Goal: Task Accomplishment & Management: Use online tool/utility

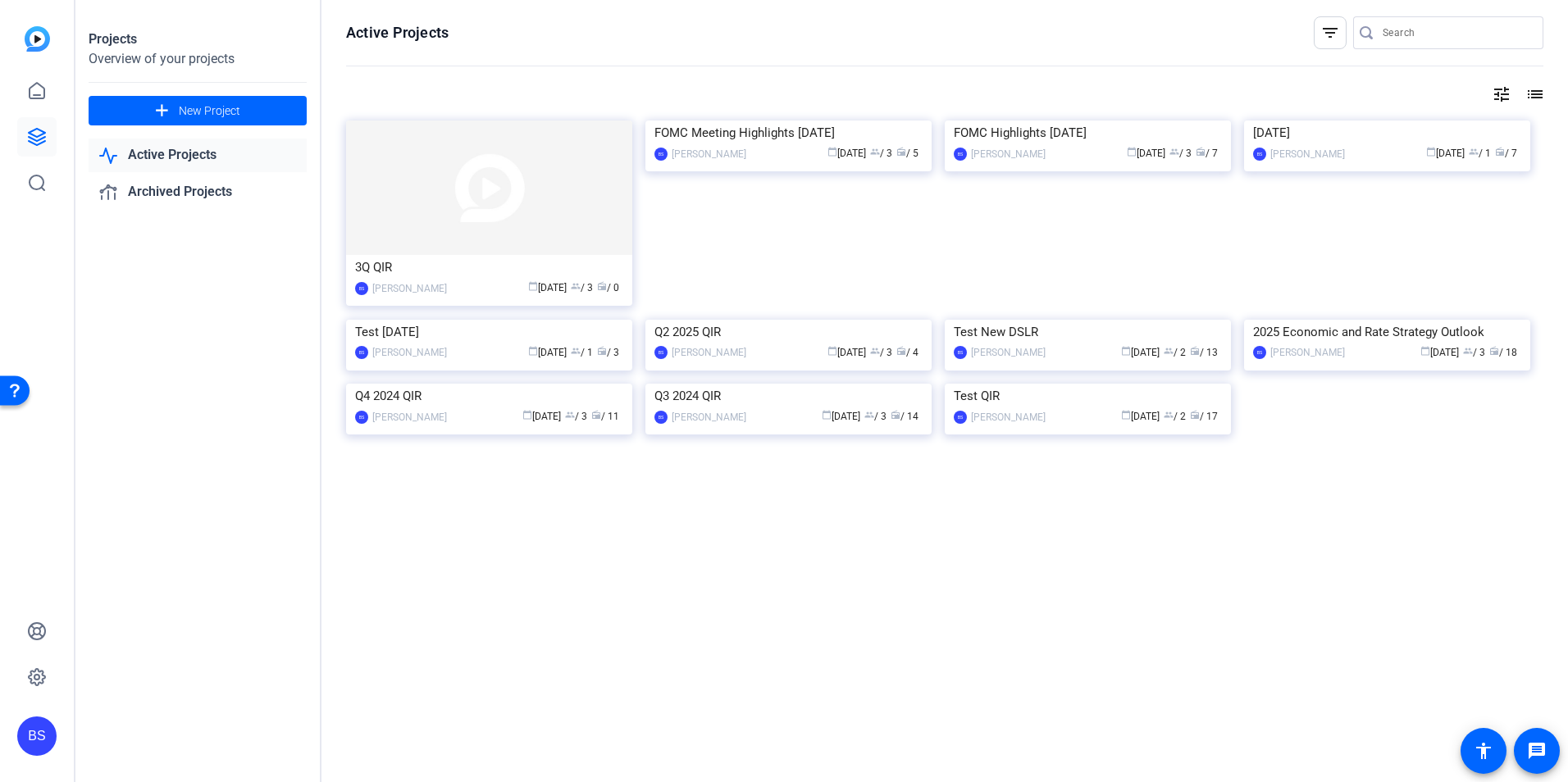
click at [488, 180] on img at bounding box center [489, 187] width 286 height 135
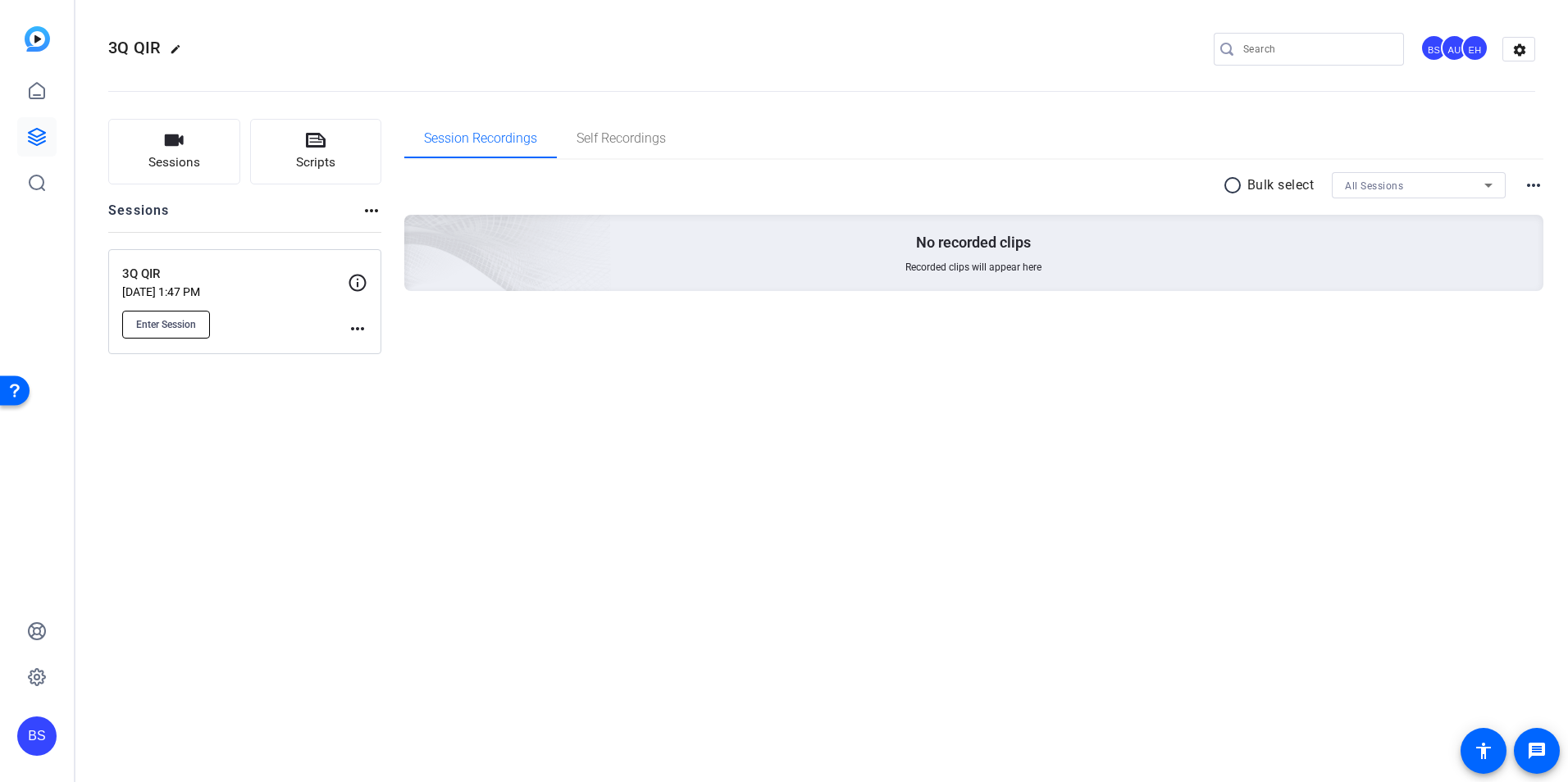
click at [165, 322] on span "Enter Session" at bounding box center [167, 325] width 60 height 13
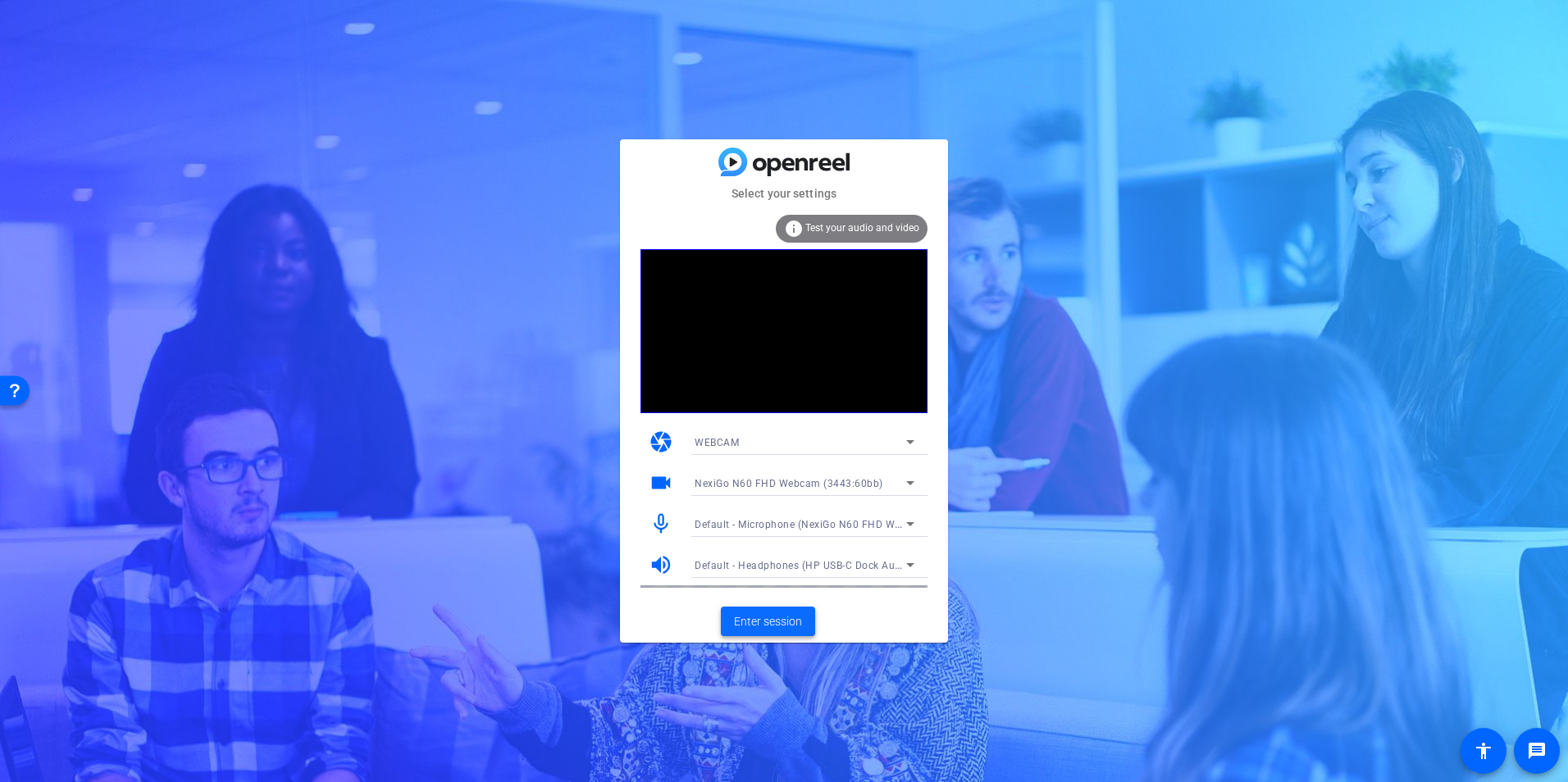
click at [772, 622] on span "Enter session" at bounding box center [768, 622] width 68 height 17
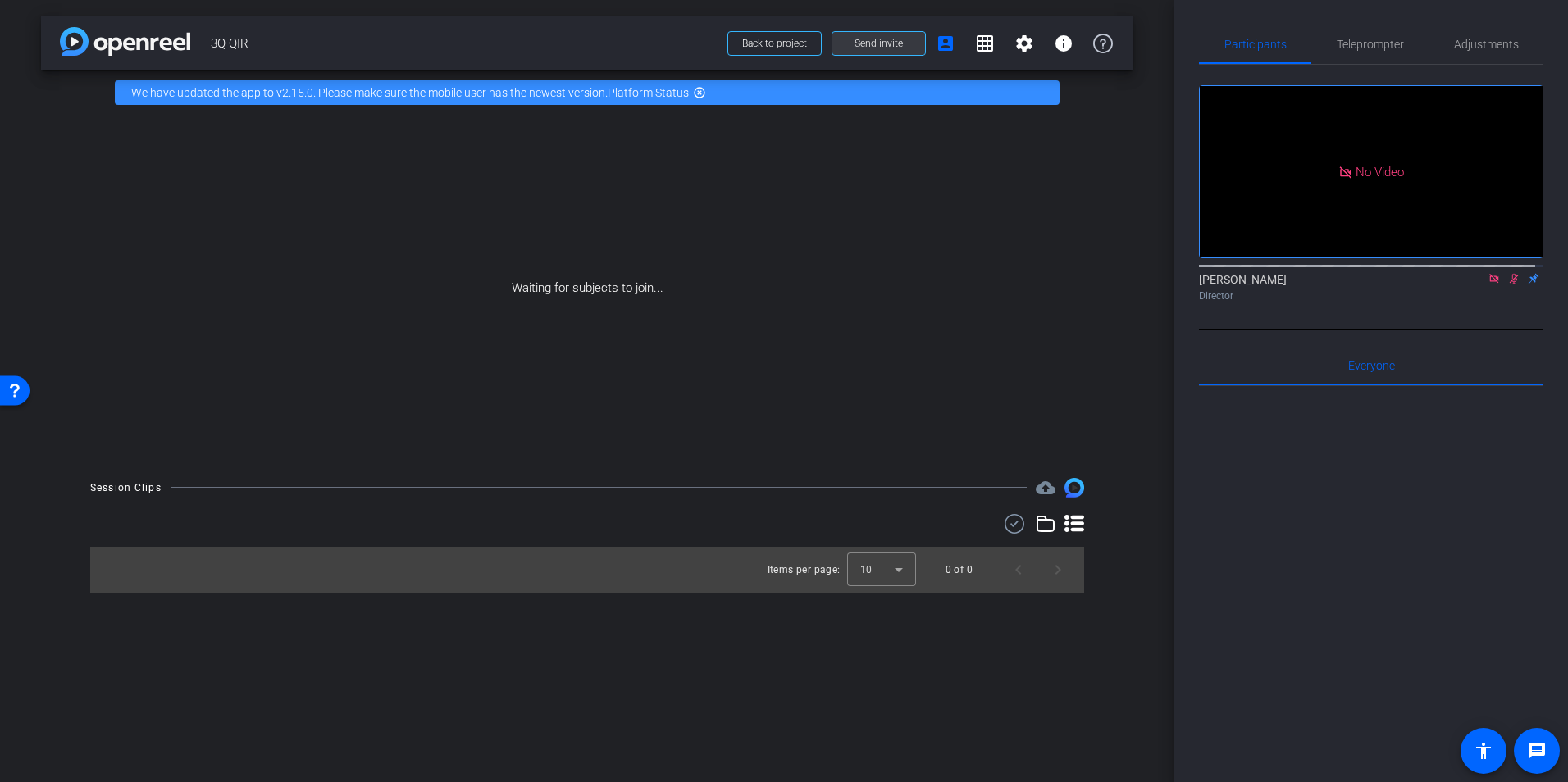
click at [877, 41] on span "Send invite" at bounding box center [878, 43] width 48 height 13
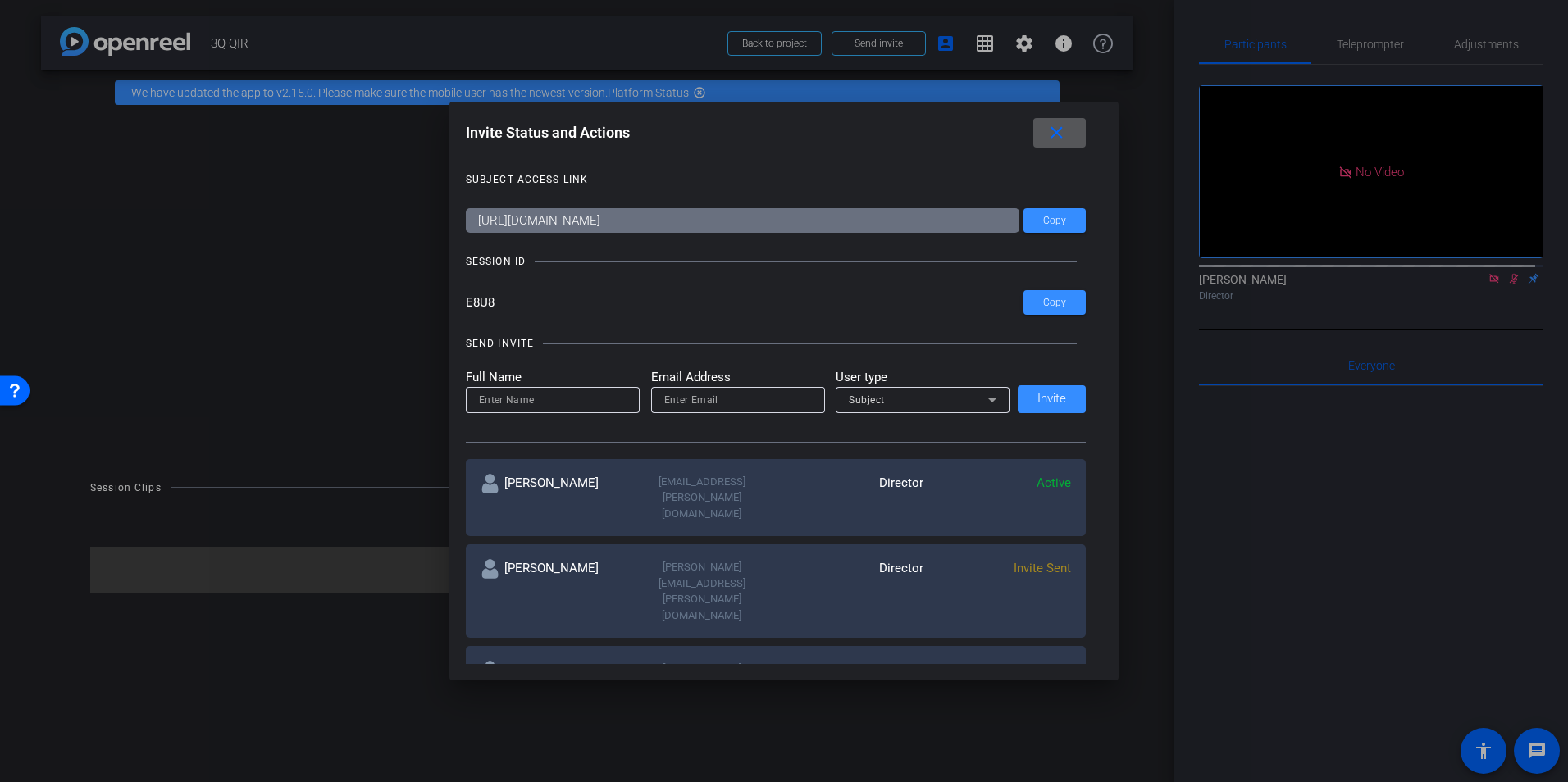
click at [504, 399] on input at bounding box center [552, 400] width 148 height 20
type input "Chris Low"
click at [667, 397] on input "email" at bounding box center [738, 400] width 148 height 20
paste input "chris.low@fhnfinancial.com"
type input "chris.low@fhnfinancial.com"
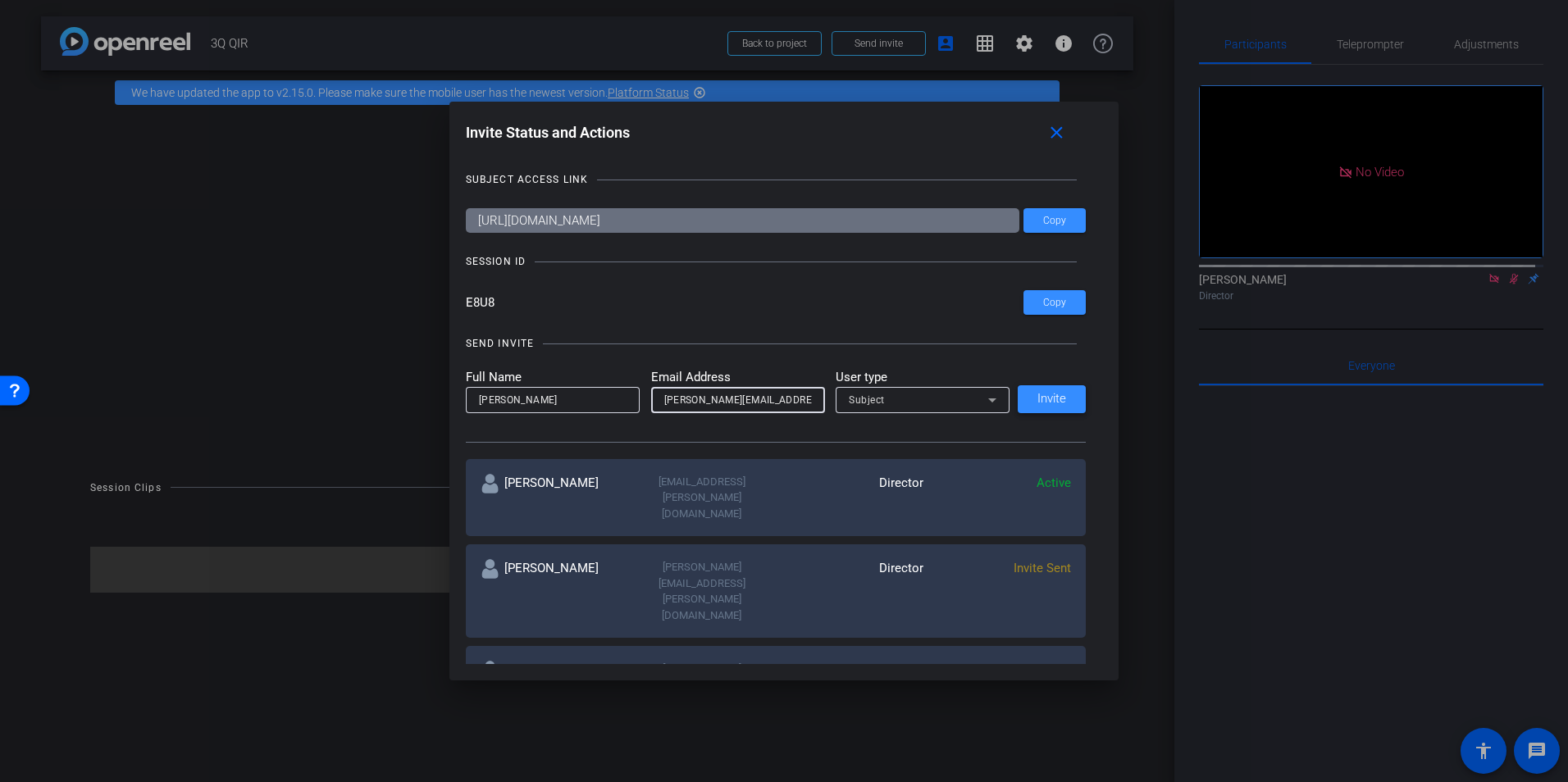
click at [1043, 396] on span "Invite" at bounding box center [1051, 398] width 28 height 12
click at [1247, 44] on div at bounding box center [784, 391] width 1568 height 782
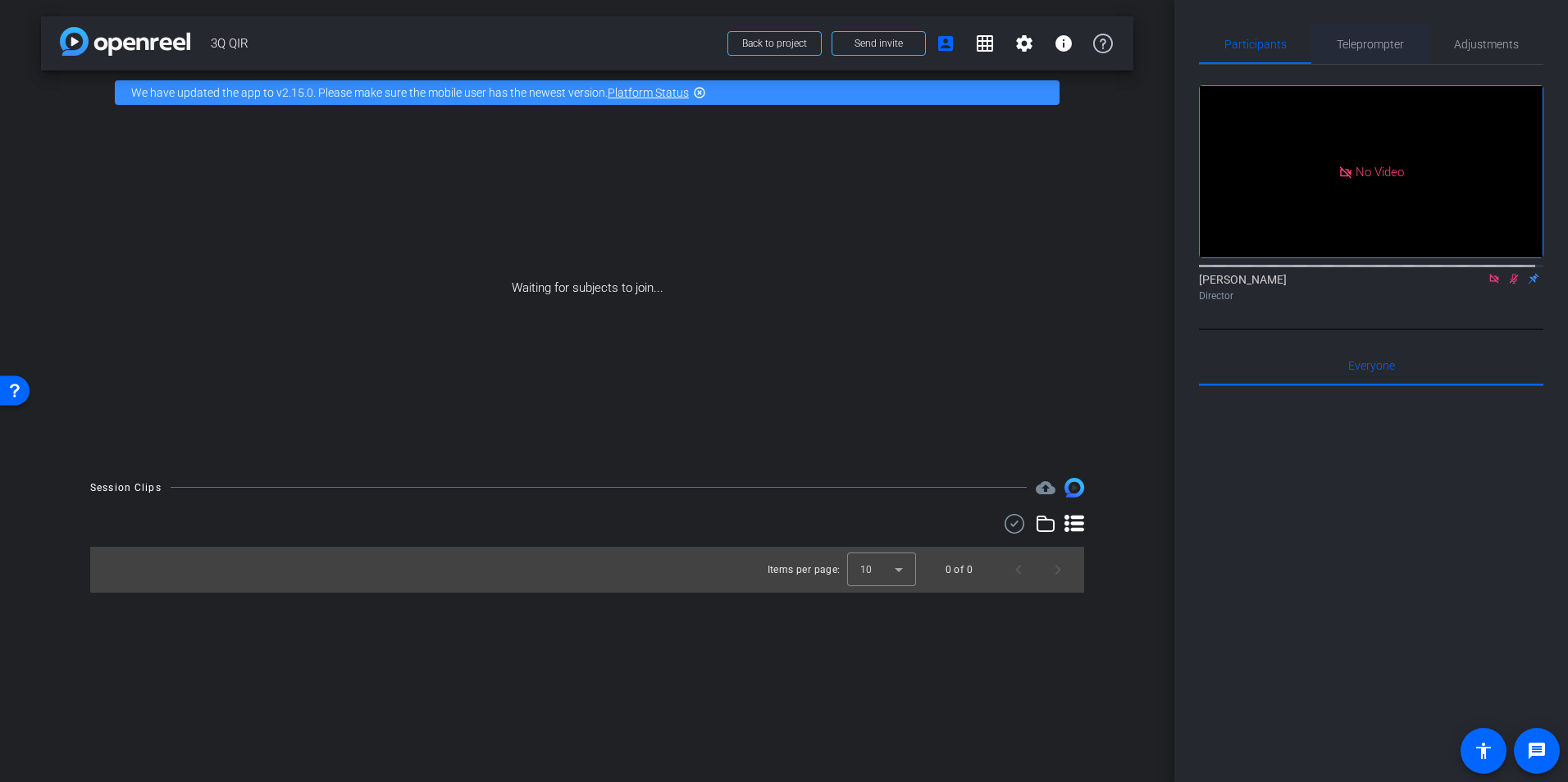
click at [1360, 45] on span "Teleprompter" at bounding box center [1369, 44] width 67 height 11
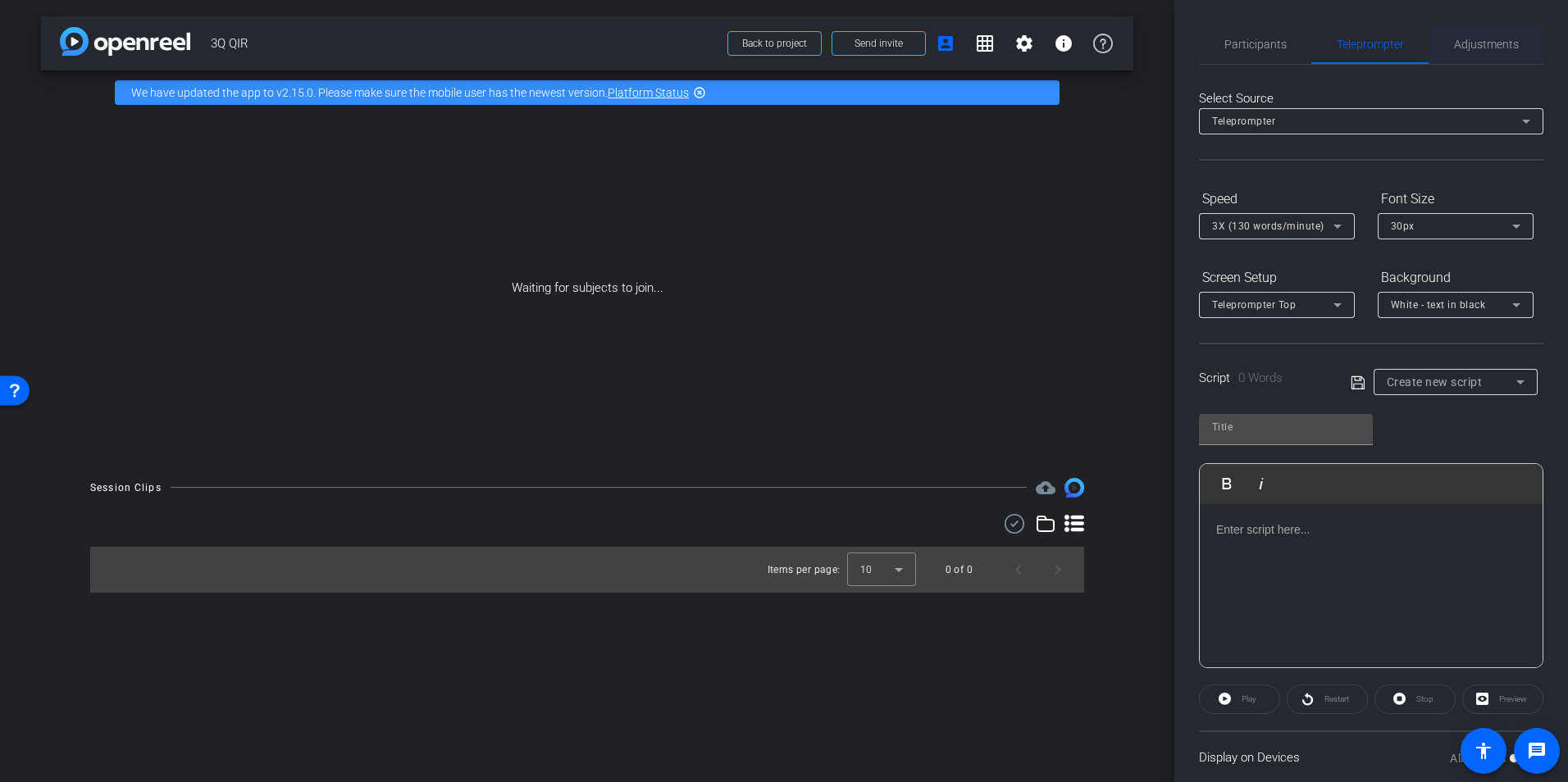
click at [1460, 43] on span "Adjustments" at bounding box center [1486, 44] width 65 height 11
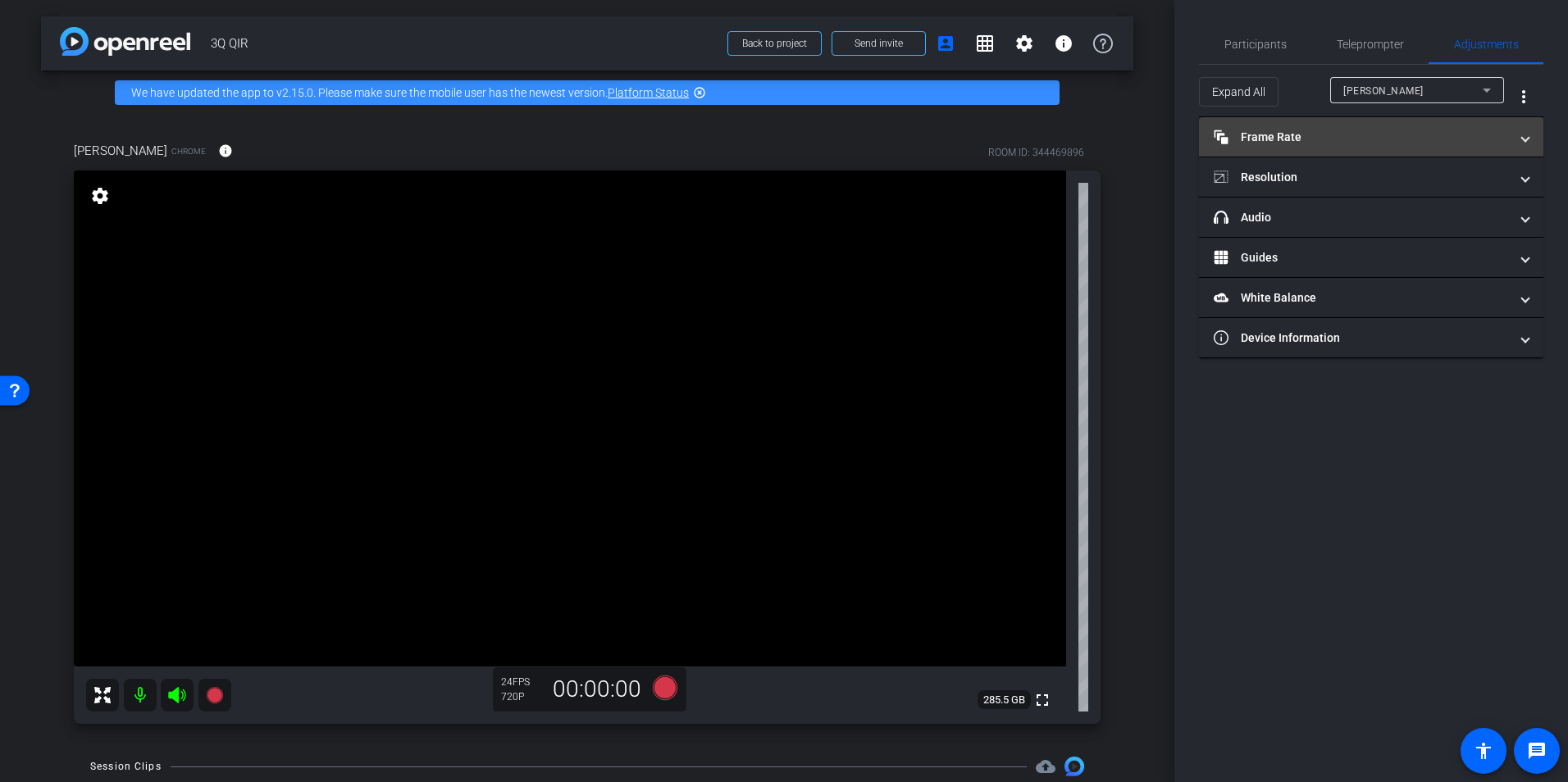
click at [1525, 139] on span at bounding box center [1525, 137] width 7 height 17
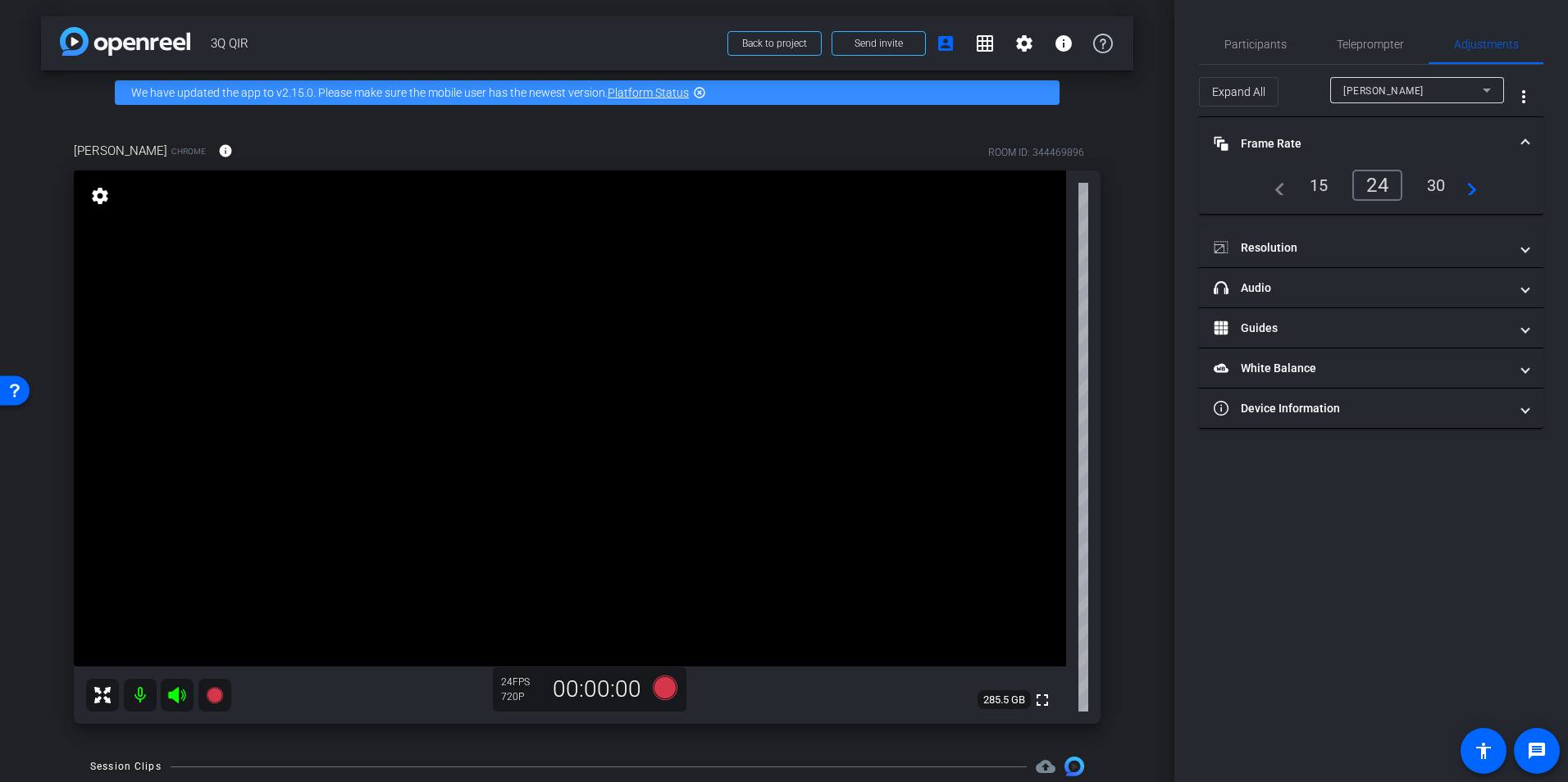
click at [1436, 188] on div "30" at bounding box center [1436, 185] width 43 height 28
click at [1517, 252] on span "Resolution" at bounding box center [1368, 247] width 309 height 17
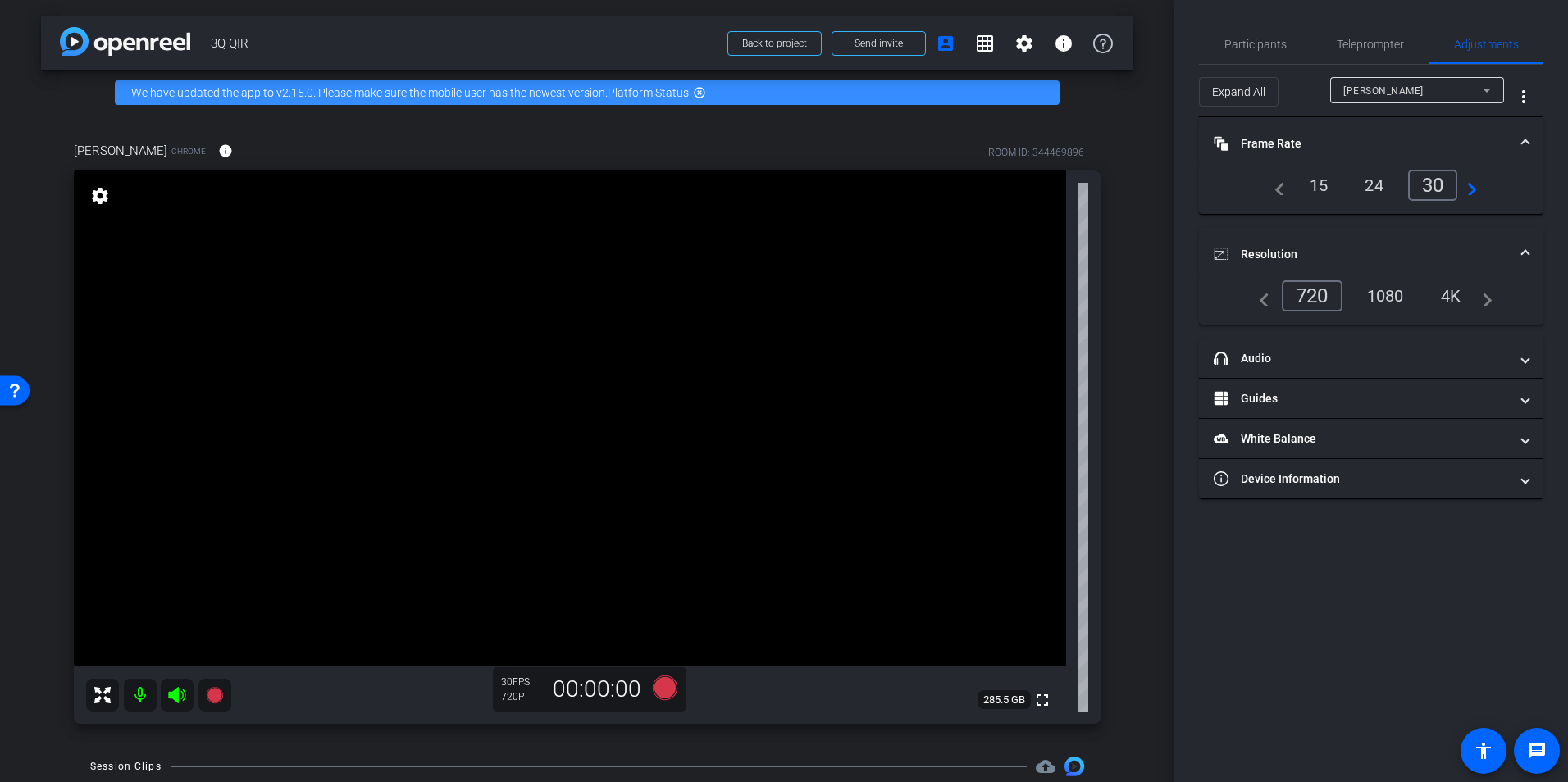
click at [1390, 295] on div "1080" at bounding box center [1385, 296] width 61 height 28
click at [1525, 358] on span at bounding box center [1525, 359] width 7 height 17
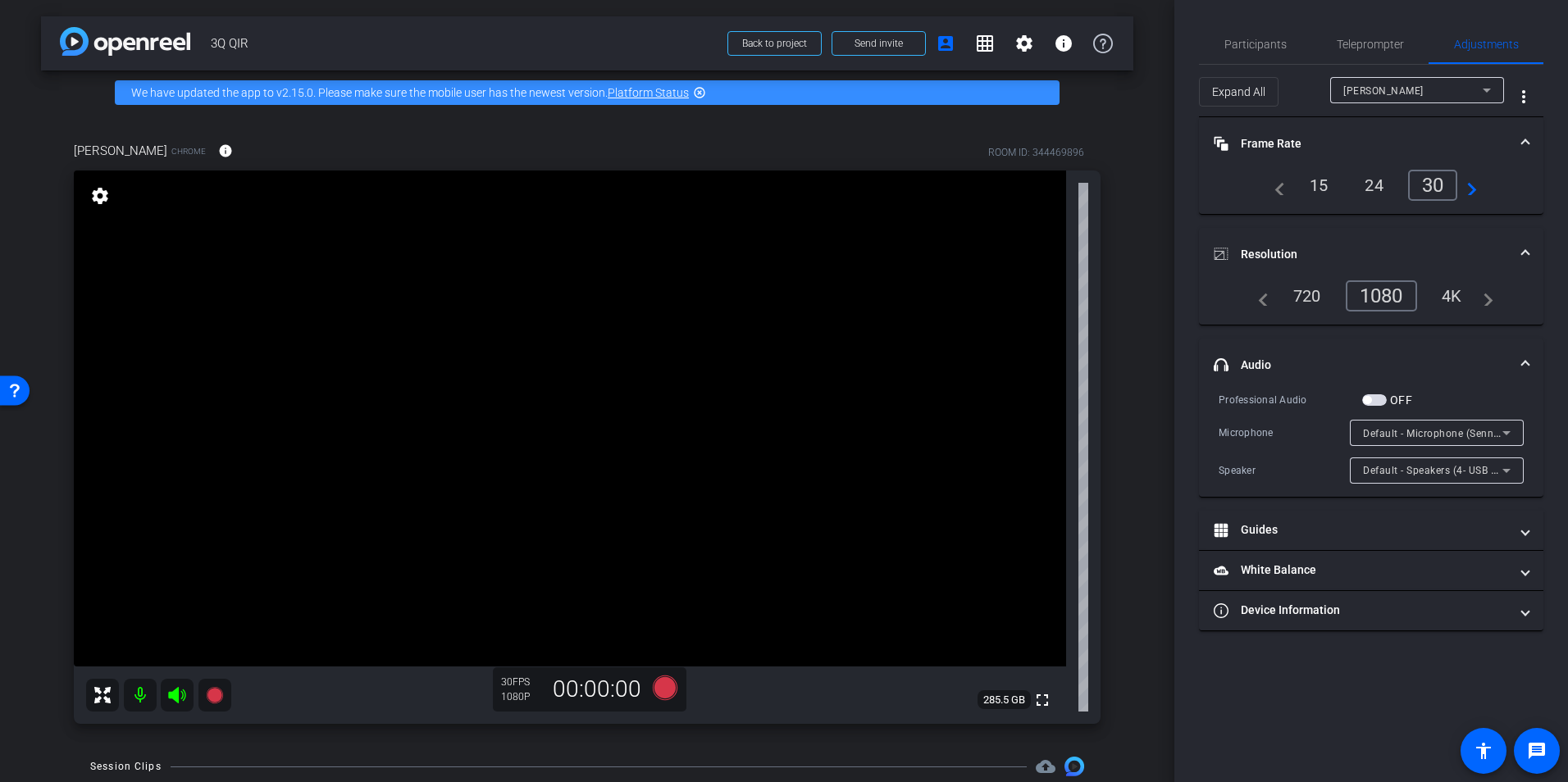
click at [1382, 402] on span "button" at bounding box center [1374, 400] width 24 height 11
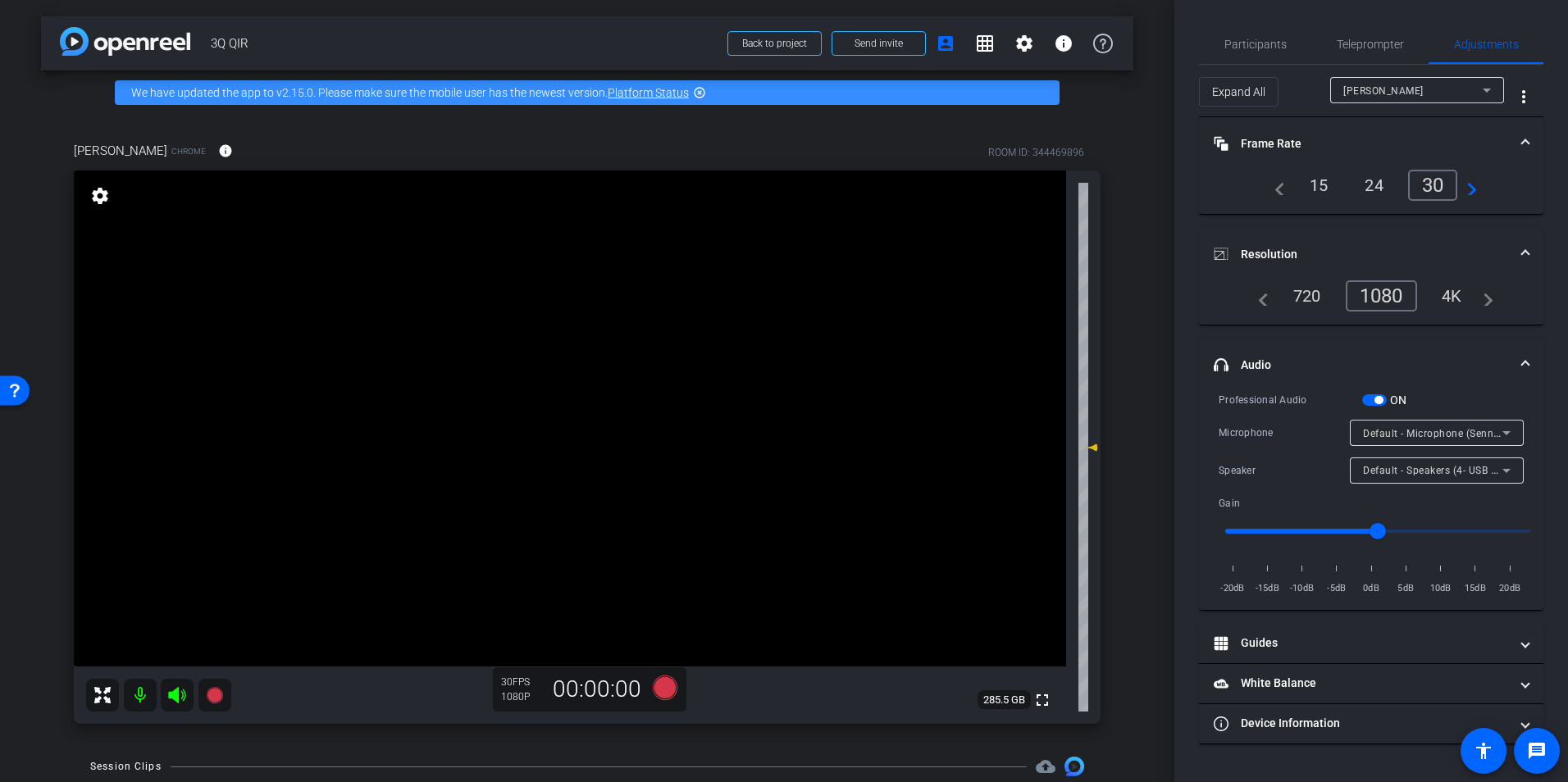
type input "1.2"
click at [1403, 532] on input "range" at bounding box center [1378, 532] width 340 height 36
click at [1247, 42] on span "Participants" at bounding box center [1256, 44] width 62 height 11
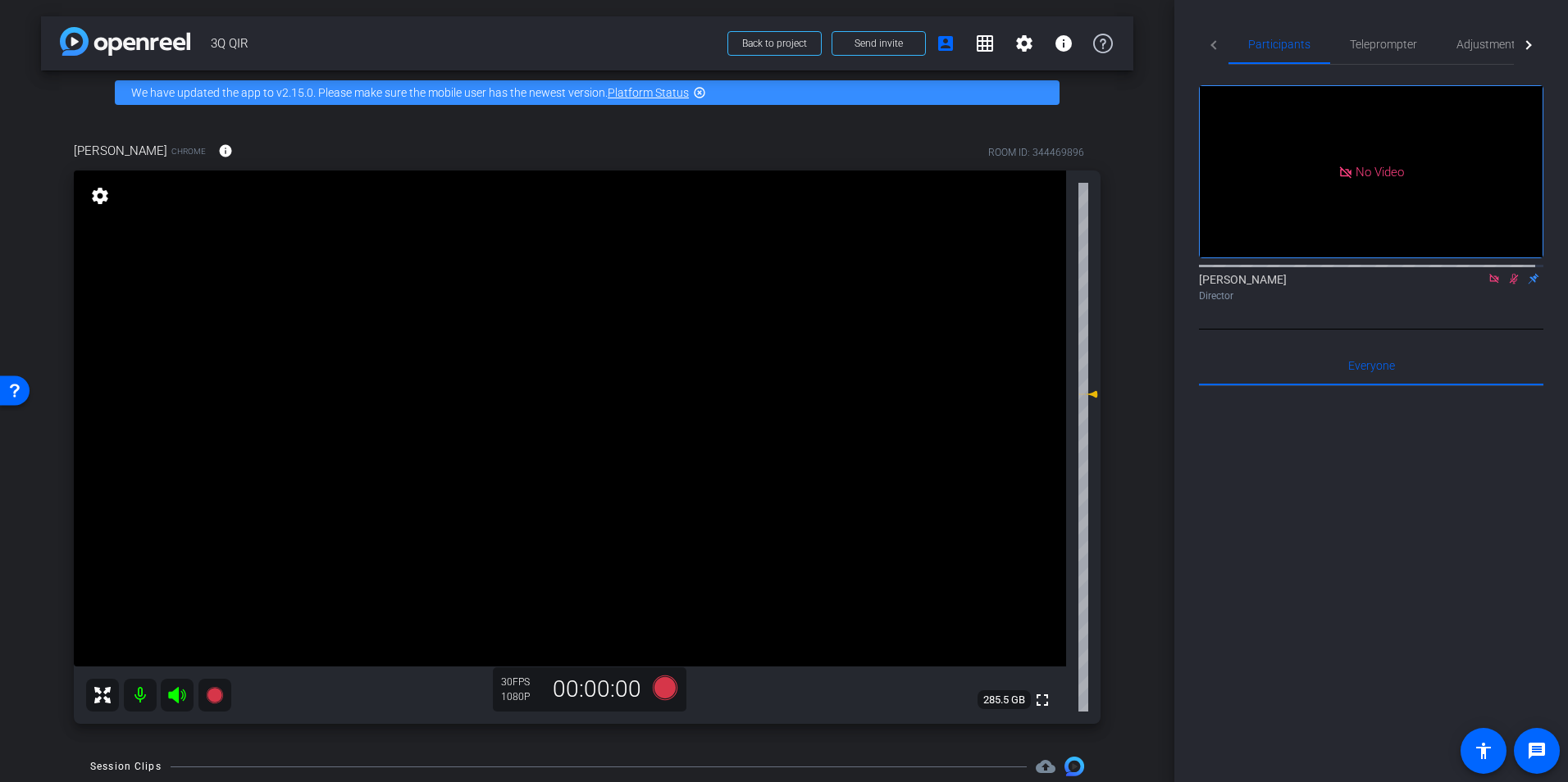
click at [1511, 273] on icon at bounding box center [1514, 279] width 13 height 11
click at [1511, 274] on icon at bounding box center [1513, 279] width 7 height 10
click at [1508, 273] on icon at bounding box center [1514, 279] width 13 height 11
click at [654, 684] on icon at bounding box center [665, 688] width 24 height 24
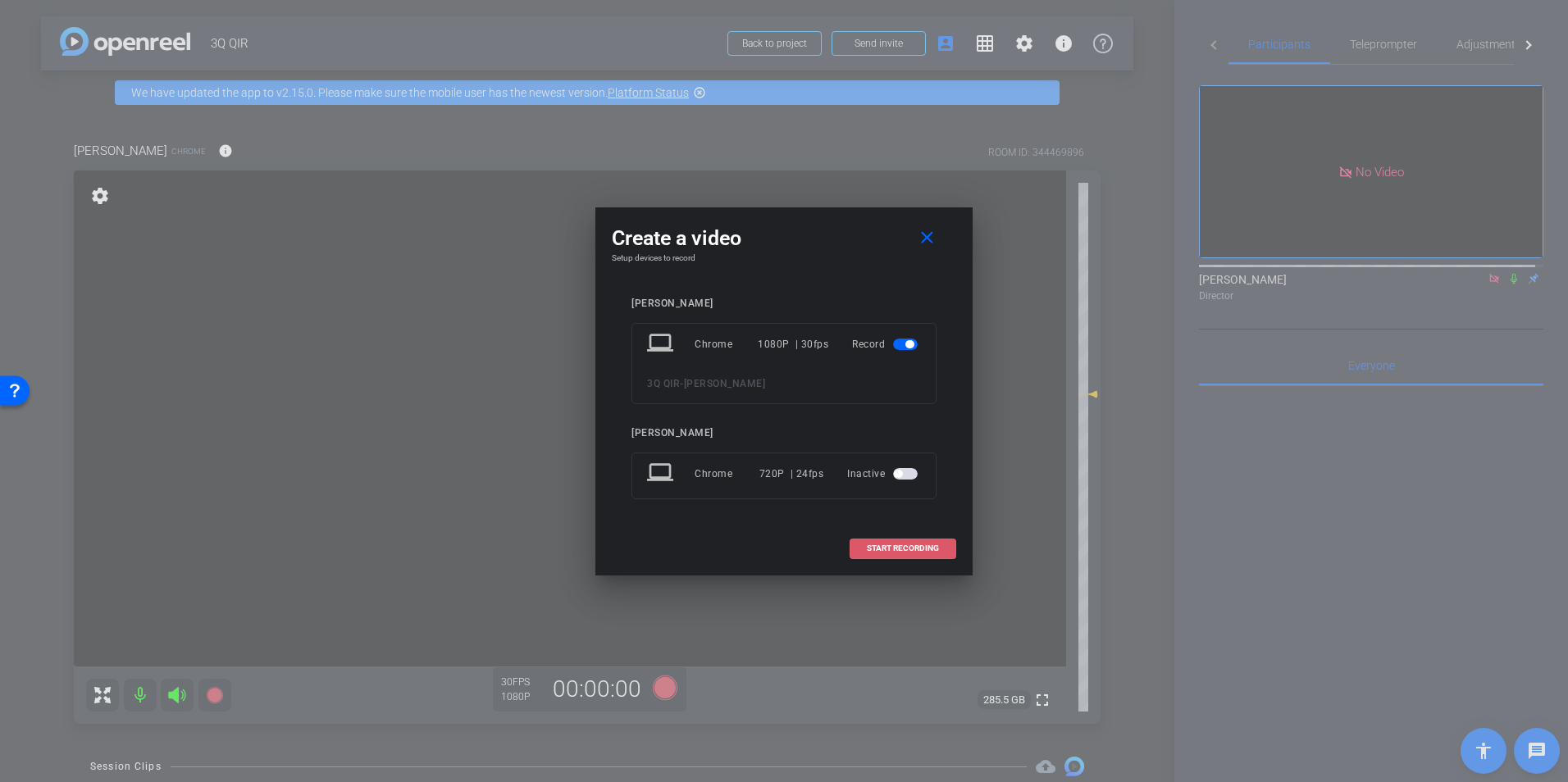
click at [915, 549] on span "START RECORDING" at bounding box center [903, 549] width 72 height 8
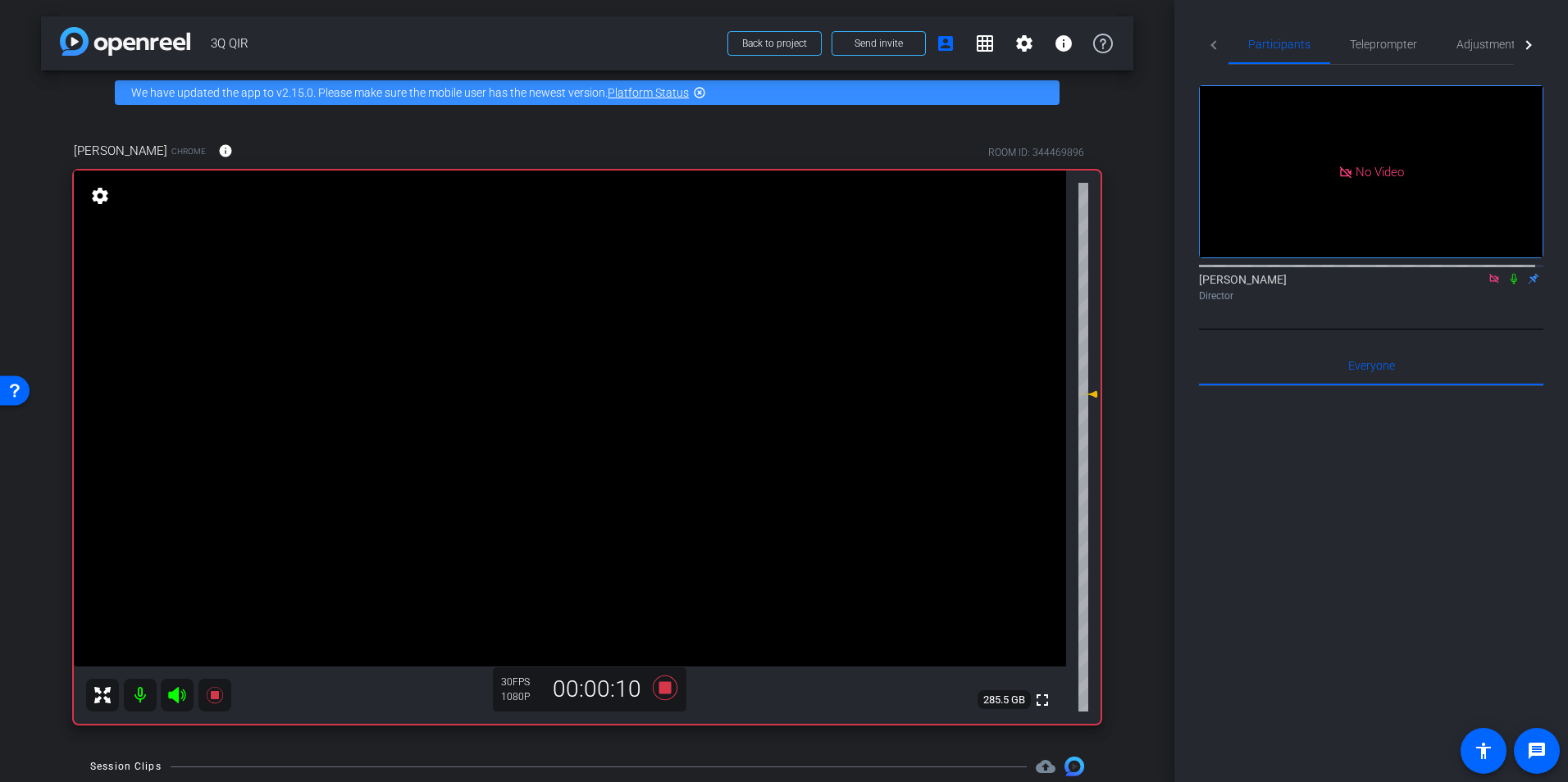
click at [1508, 273] on icon at bounding box center [1514, 279] width 13 height 11
click at [660, 688] on icon at bounding box center [665, 688] width 24 height 24
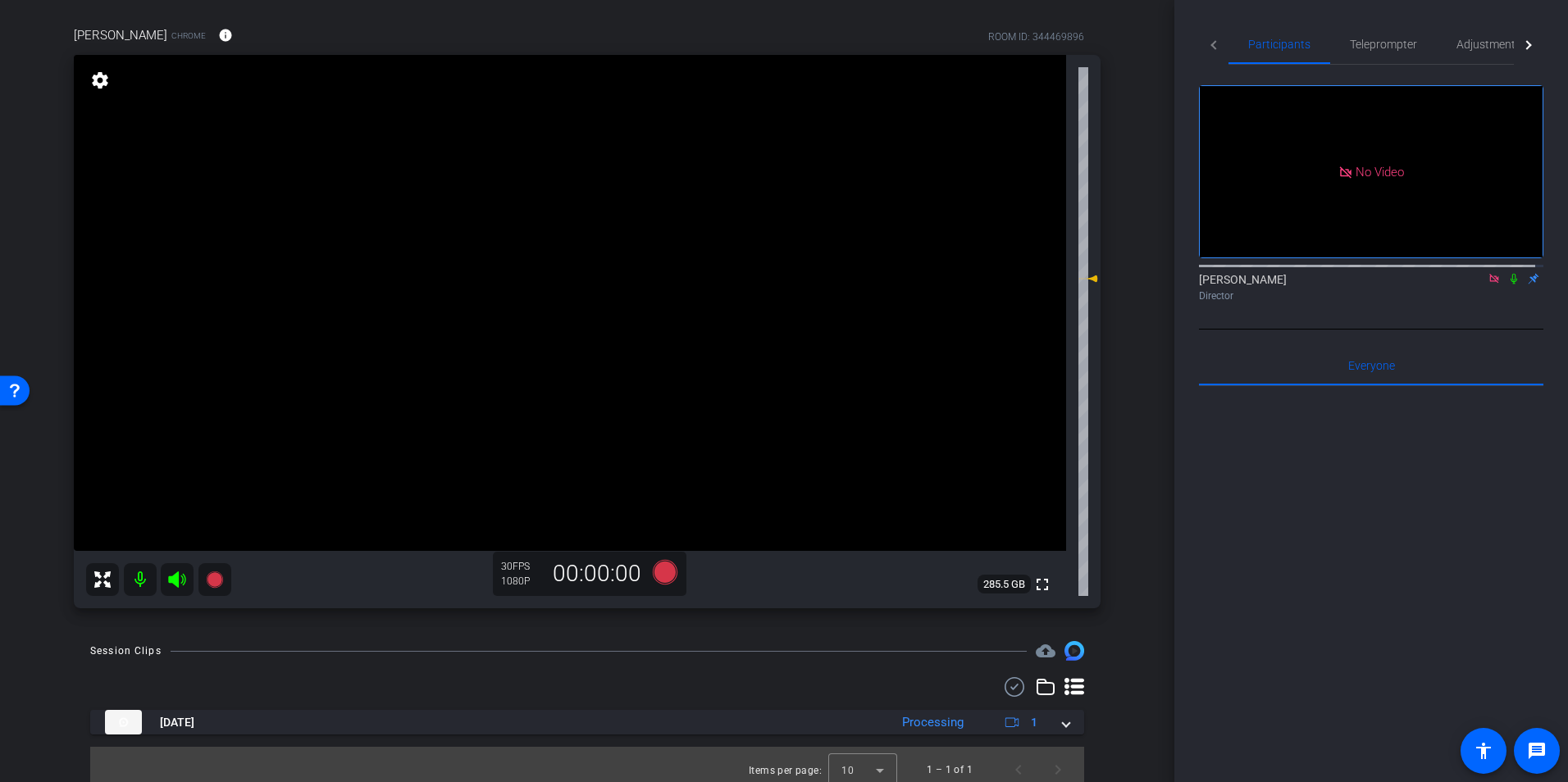
scroll to position [126, 0]
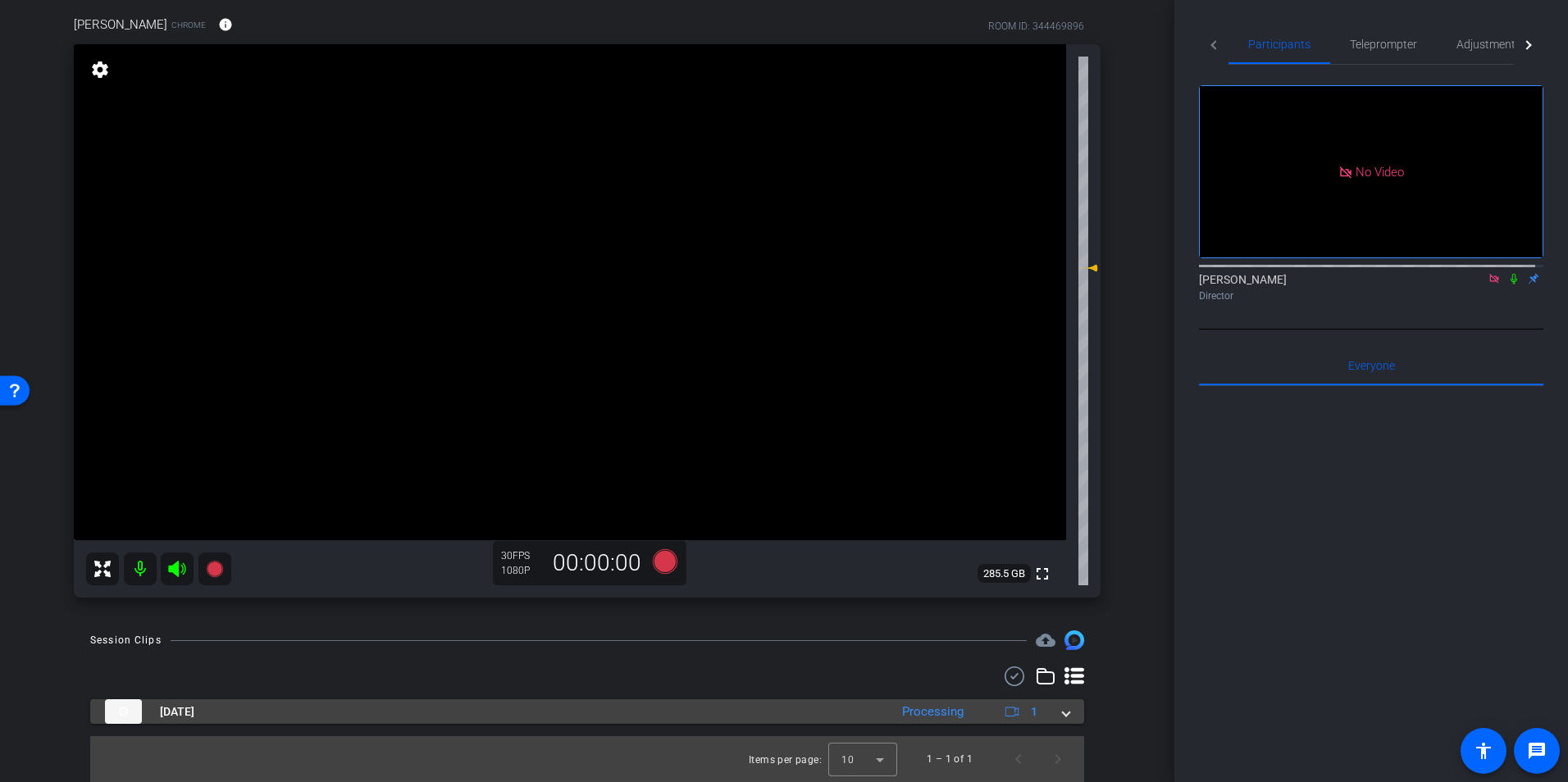
click at [1063, 714] on span at bounding box center [1065, 712] width 7 height 17
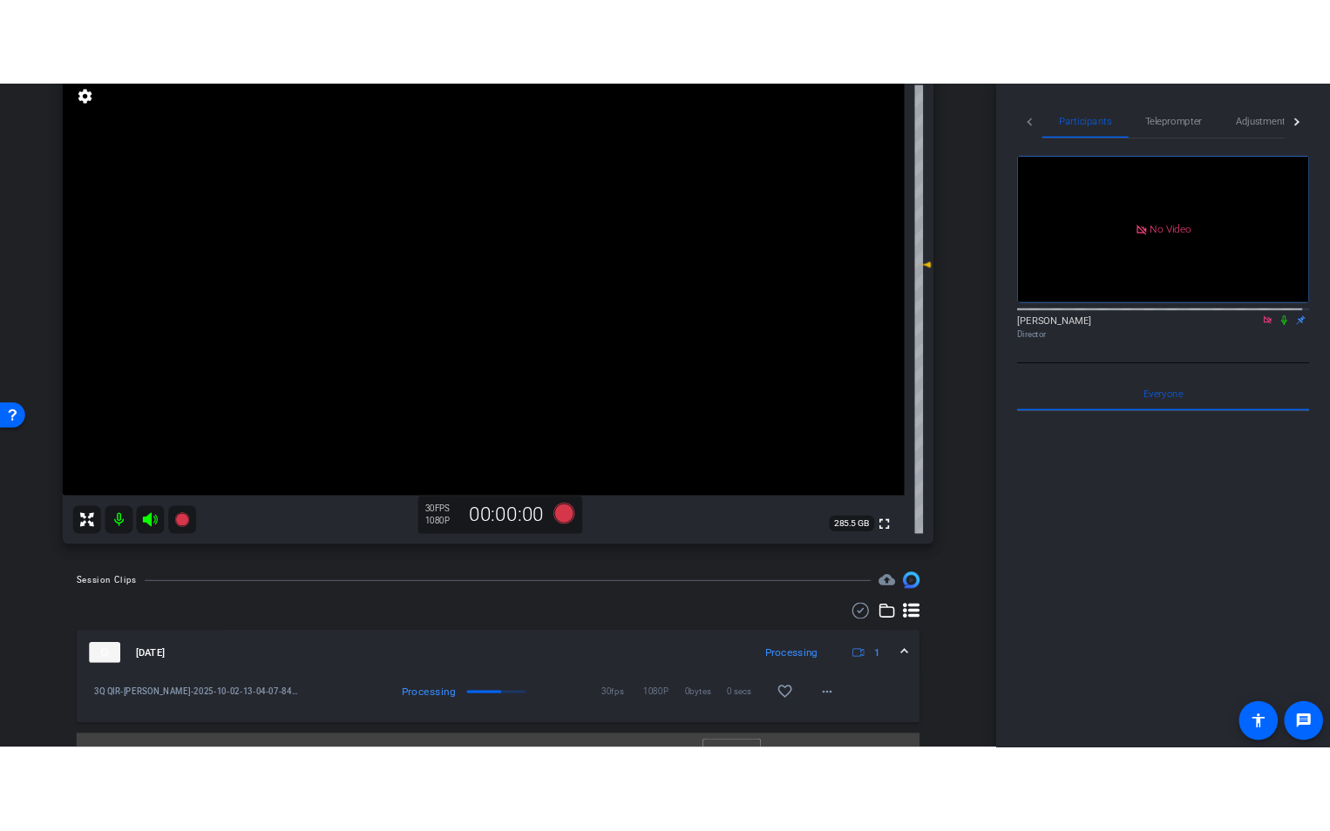
scroll to position [224, 0]
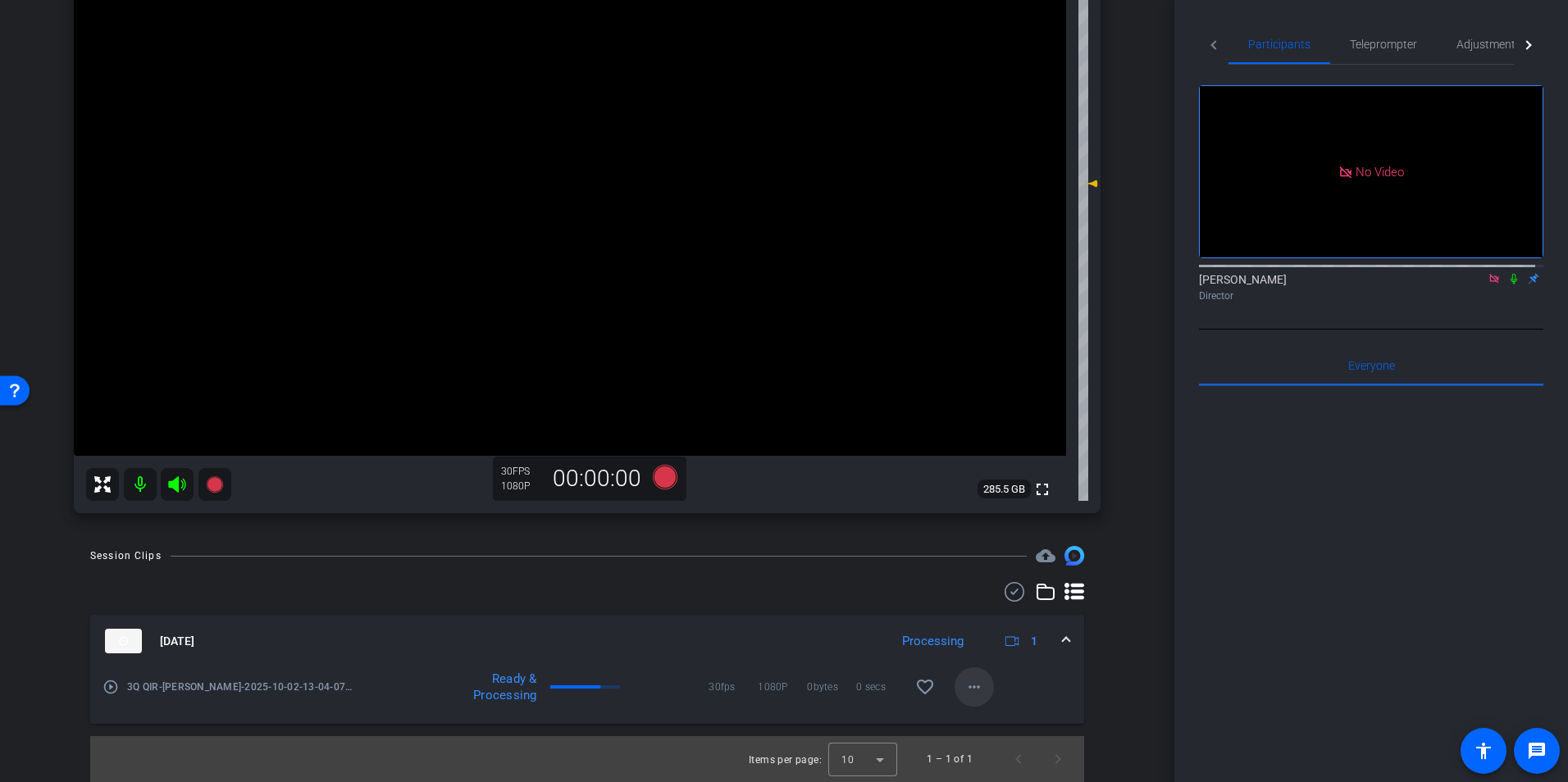
click at [965, 688] on mat-icon "more_horiz" at bounding box center [974, 687] width 20 height 20
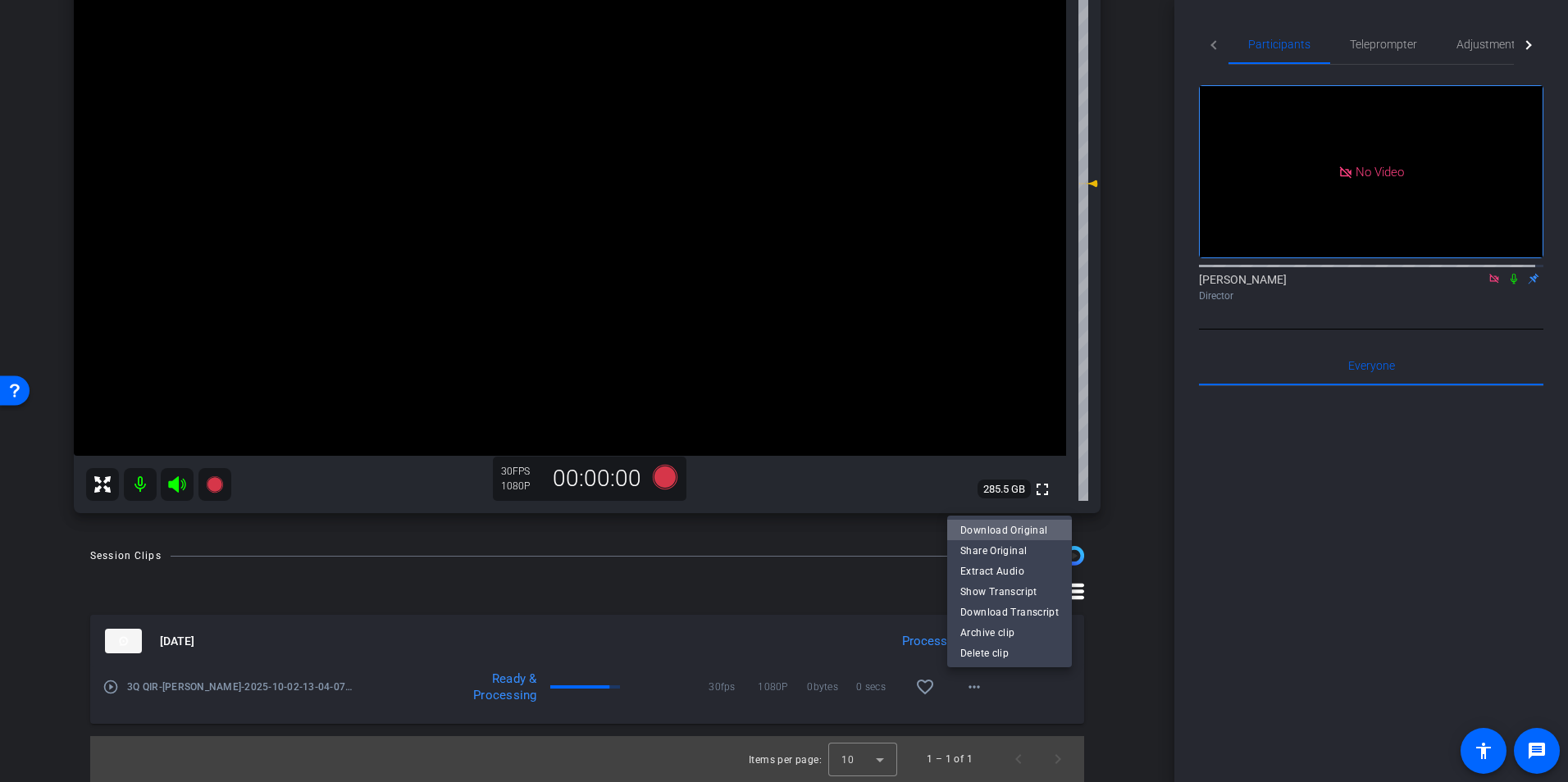
click at [1021, 528] on span "Download Original" at bounding box center [1009, 530] width 99 height 20
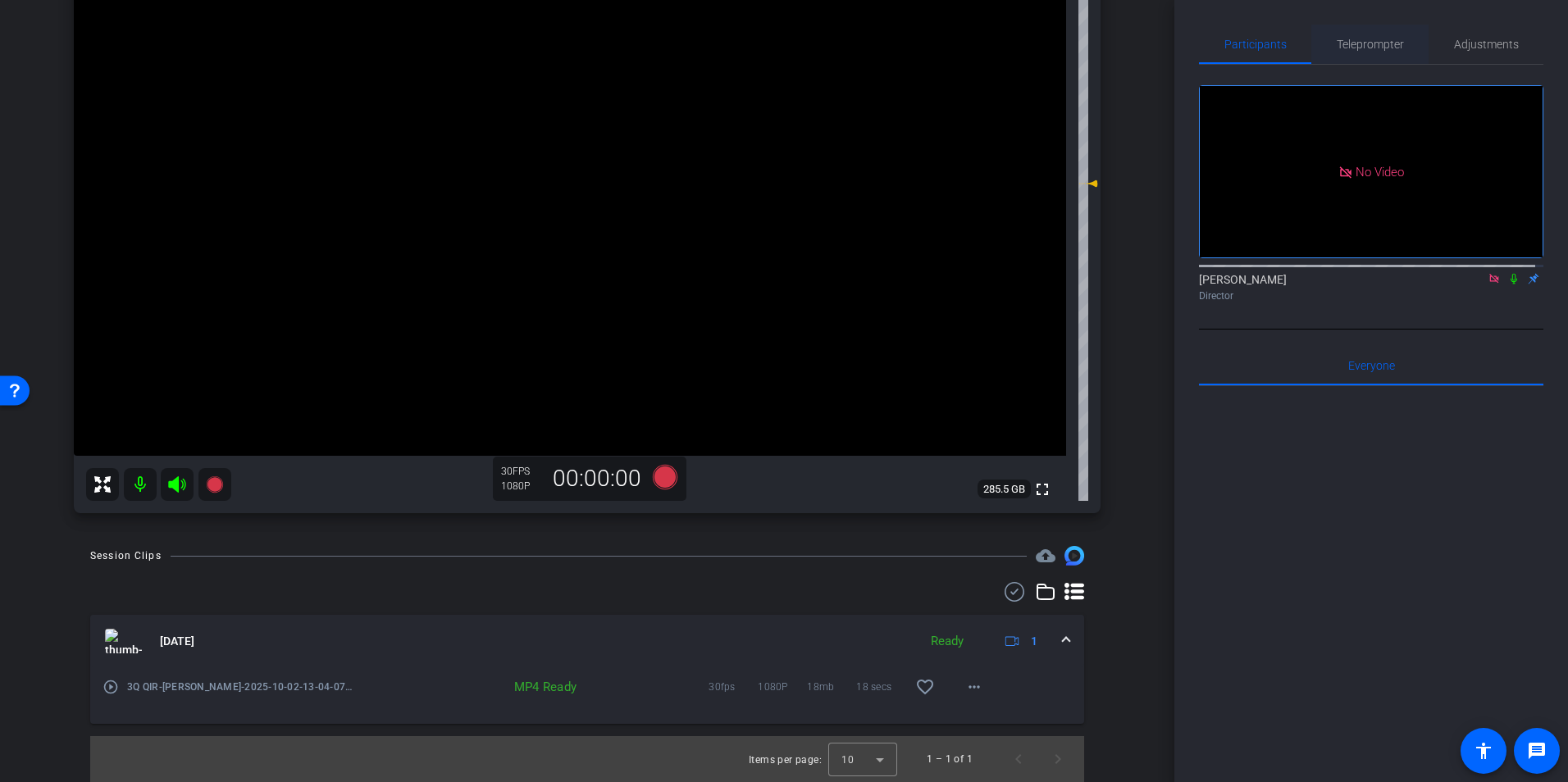
click at [1374, 44] on span "Teleprompter" at bounding box center [1369, 44] width 67 height 11
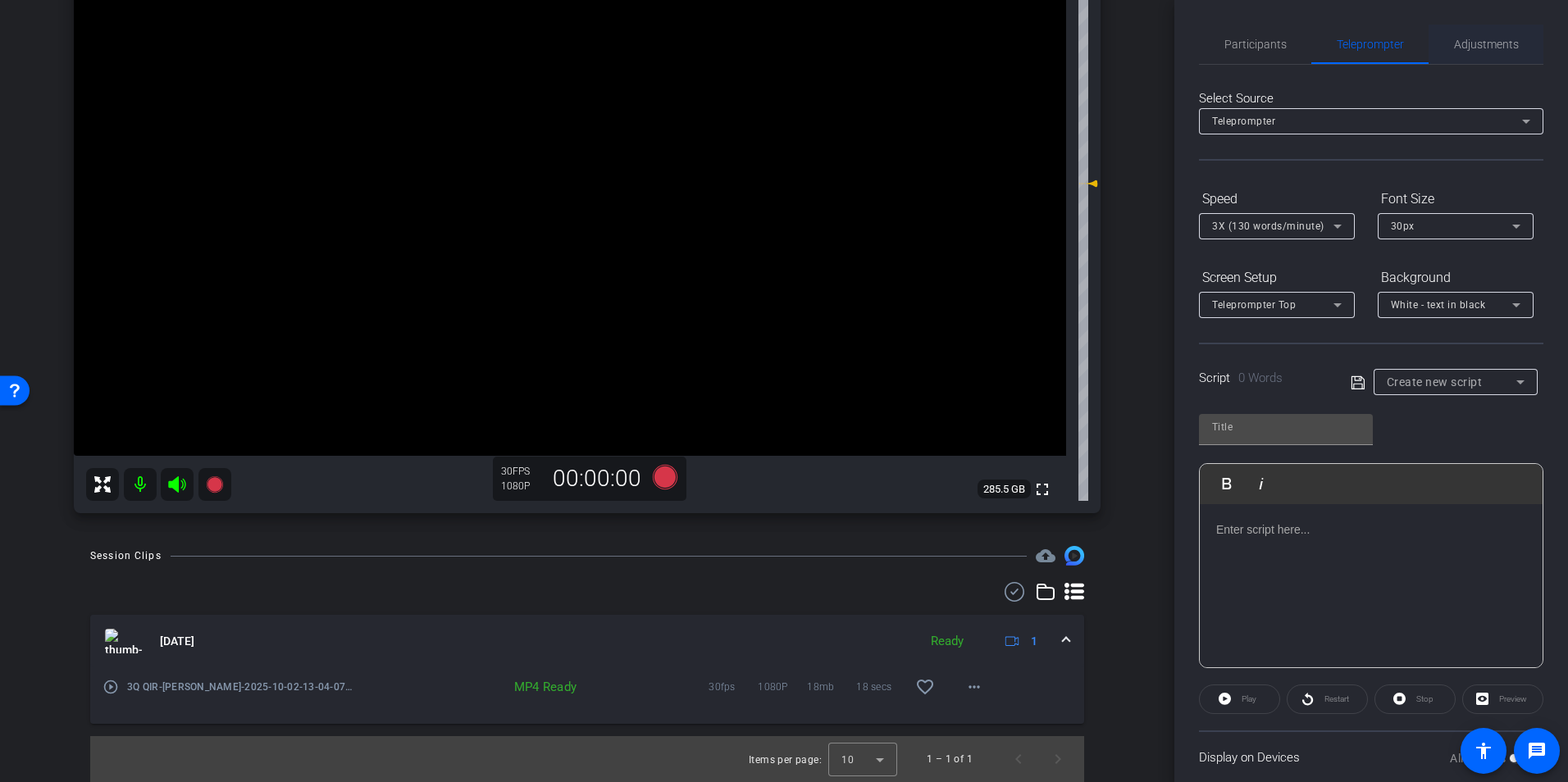
click at [1467, 41] on span "Adjustments" at bounding box center [1486, 44] width 65 height 11
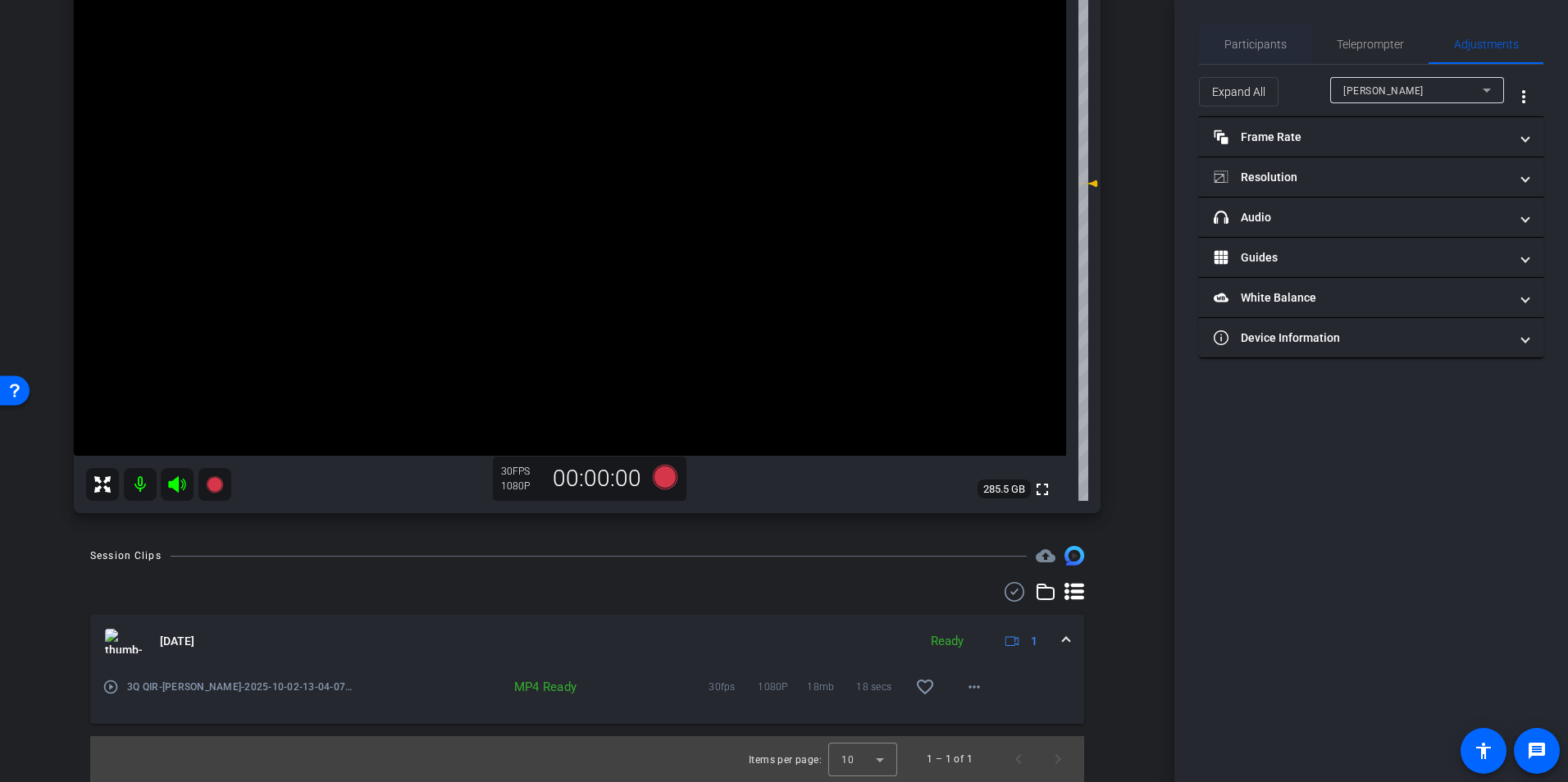
click at [1256, 43] on span "Participants" at bounding box center [1256, 44] width 62 height 11
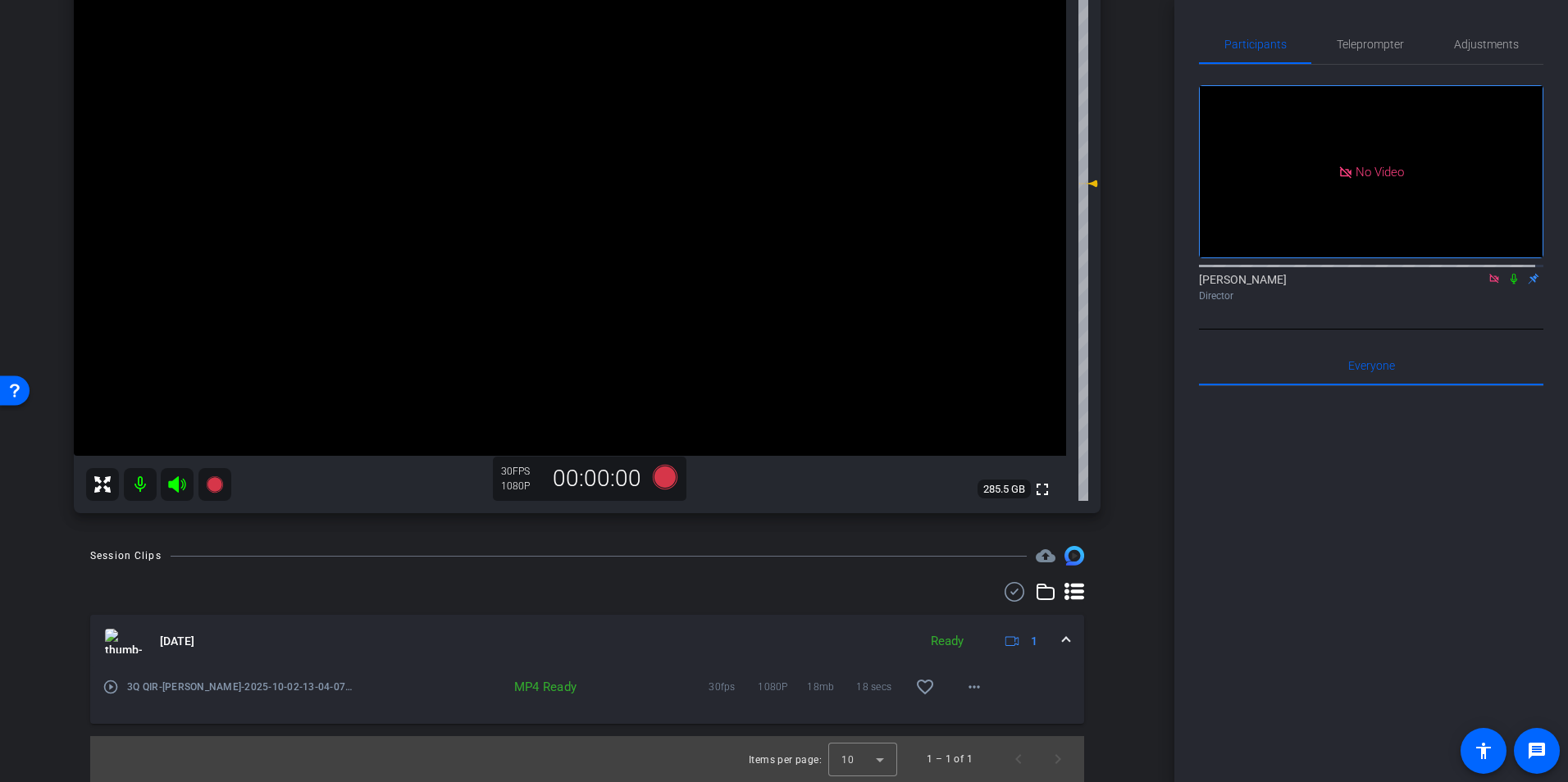
click at [1508, 273] on icon at bounding box center [1514, 279] width 13 height 11
click at [663, 474] on icon at bounding box center [665, 477] width 24 height 24
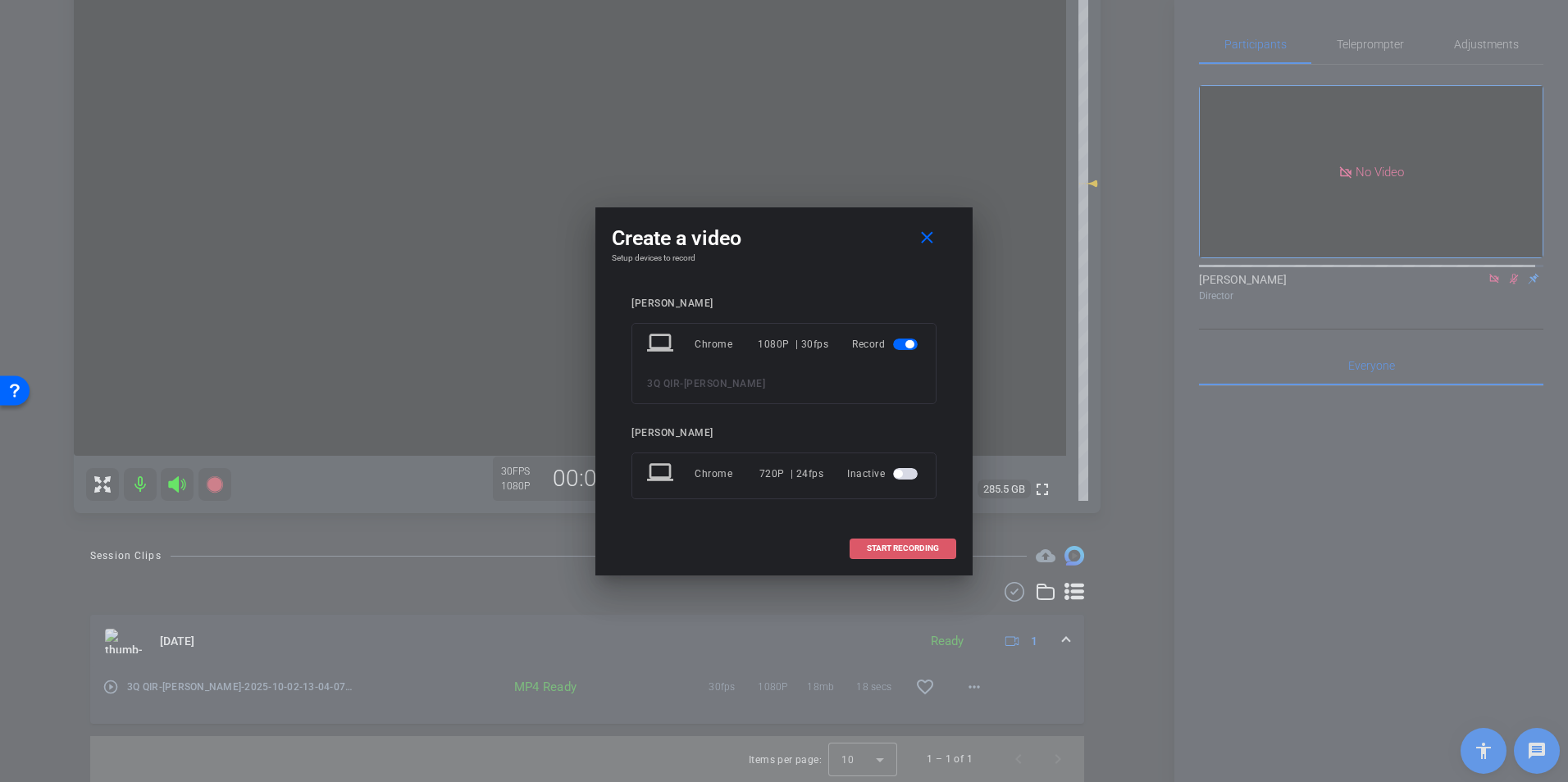
click at [911, 545] on span "START RECORDING" at bounding box center [903, 549] width 72 height 8
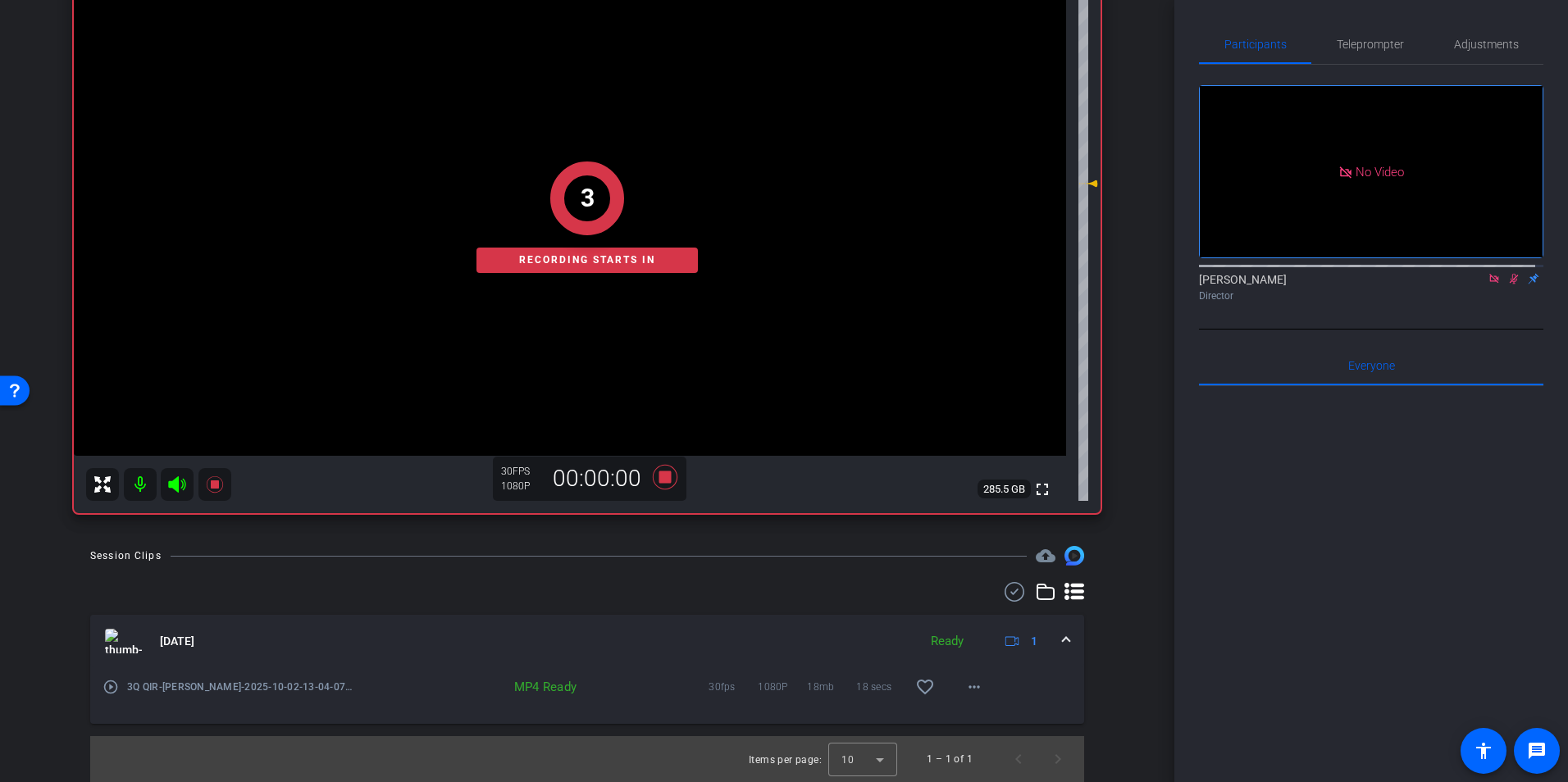
click at [1508, 273] on icon at bounding box center [1514, 279] width 13 height 11
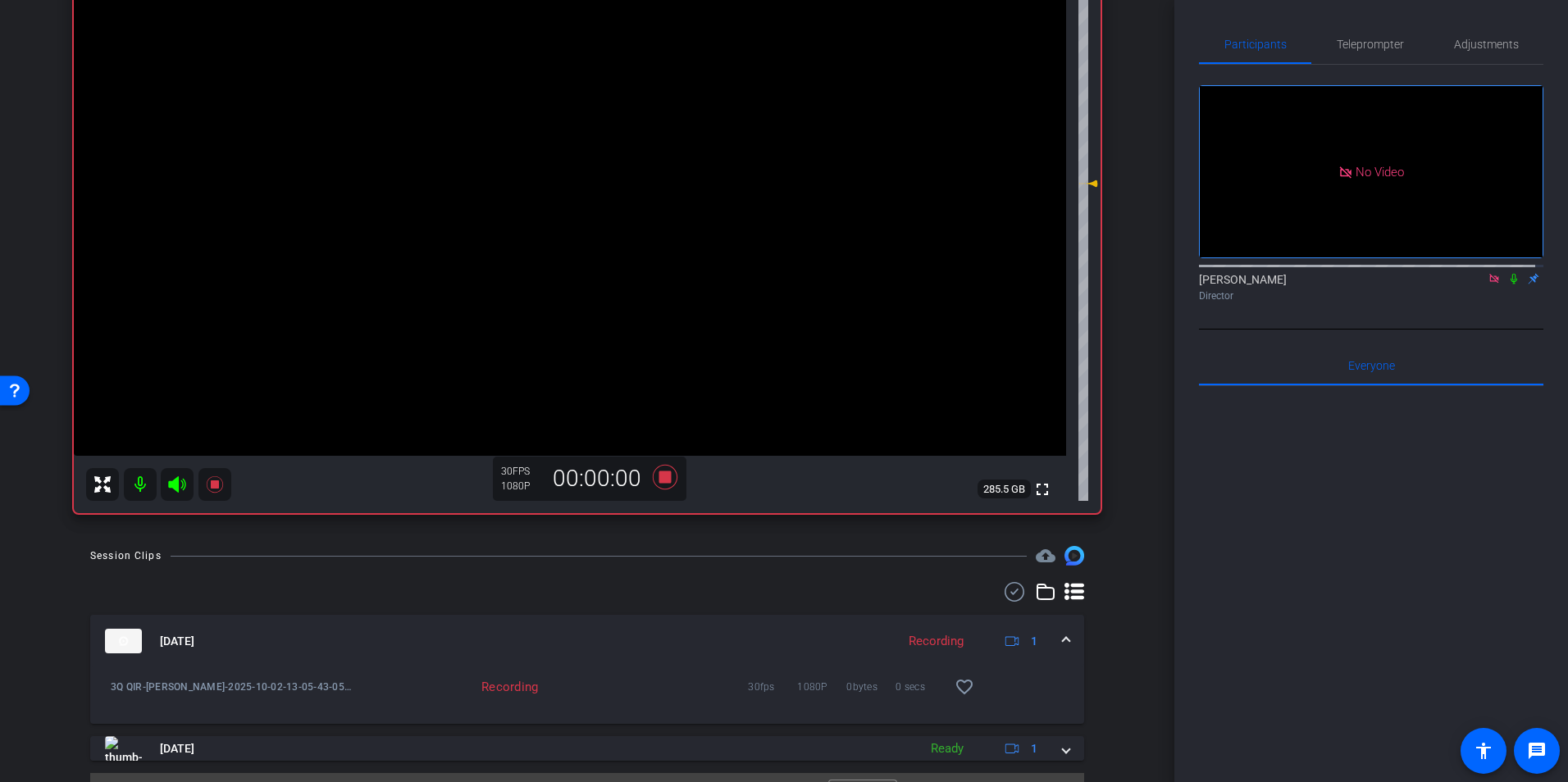
click at [1508, 273] on icon at bounding box center [1514, 279] width 13 height 11
click at [1489, 42] on span "Adjustments" at bounding box center [1486, 44] width 65 height 11
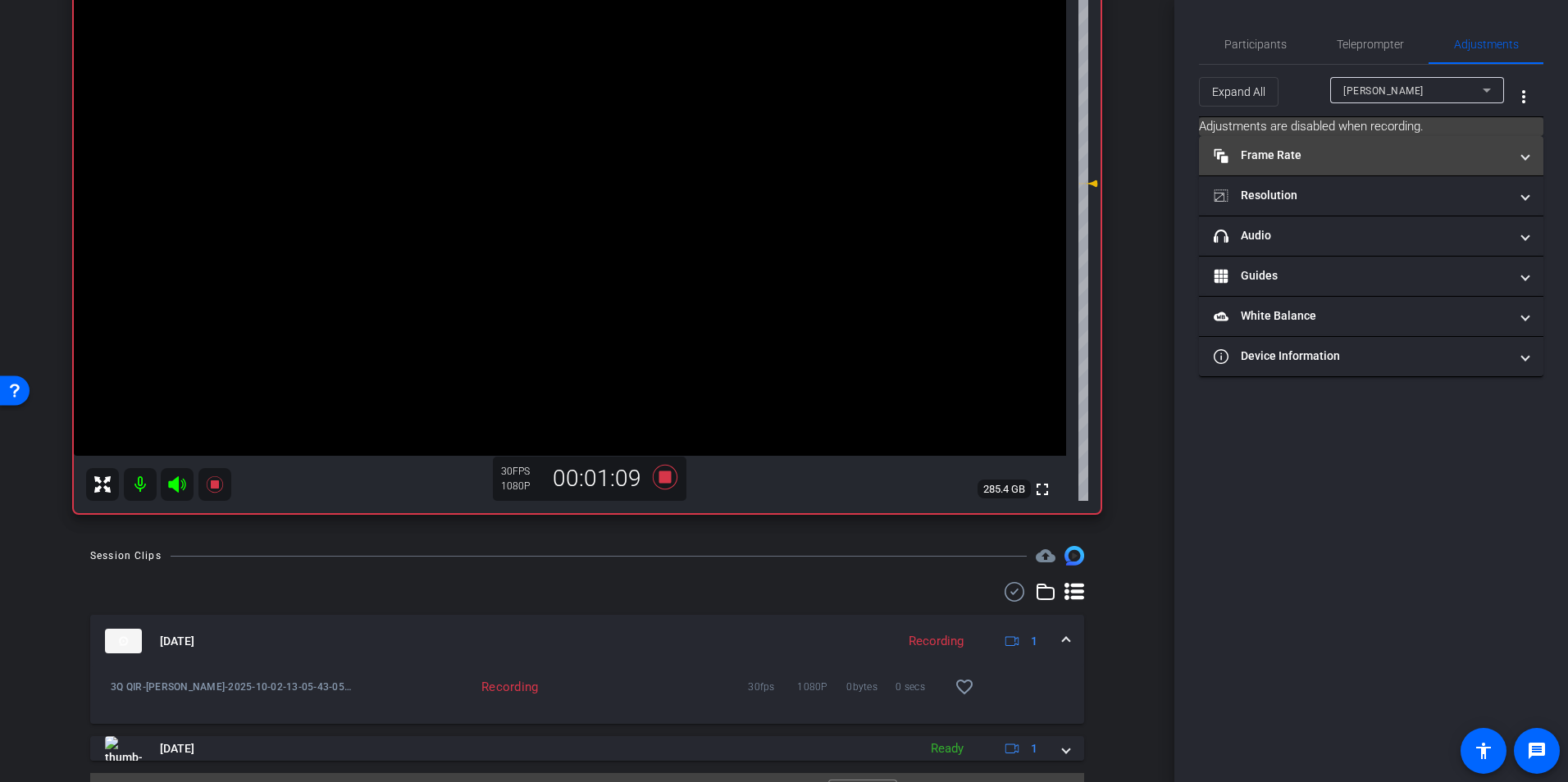
click at [1489, 153] on mat-panel-title "Frame Rate Frame Rate" at bounding box center [1362, 155] width 296 height 17
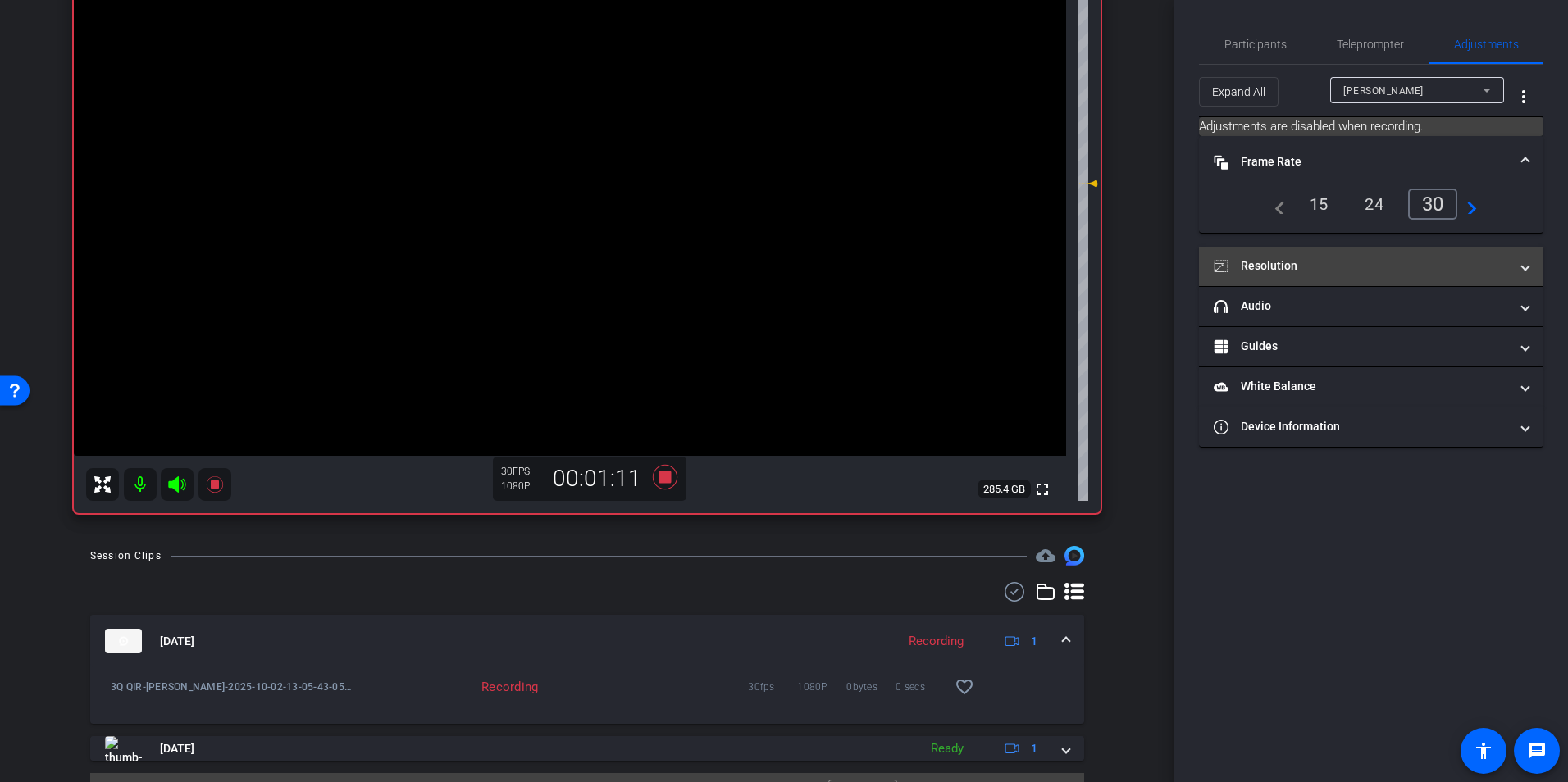
click at [1528, 256] on mat-expansion-panel-header "Resolution" at bounding box center [1371, 266] width 344 height 40
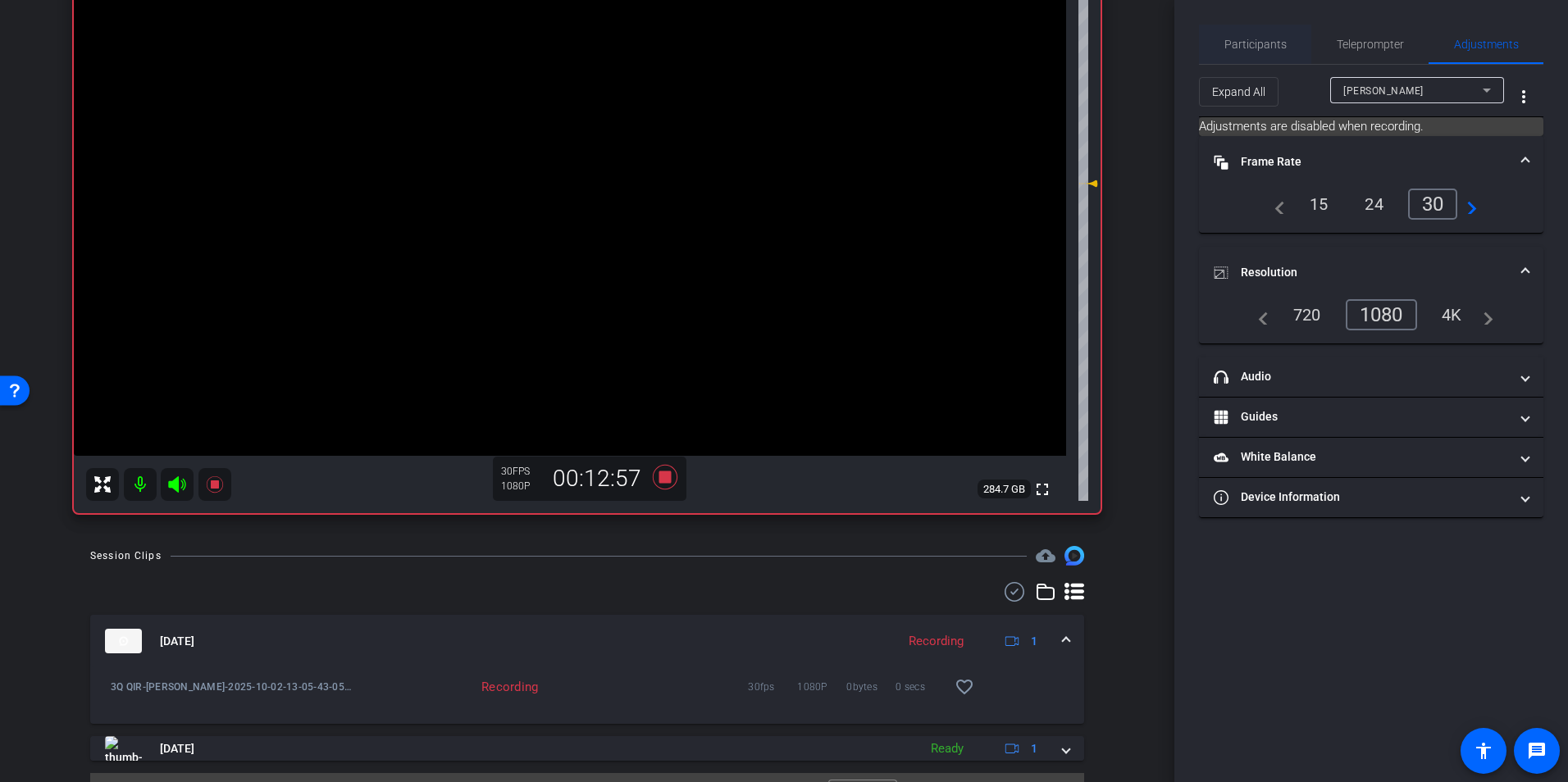
click at [1254, 39] on span "Participants" at bounding box center [1256, 44] width 62 height 11
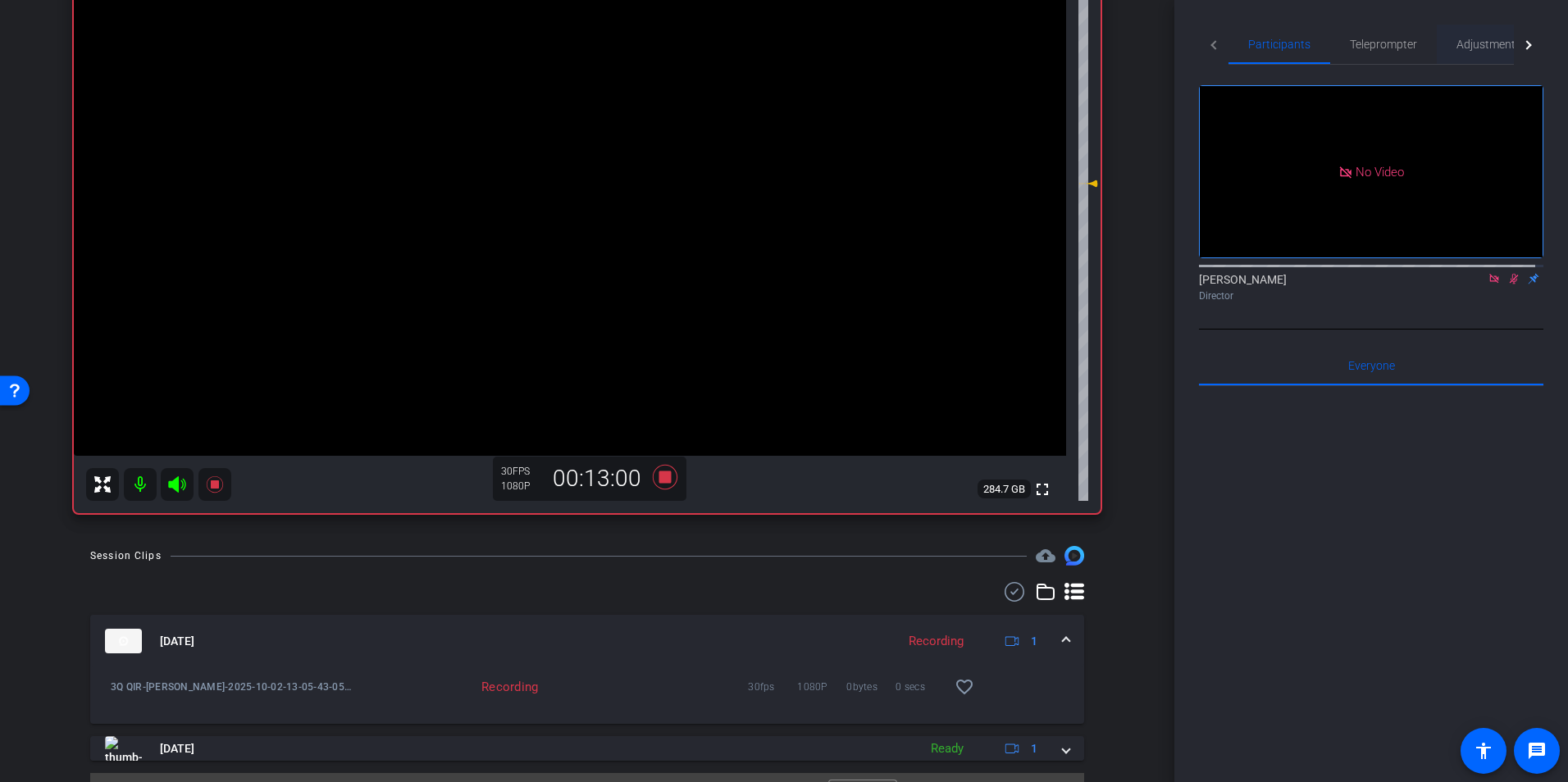
click at [1484, 40] on span "Adjustments" at bounding box center [1489, 44] width 65 height 11
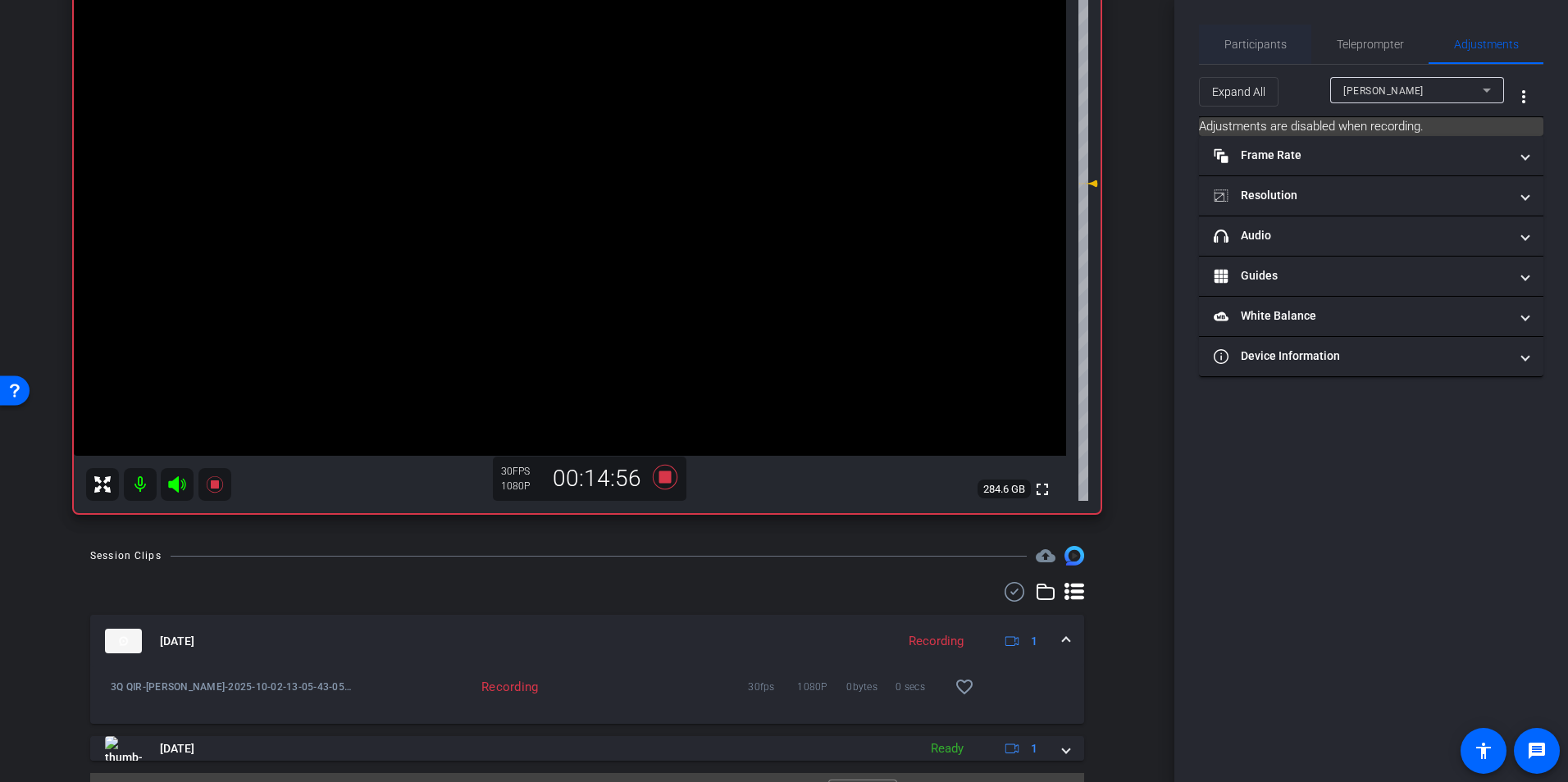
click at [1238, 36] on span "Participants" at bounding box center [1256, 44] width 62 height 40
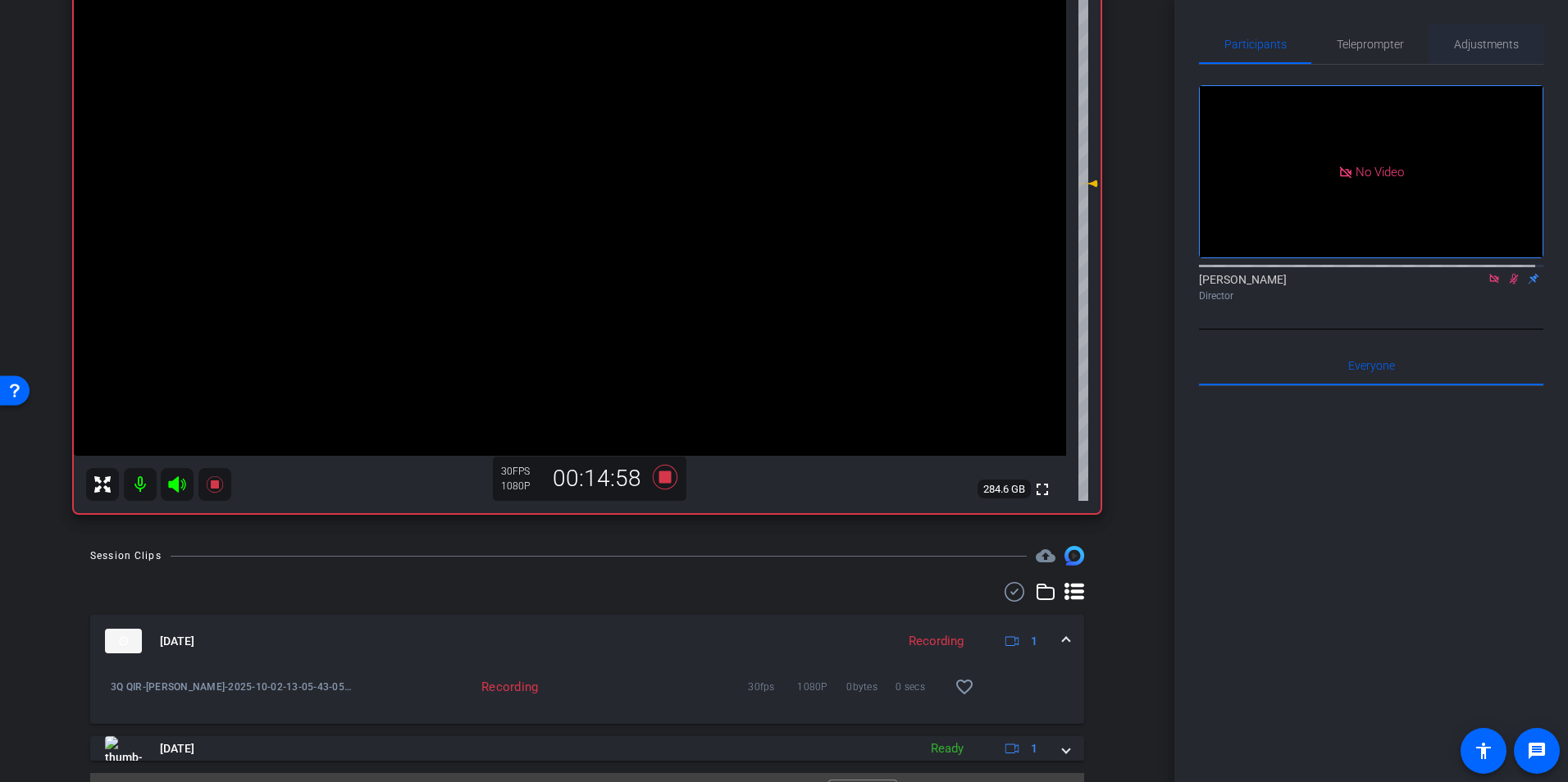
click at [1477, 39] on span "Adjustments" at bounding box center [1486, 44] width 65 height 11
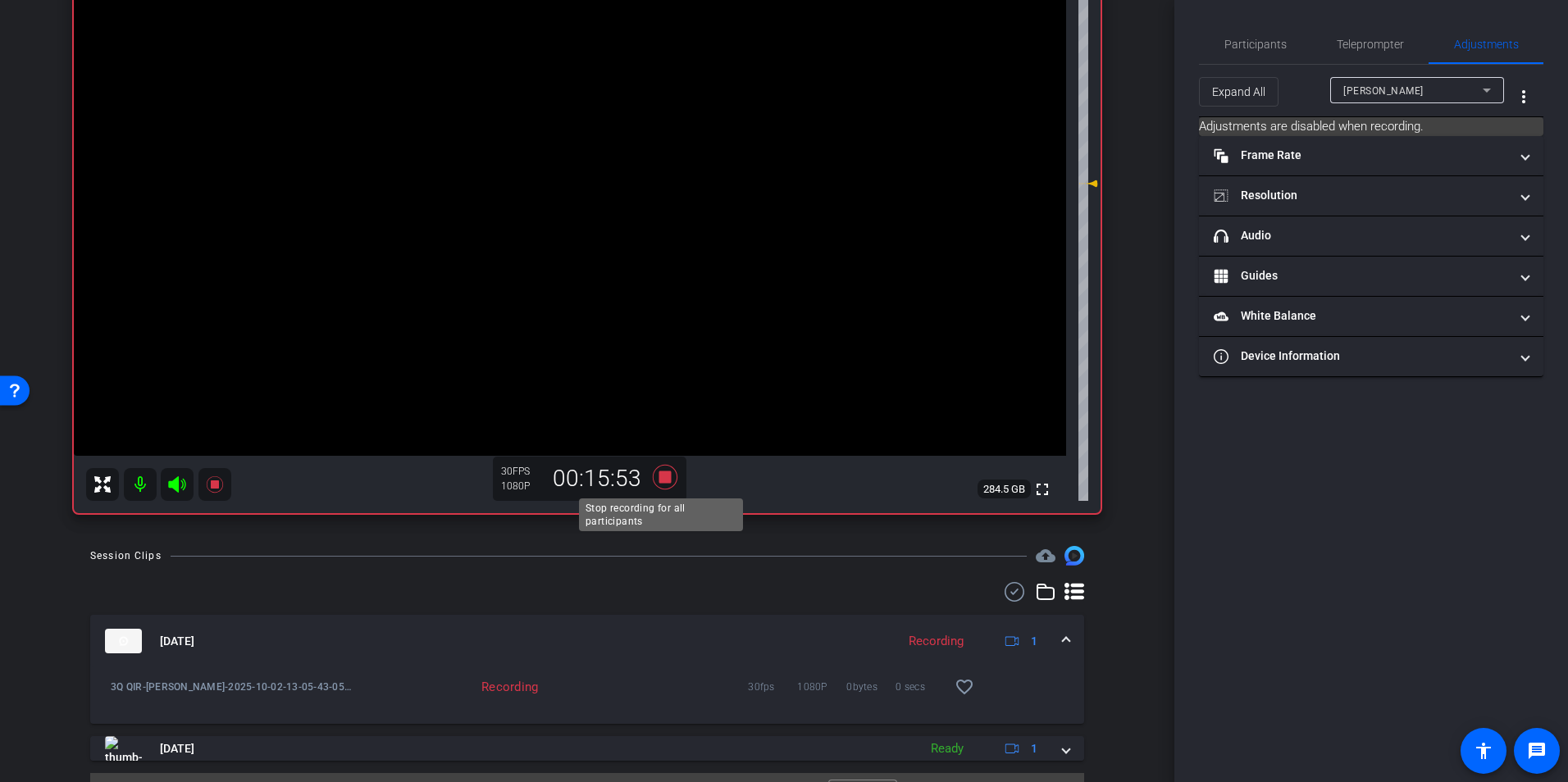
click at [655, 478] on icon at bounding box center [665, 477] width 24 height 24
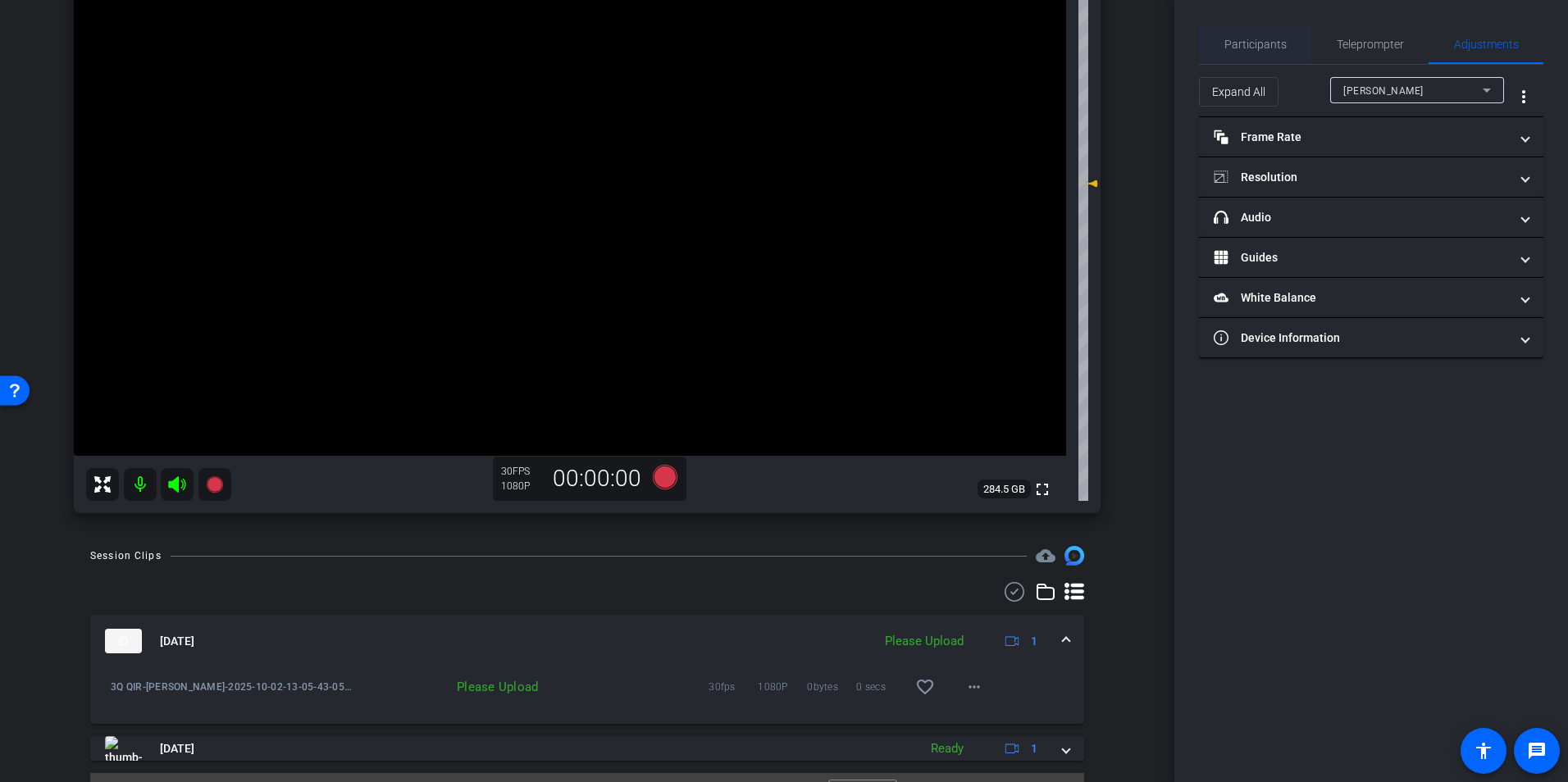
click at [1265, 40] on span "Participants" at bounding box center [1256, 44] width 62 height 11
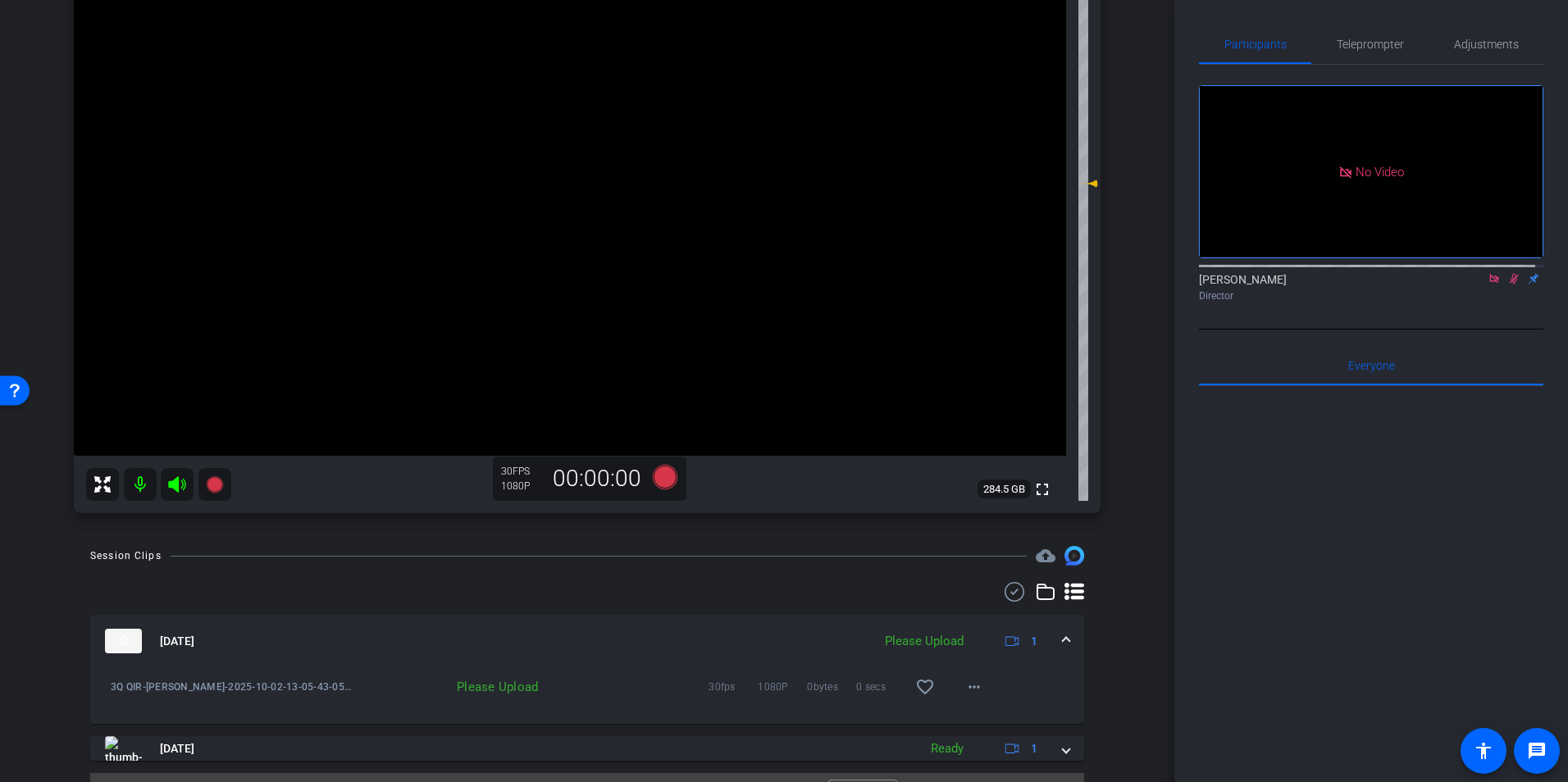
click at [1508, 273] on icon at bounding box center [1514, 279] width 13 height 11
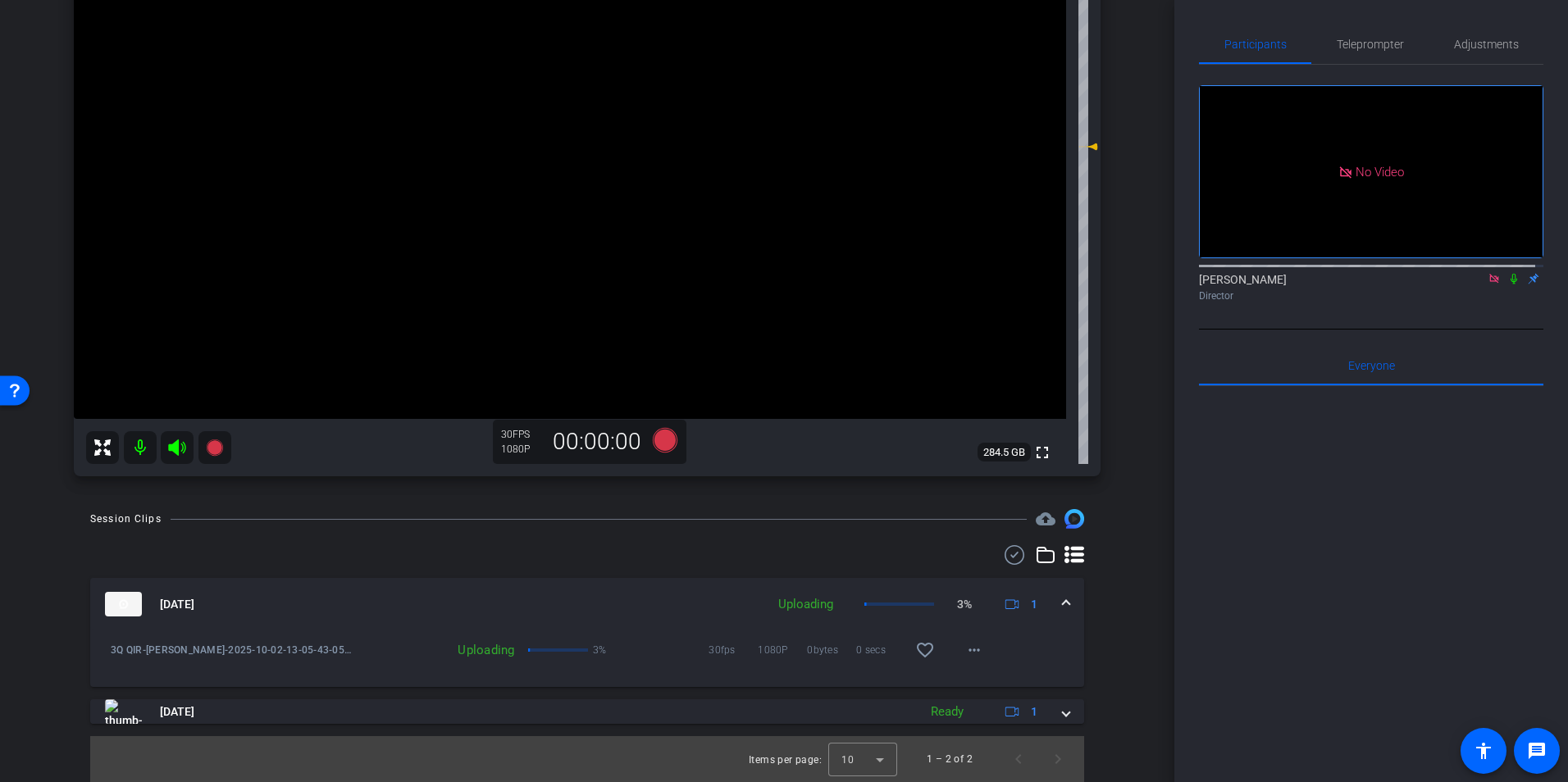
click at [1511, 274] on icon at bounding box center [1513, 279] width 7 height 10
click at [1510, 274] on icon at bounding box center [1514, 279] width 9 height 10
click at [968, 649] on mat-icon "more_horiz" at bounding box center [974, 650] width 20 height 20
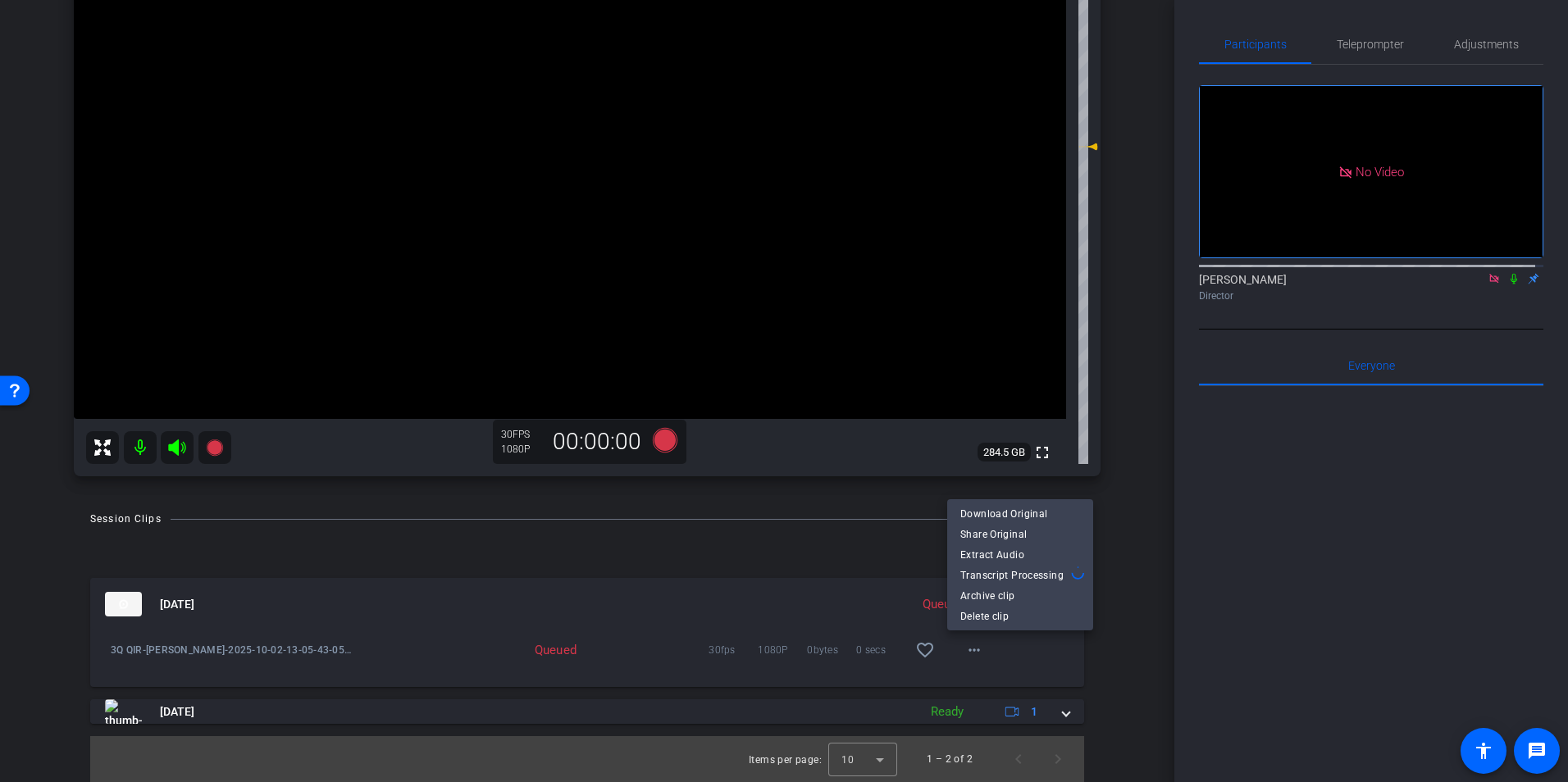
click at [1171, 717] on div at bounding box center [784, 391] width 1568 height 782
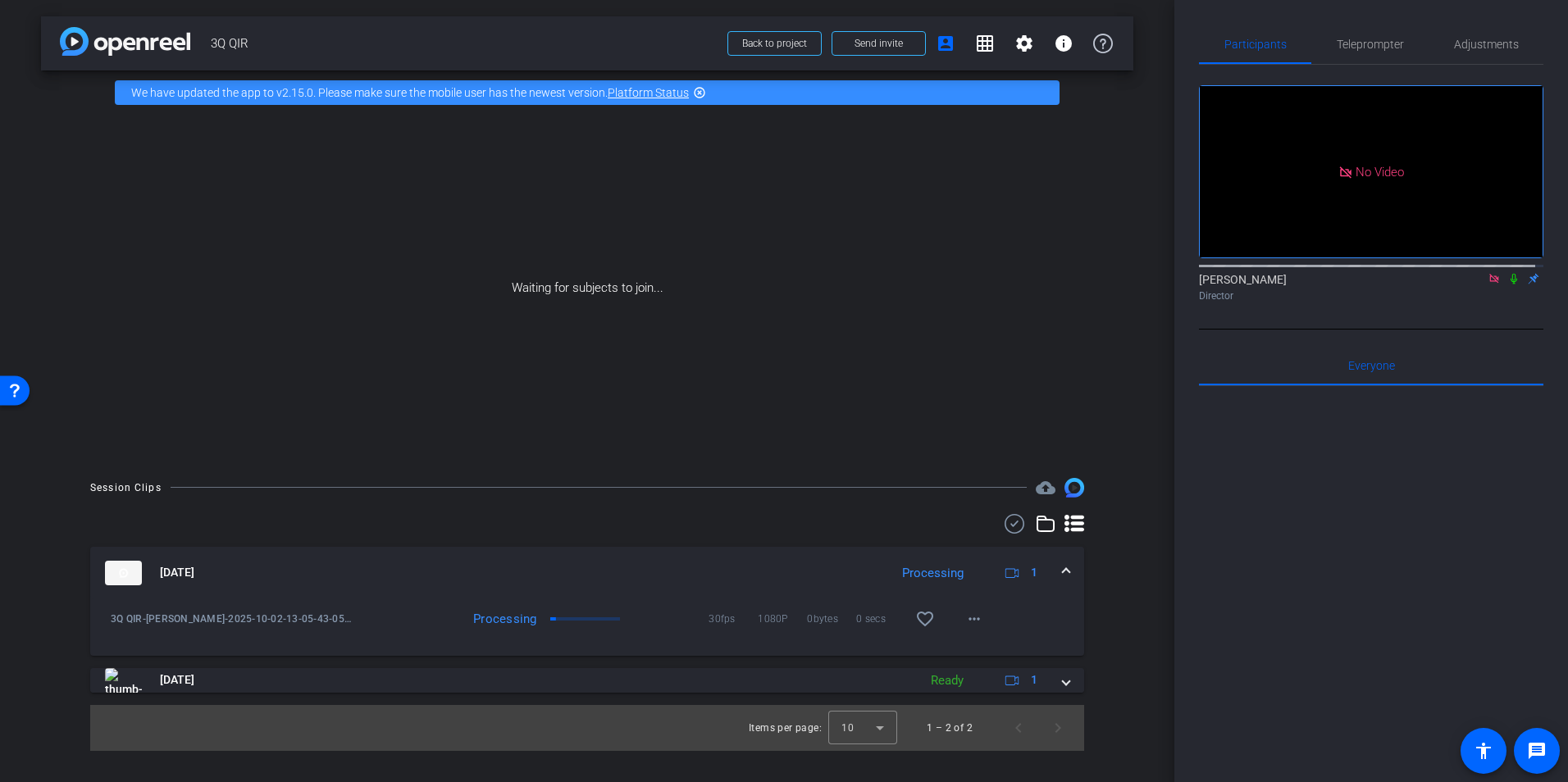
scroll to position [0, 0]
drag, startPoint x: 1352, startPoint y: 40, endPoint x: 1386, endPoint y: 48, distance: 34.9
click at [1352, 40] on span "Teleprompter" at bounding box center [1369, 44] width 67 height 11
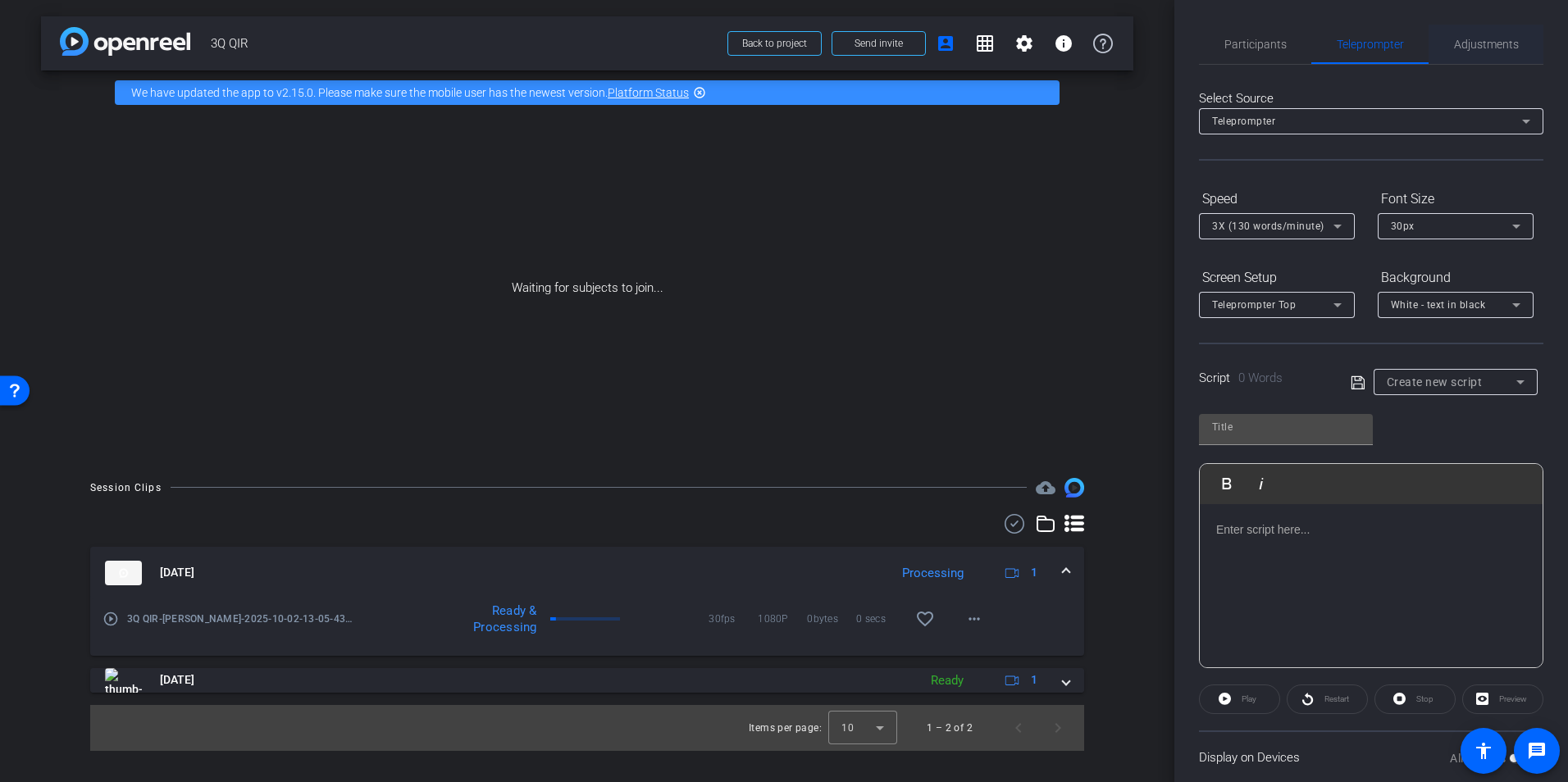
click at [1480, 43] on span "Adjustments" at bounding box center [1486, 44] width 65 height 11
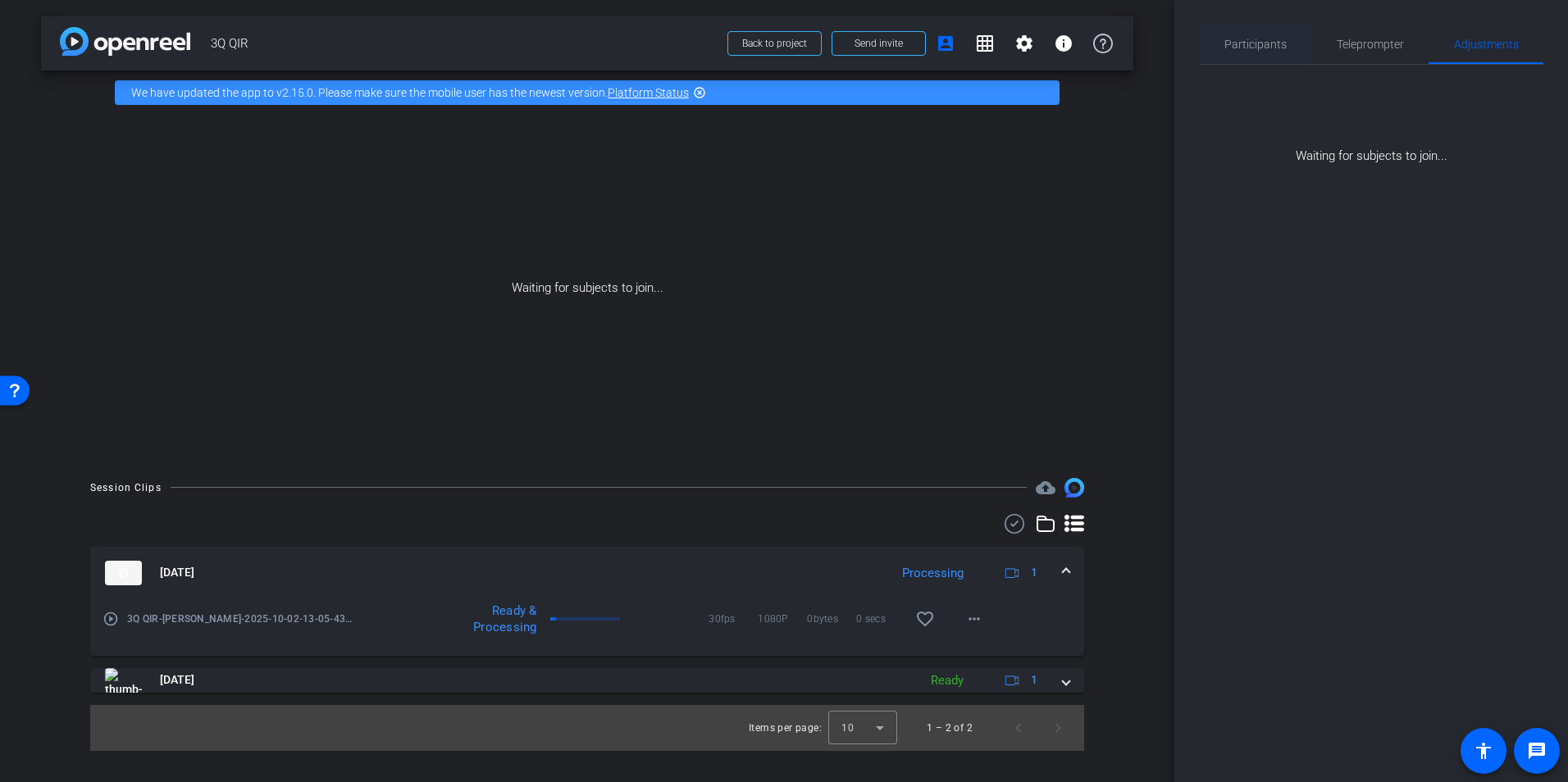
click at [1249, 47] on span "Participants" at bounding box center [1256, 44] width 62 height 11
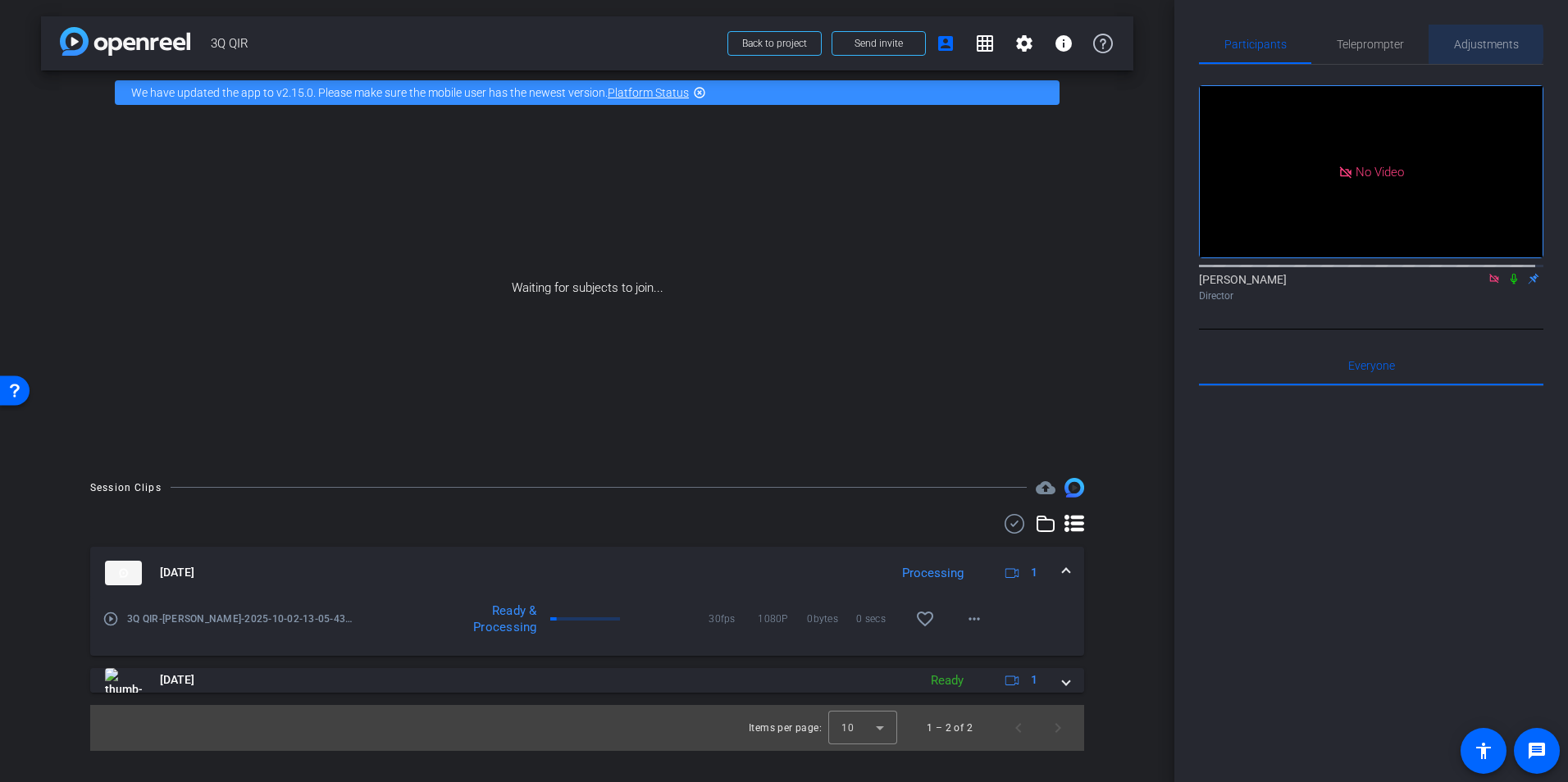
click at [1480, 42] on span "Adjustments" at bounding box center [1486, 44] width 65 height 11
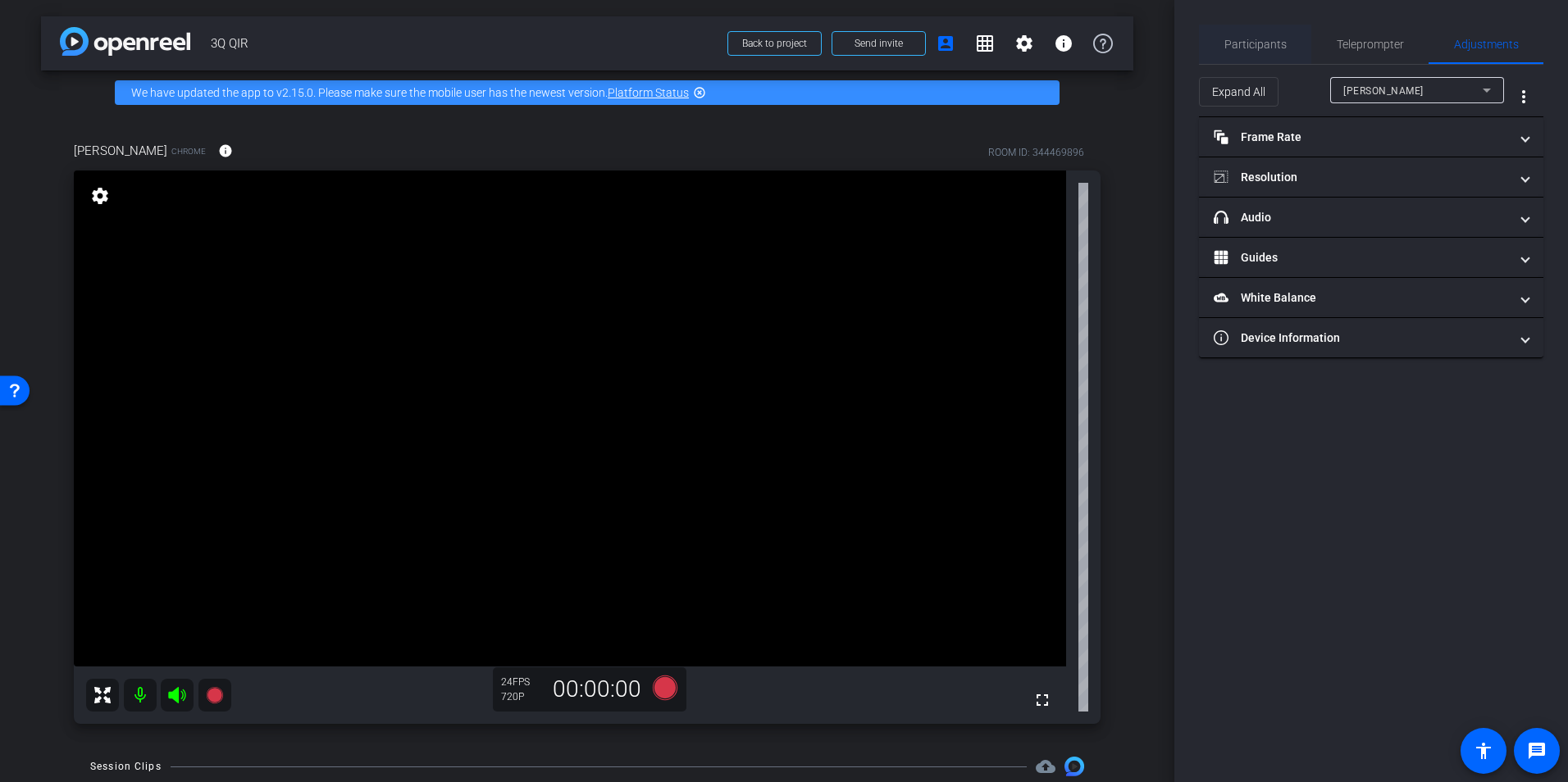
click at [1256, 40] on span "Participants" at bounding box center [1256, 44] width 62 height 11
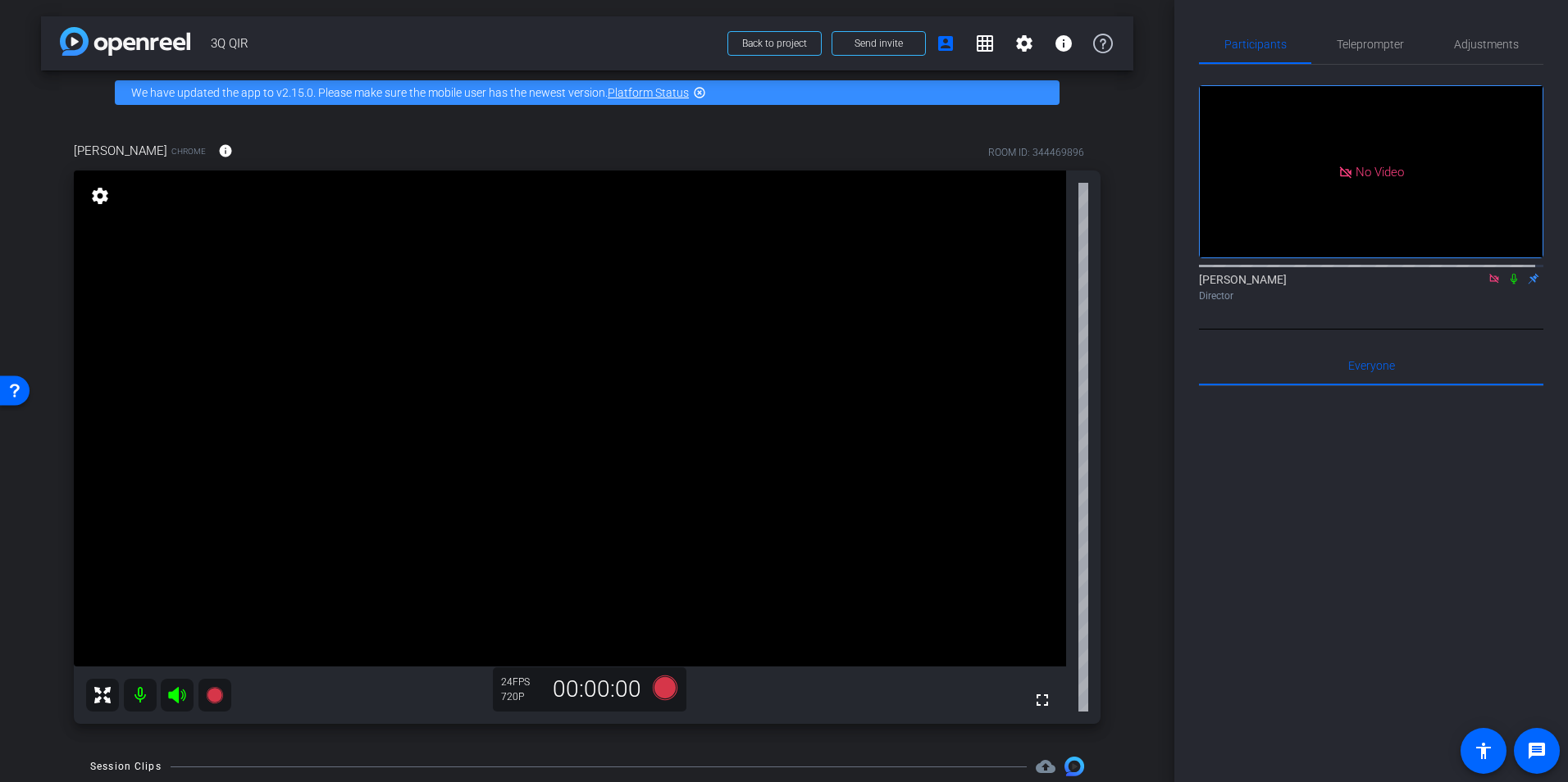
click at [1511, 274] on icon at bounding box center [1513, 279] width 7 height 10
click at [1507, 271] on mat-icon at bounding box center [1513, 279] width 20 height 15
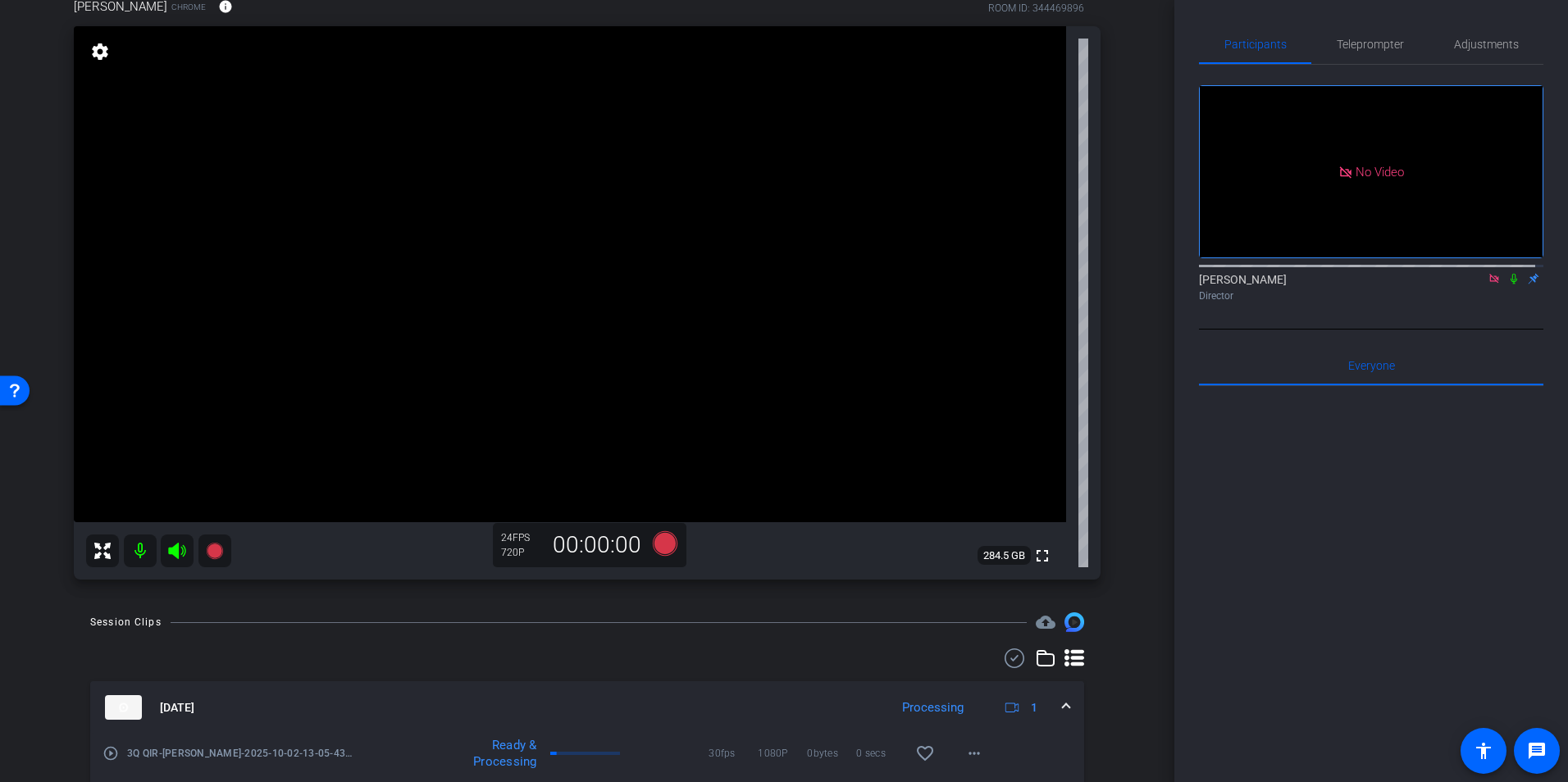
scroll to position [247, 0]
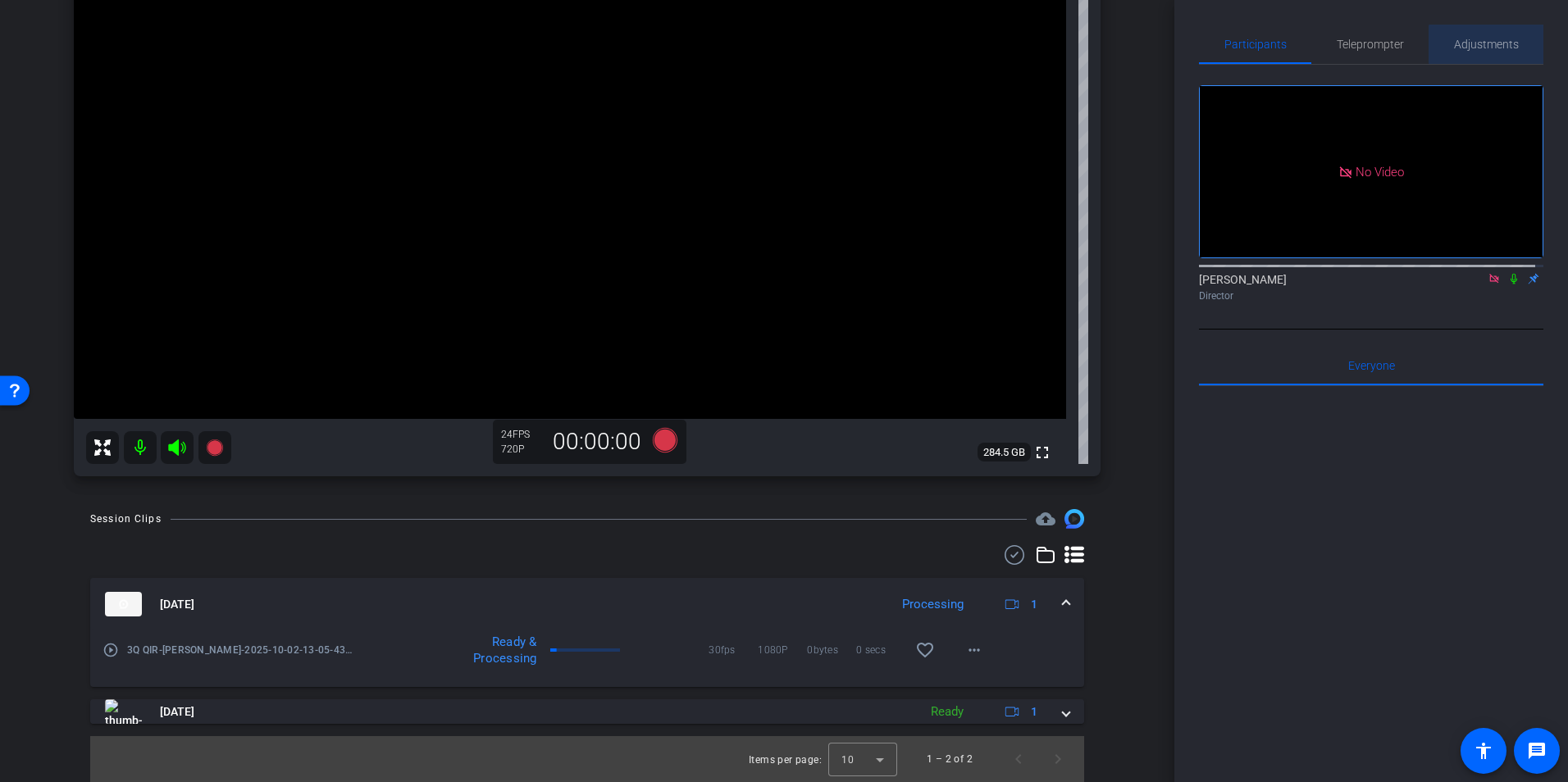
click at [1490, 44] on span "Adjustments" at bounding box center [1486, 44] width 65 height 11
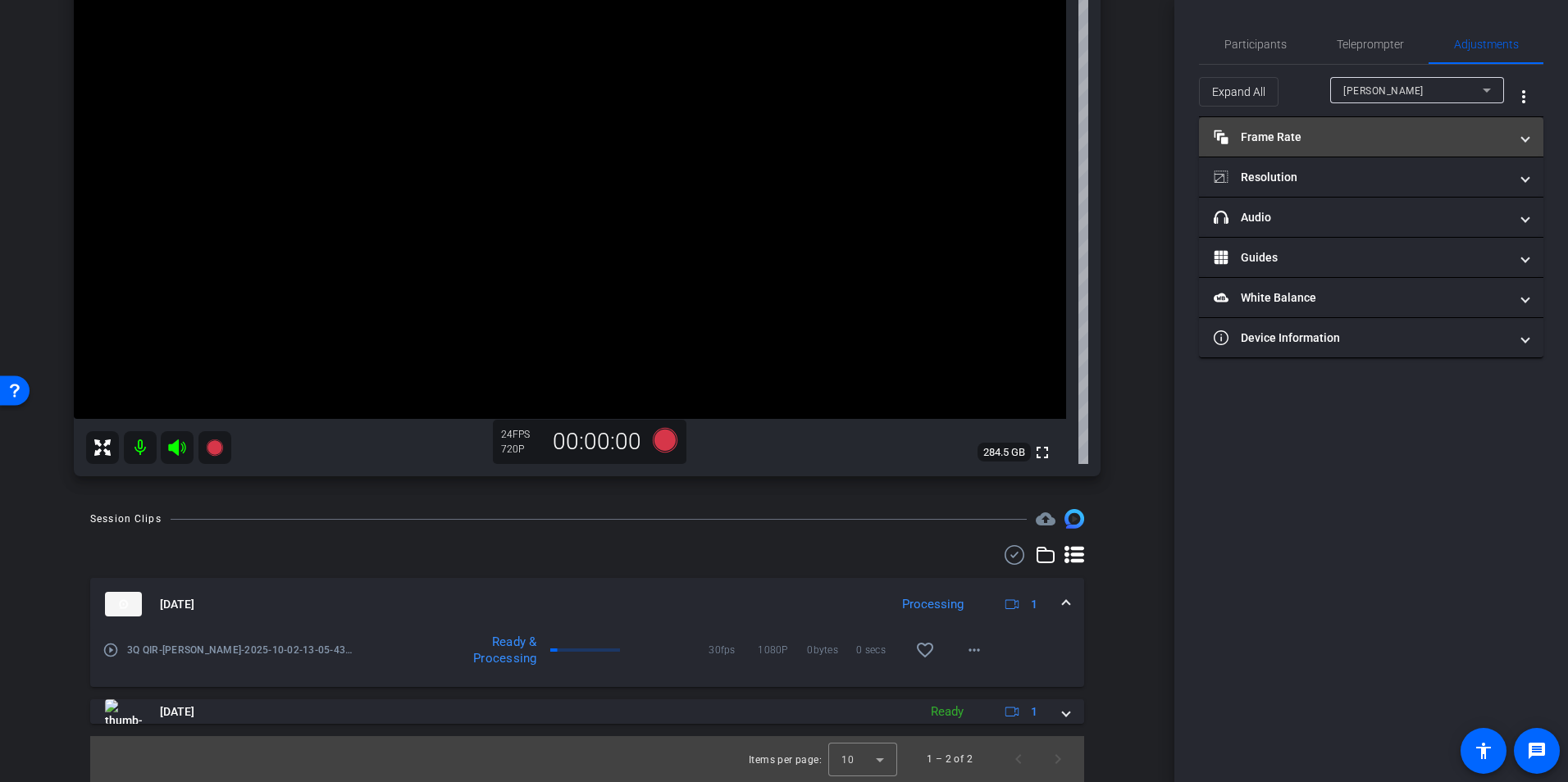
click at [1518, 143] on span "Frame Rate Frame Rate" at bounding box center [1368, 137] width 309 height 17
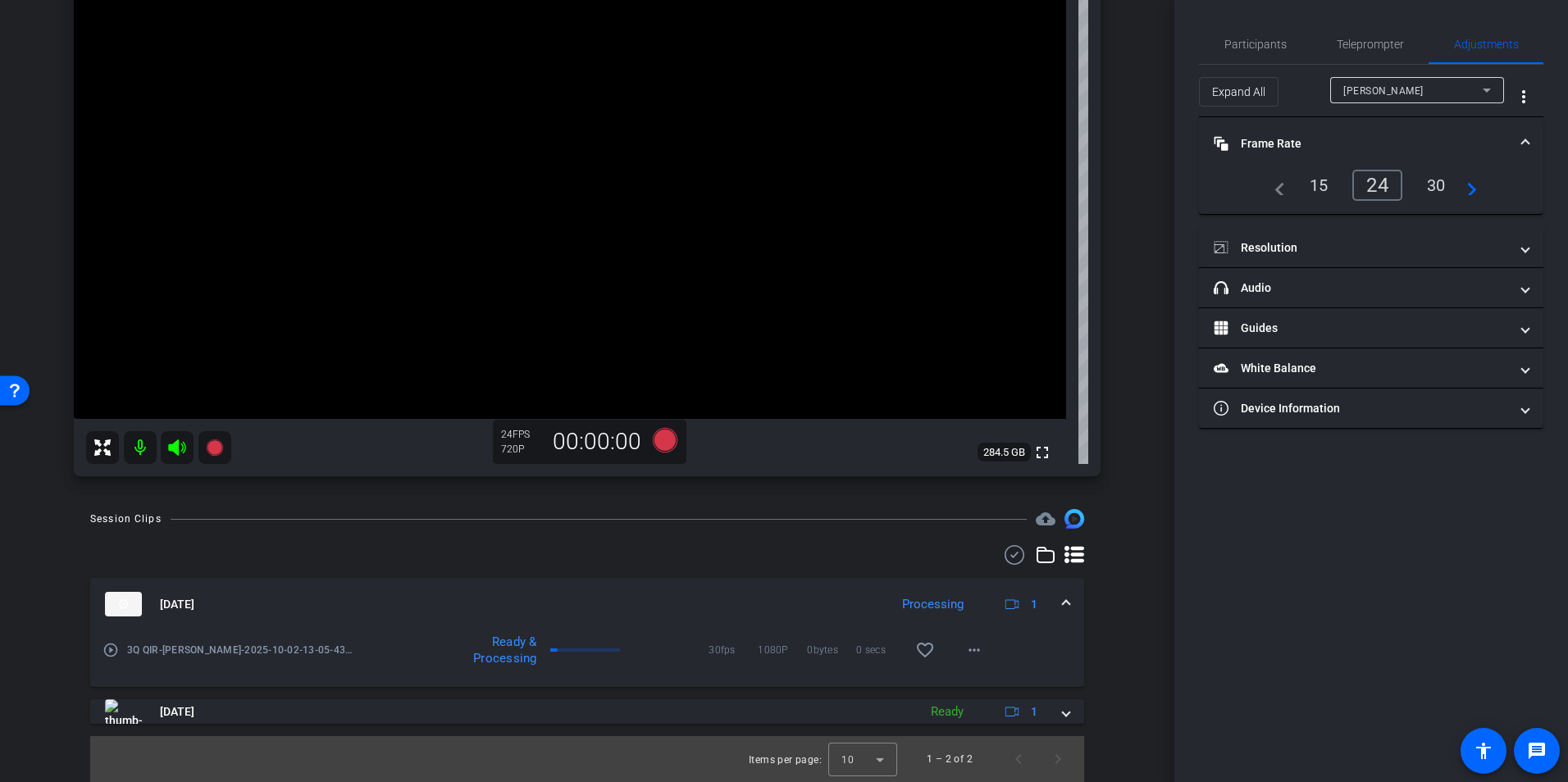
click at [1435, 184] on div "30" at bounding box center [1436, 185] width 43 height 28
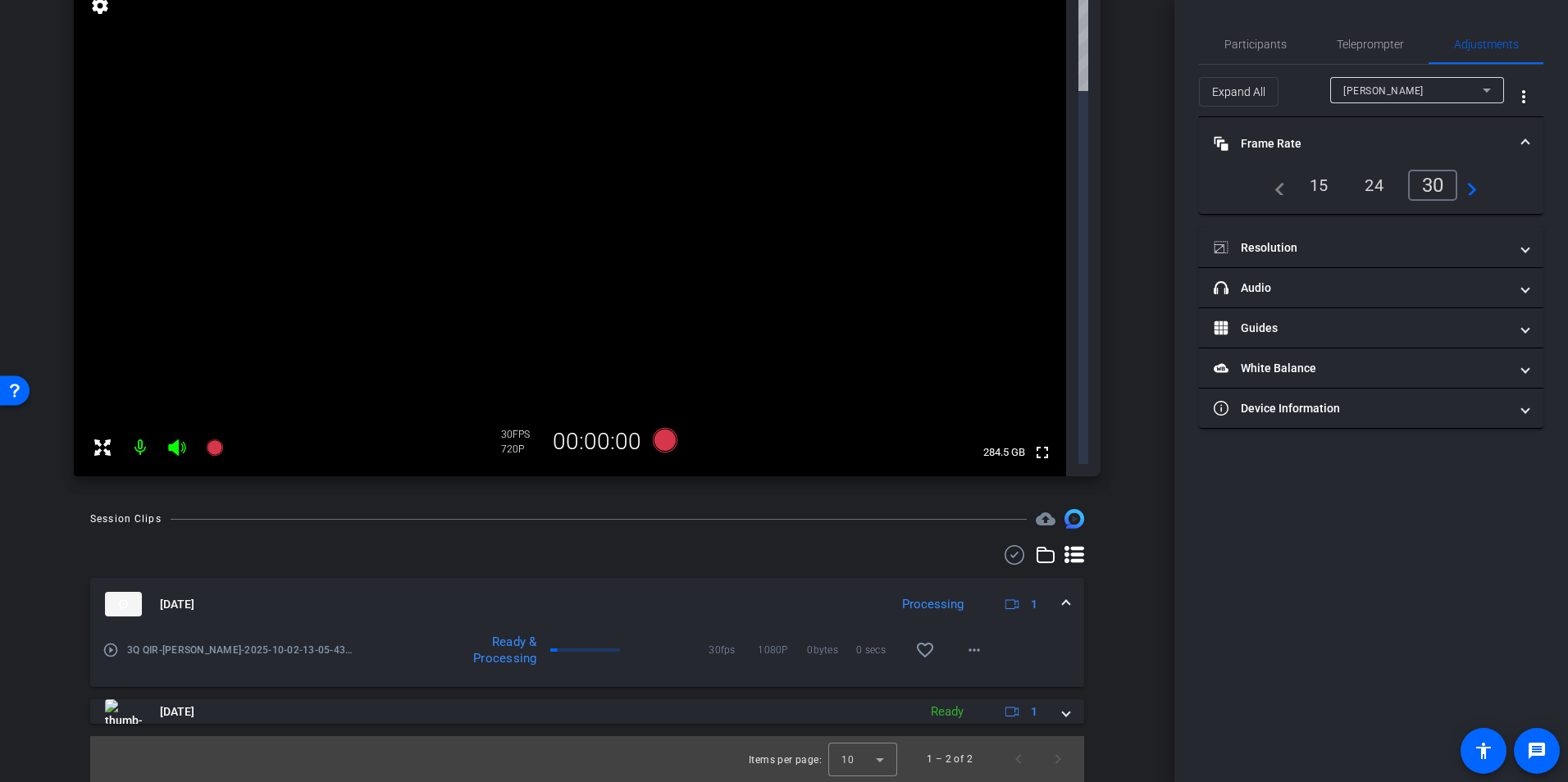
scroll to position [0, 0]
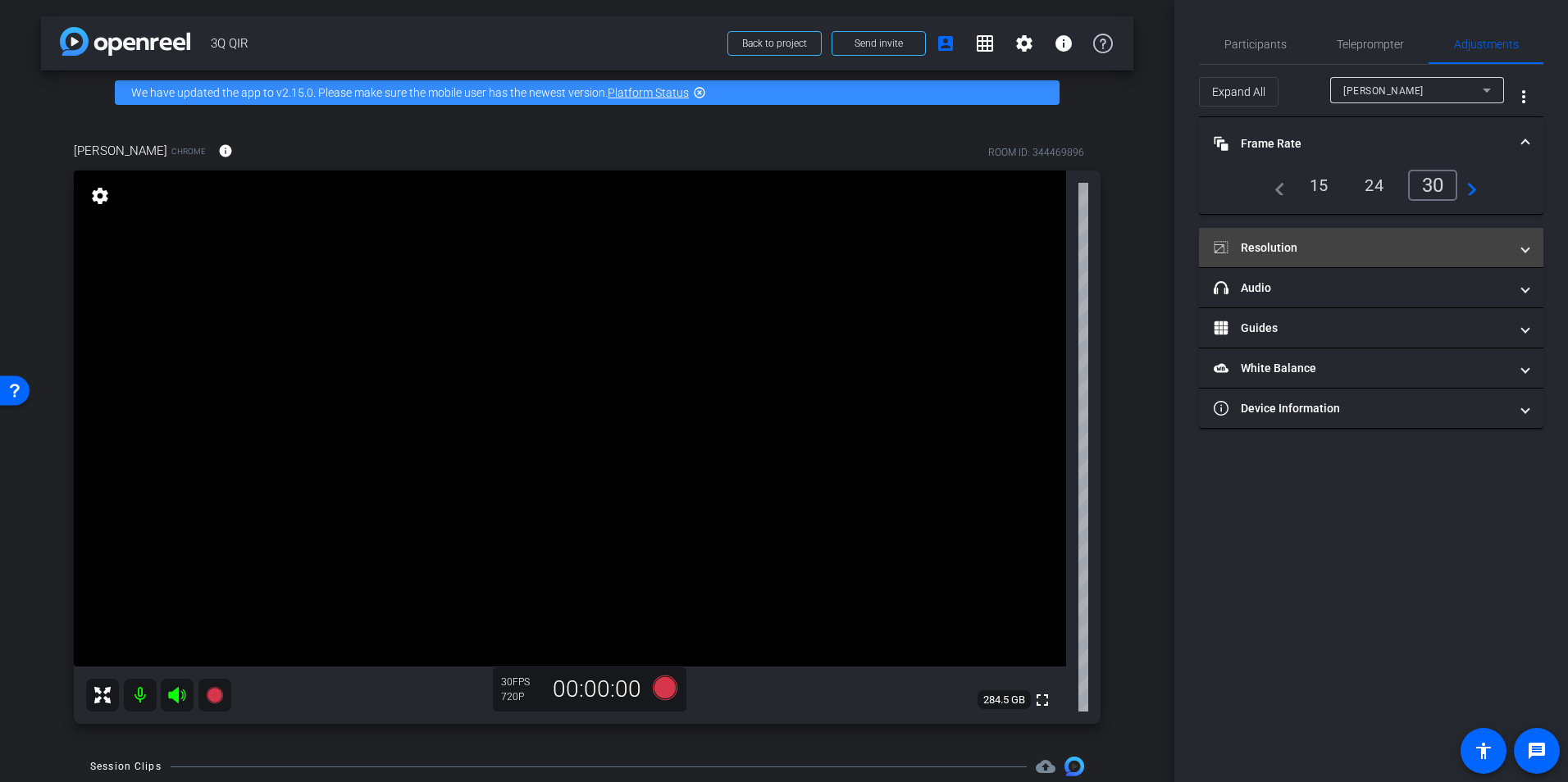
click at [1518, 244] on span "Resolution" at bounding box center [1368, 247] width 309 height 17
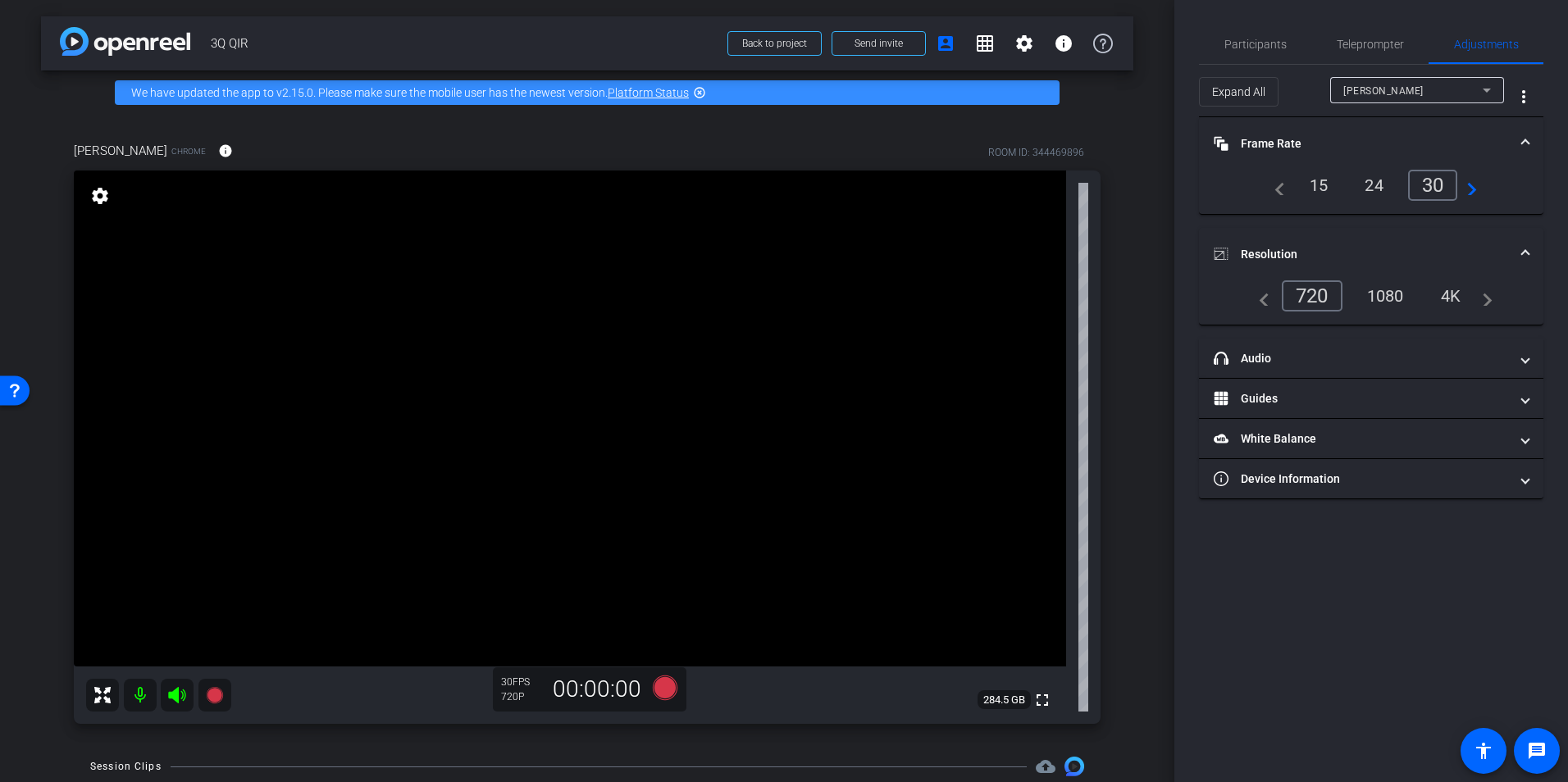
click at [1385, 296] on div "1080" at bounding box center [1385, 296] width 61 height 28
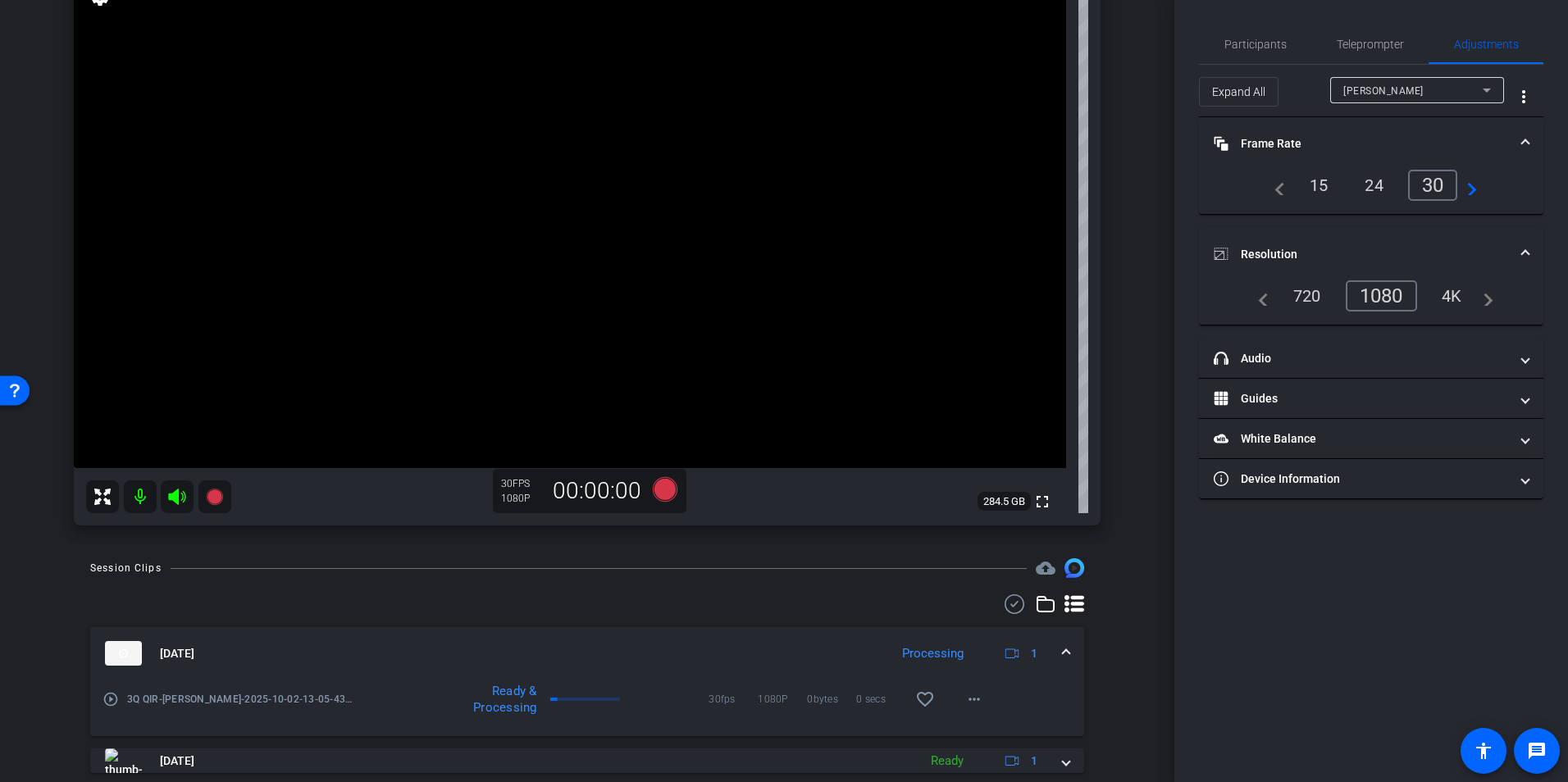
scroll to position [247, 0]
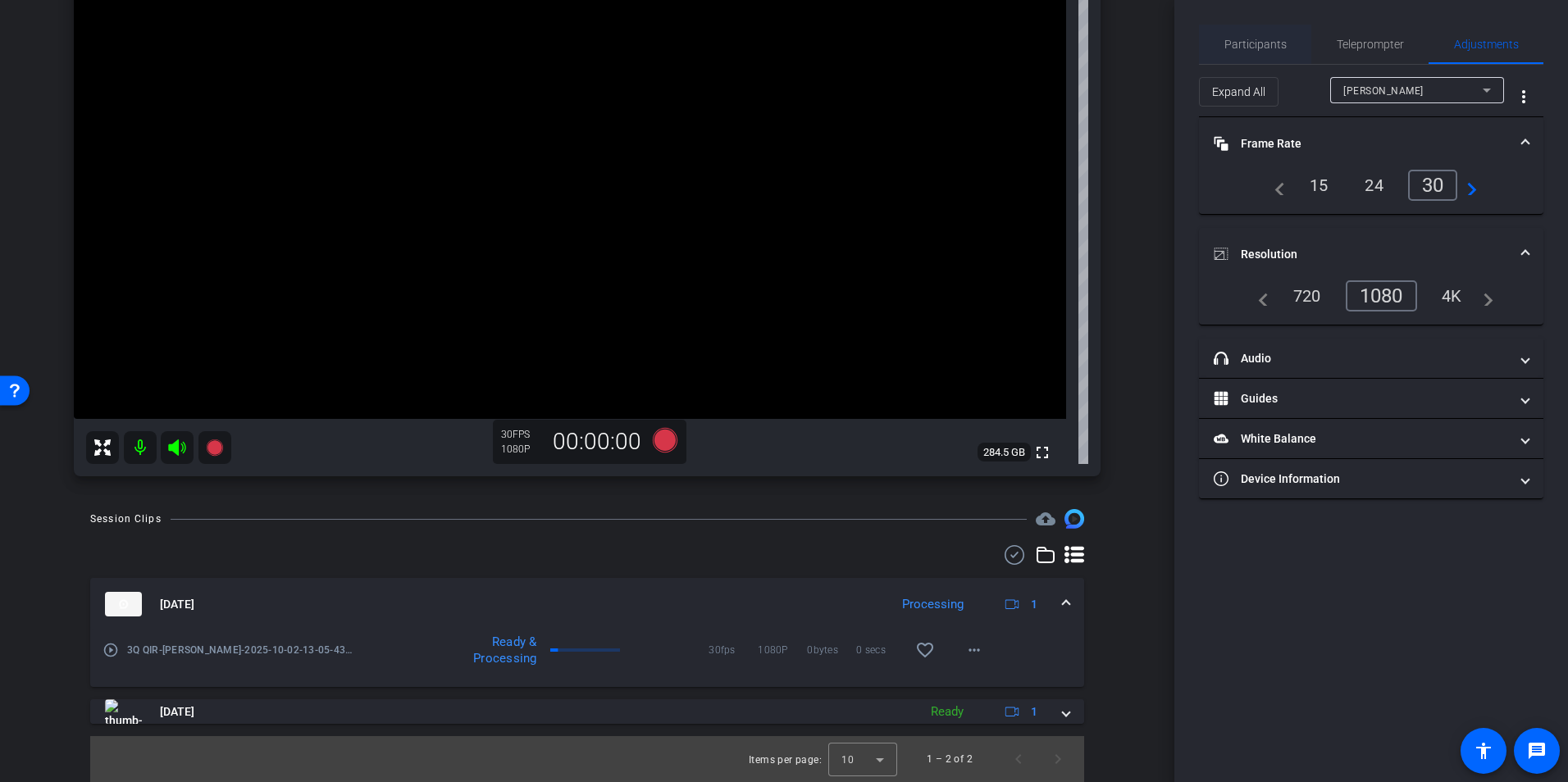
click at [1265, 47] on span "Participants" at bounding box center [1256, 44] width 62 height 11
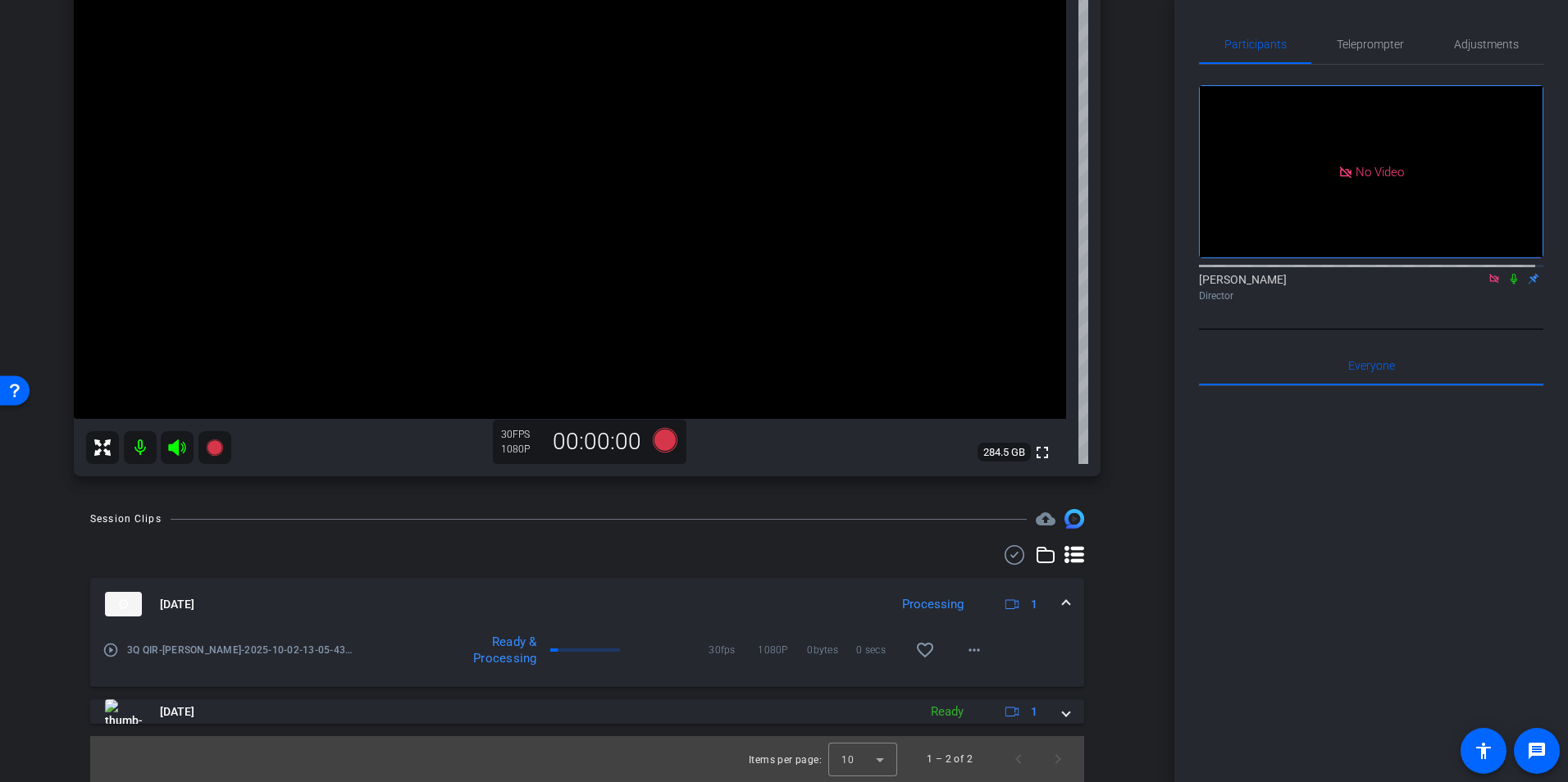
click at [1511, 274] on icon at bounding box center [1513, 279] width 7 height 10
click at [1063, 603] on span at bounding box center [1065, 605] width 7 height 17
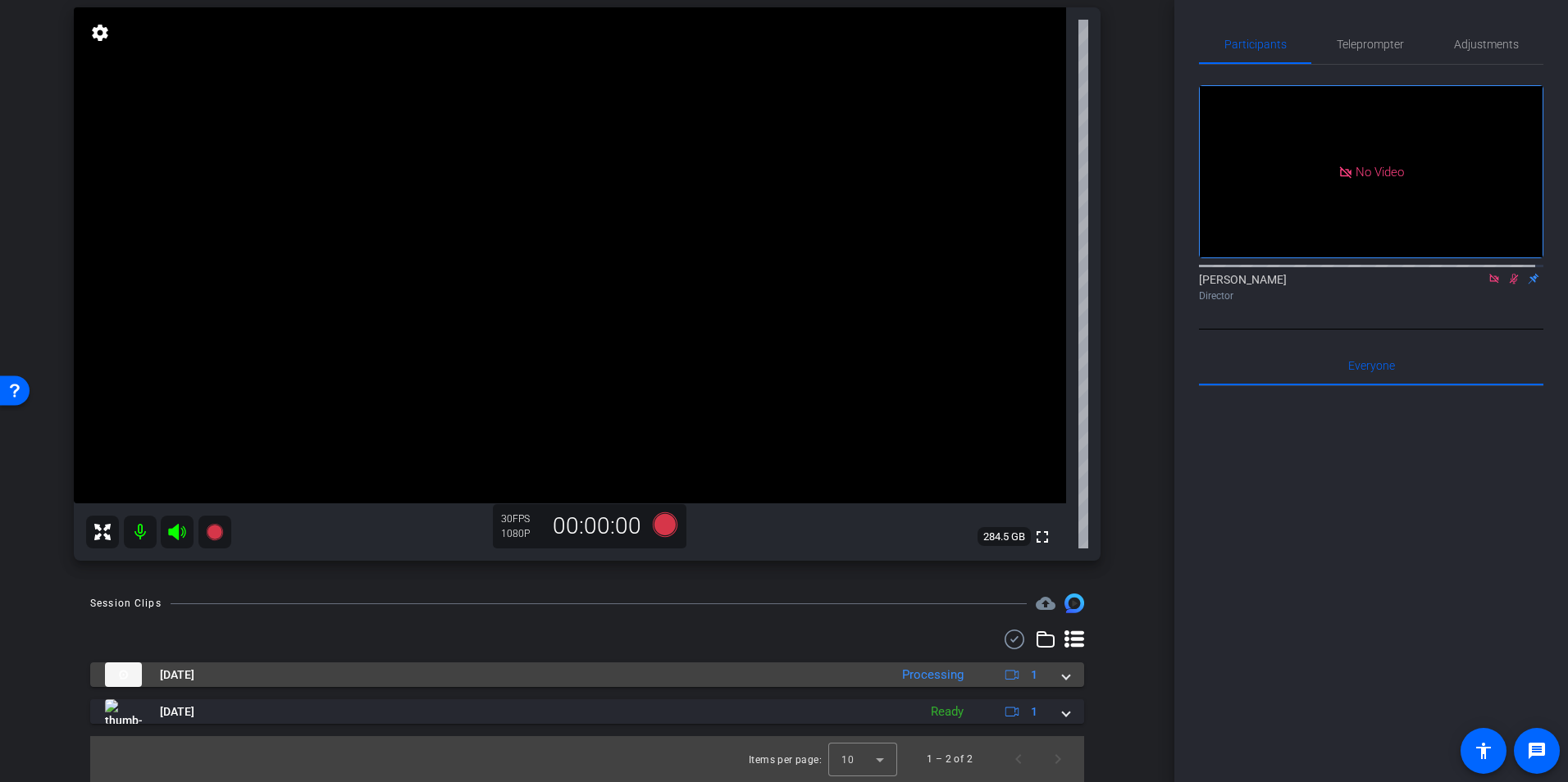
scroll to position [163, 0]
click at [1063, 679] on span at bounding box center [1065, 675] width 7 height 17
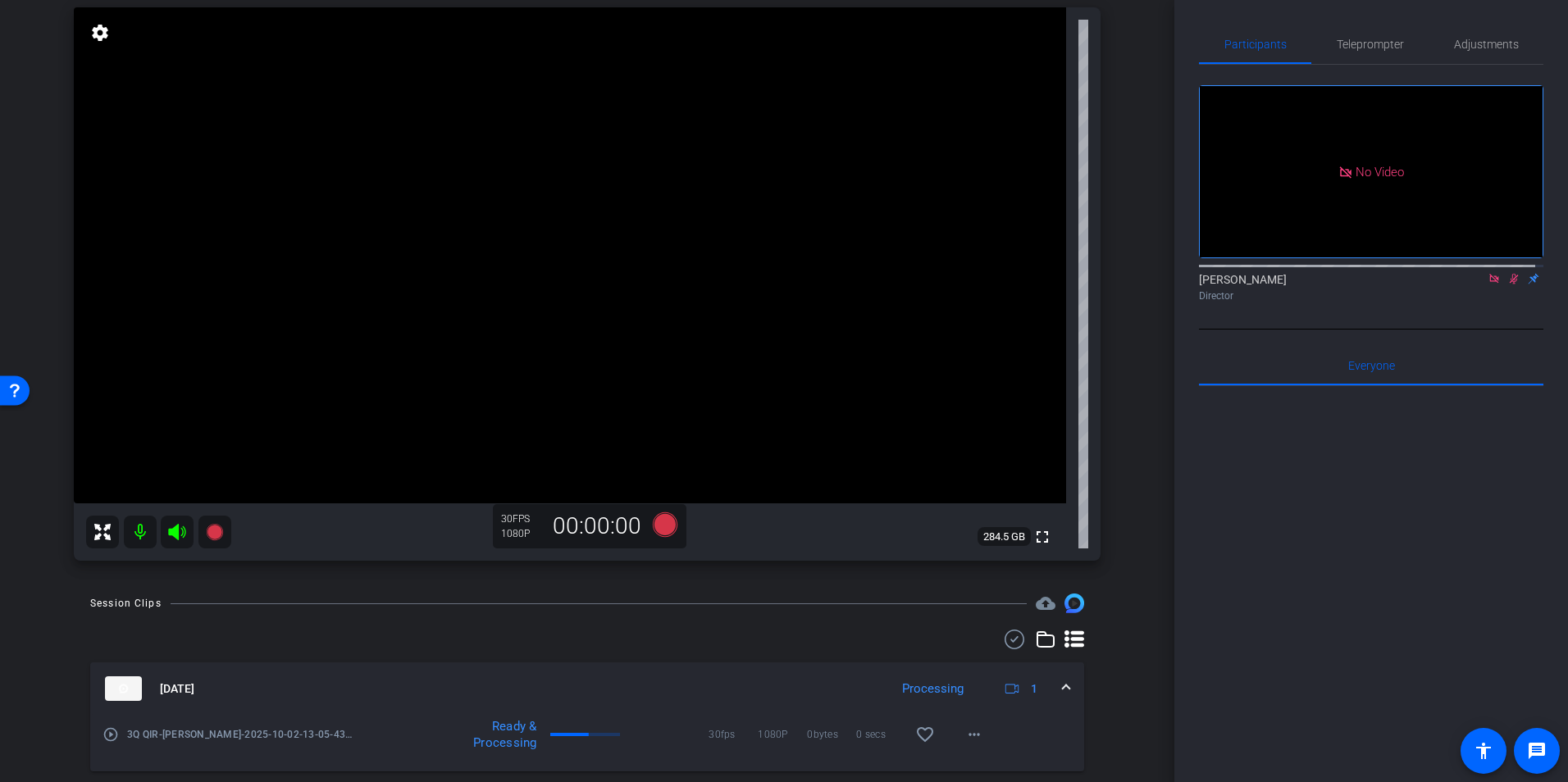
scroll to position [247, 0]
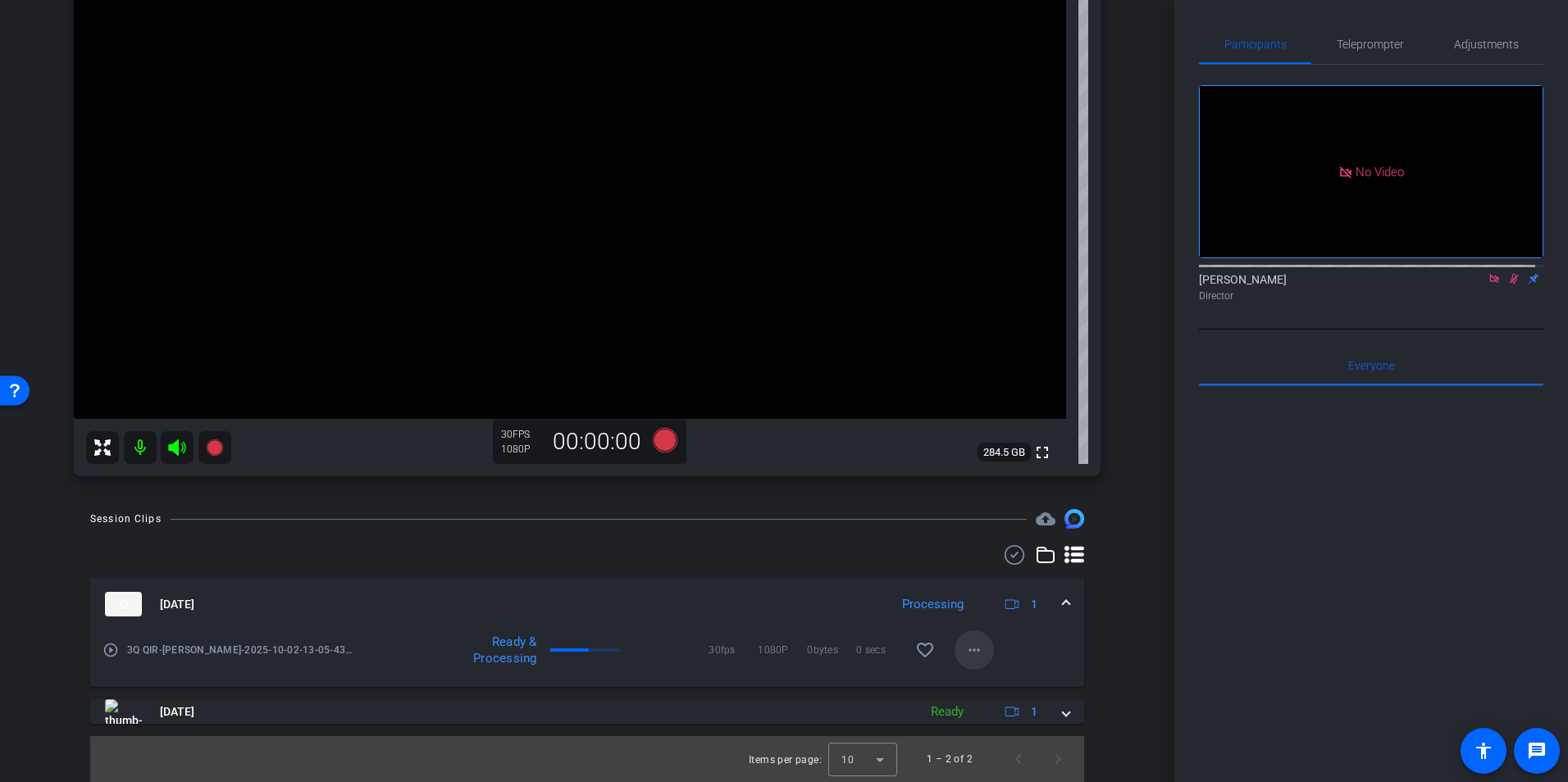
click at [973, 656] on mat-icon "more_horiz" at bounding box center [974, 650] width 20 height 20
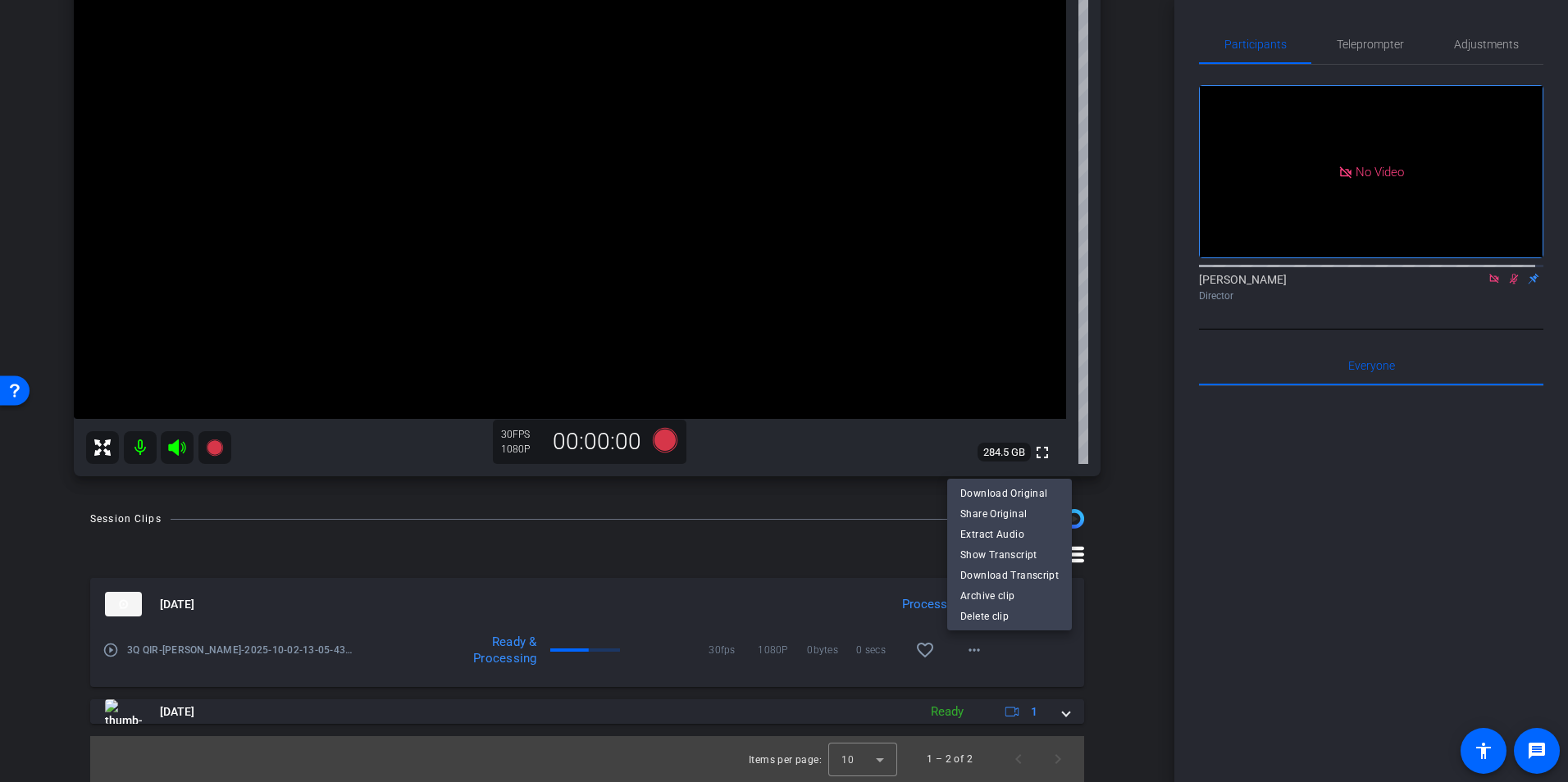
click at [1139, 521] on div at bounding box center [784, 391] width 1568 height 782
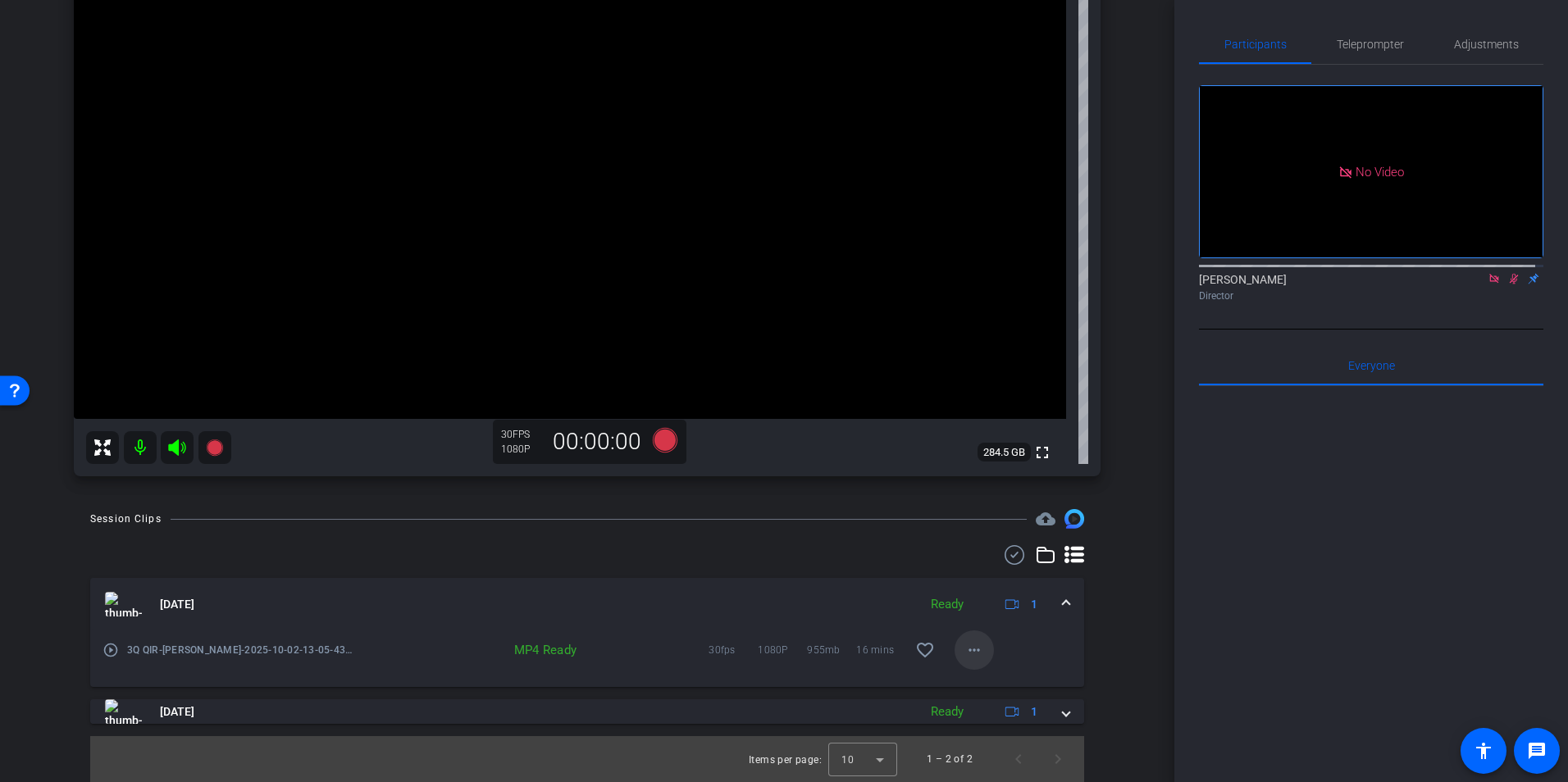
click at [972, 652] on mat-icon "more_horiz" at bounding box center [974, 650] width 20 height 20
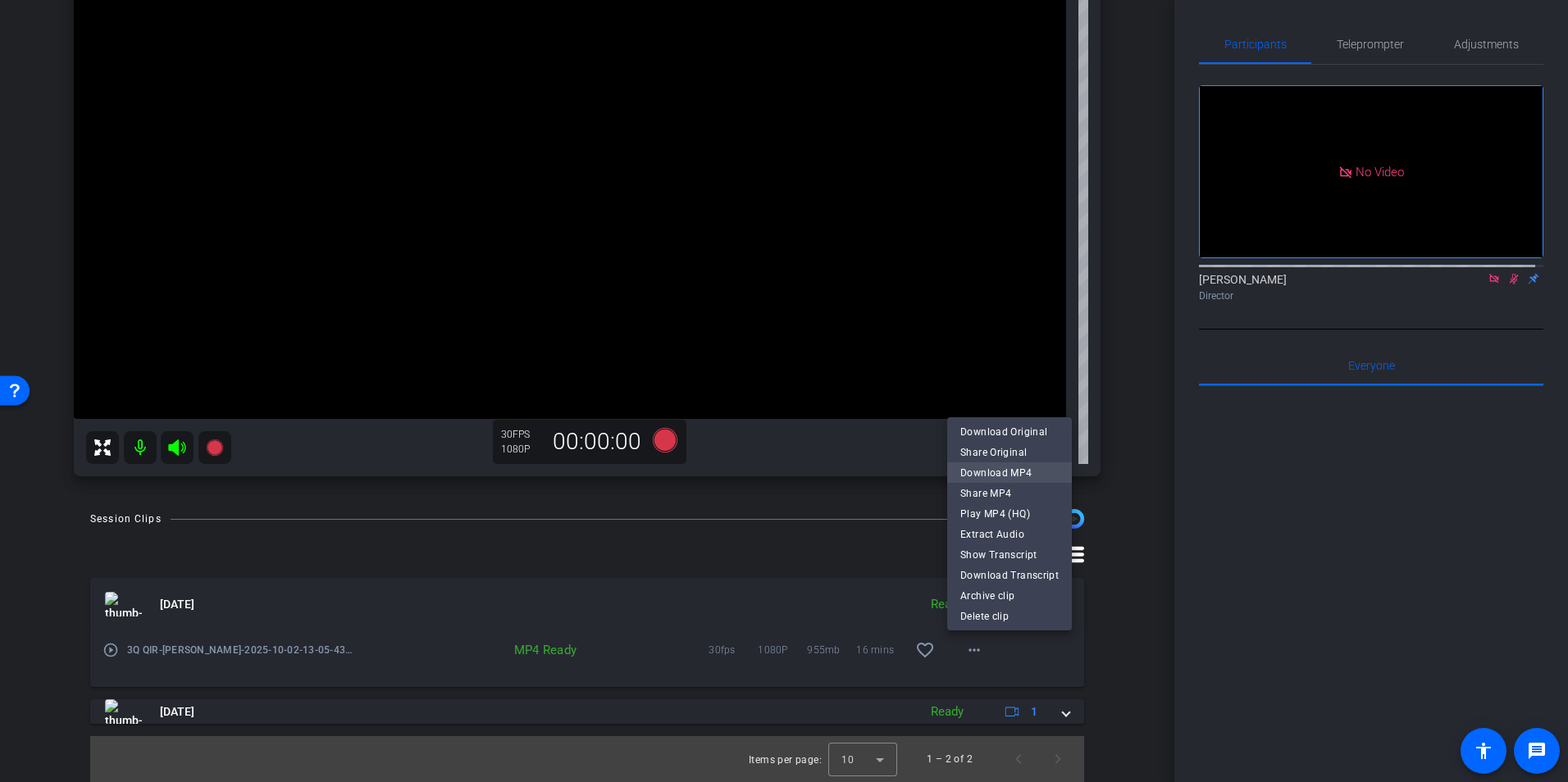
click at [1005, 471] on span "Download MP4" at bounding box center [1009, 472] width 99 height 20
